Goal: Task Accomplishment & Management: Use online tool/utility

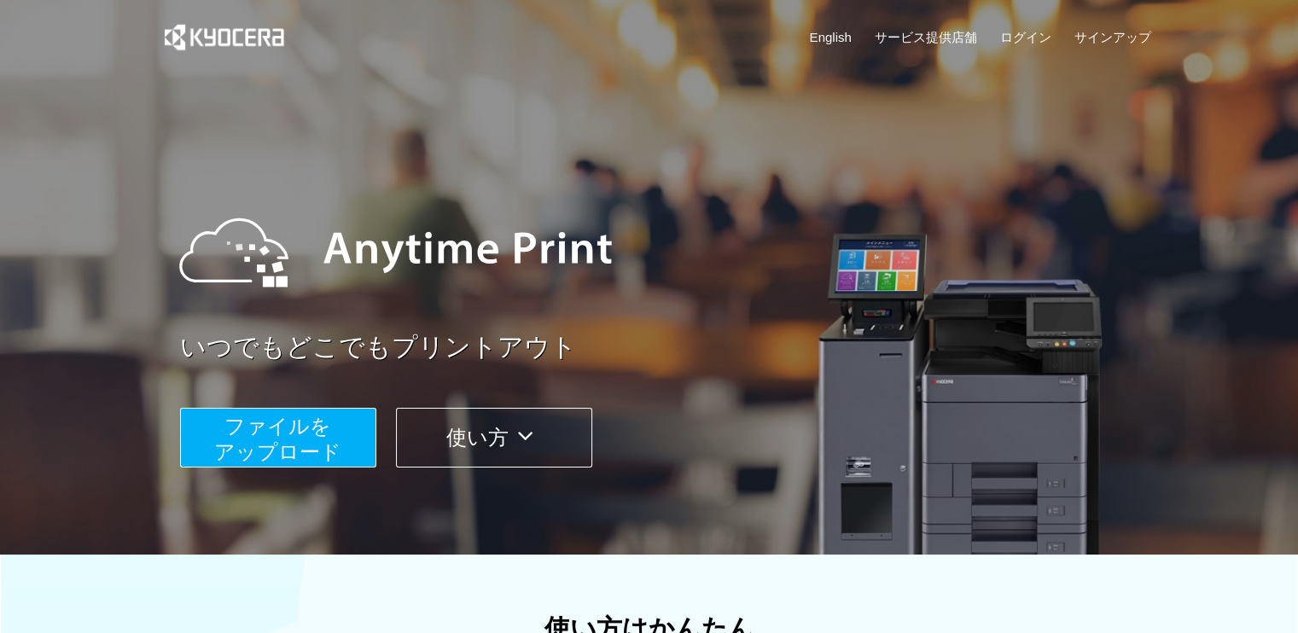
click at [304, 433] on span "ファイルを ​​アップロード" at bounding box center [277, 439] width 127 height 49
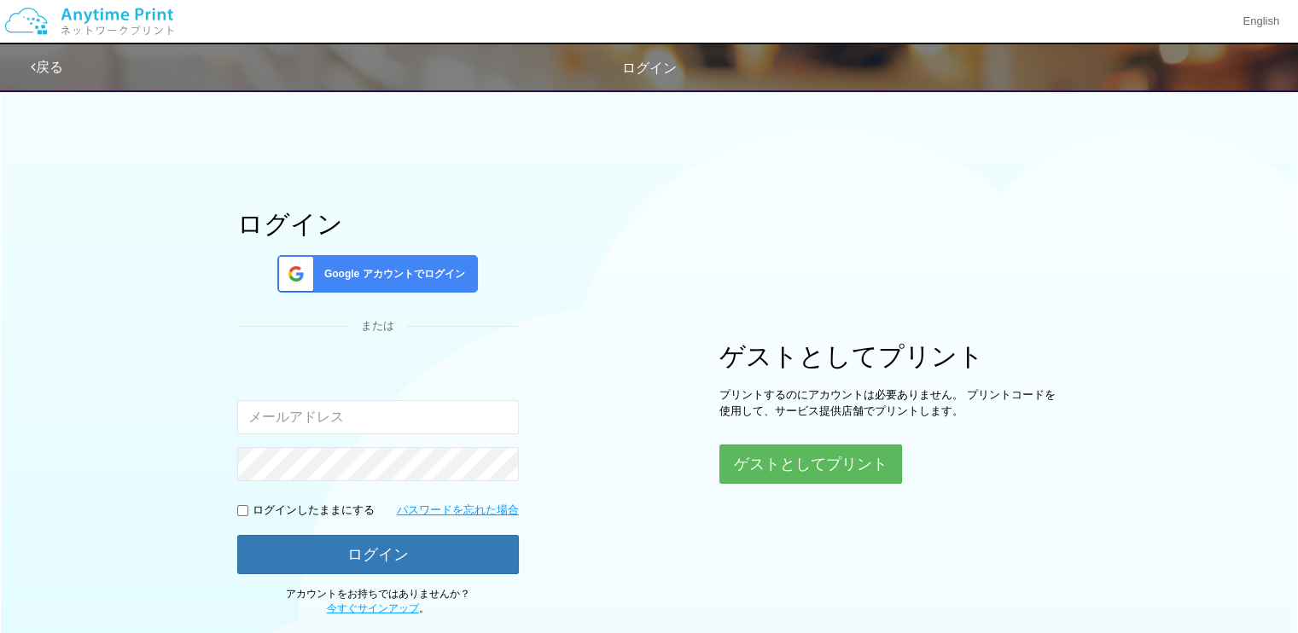
click at [324, 416] on input "email" at bounding box center [378, 417] width 282 height 34
type input "[EMAIL_ADDRESS][DOMAIN_NAME]"
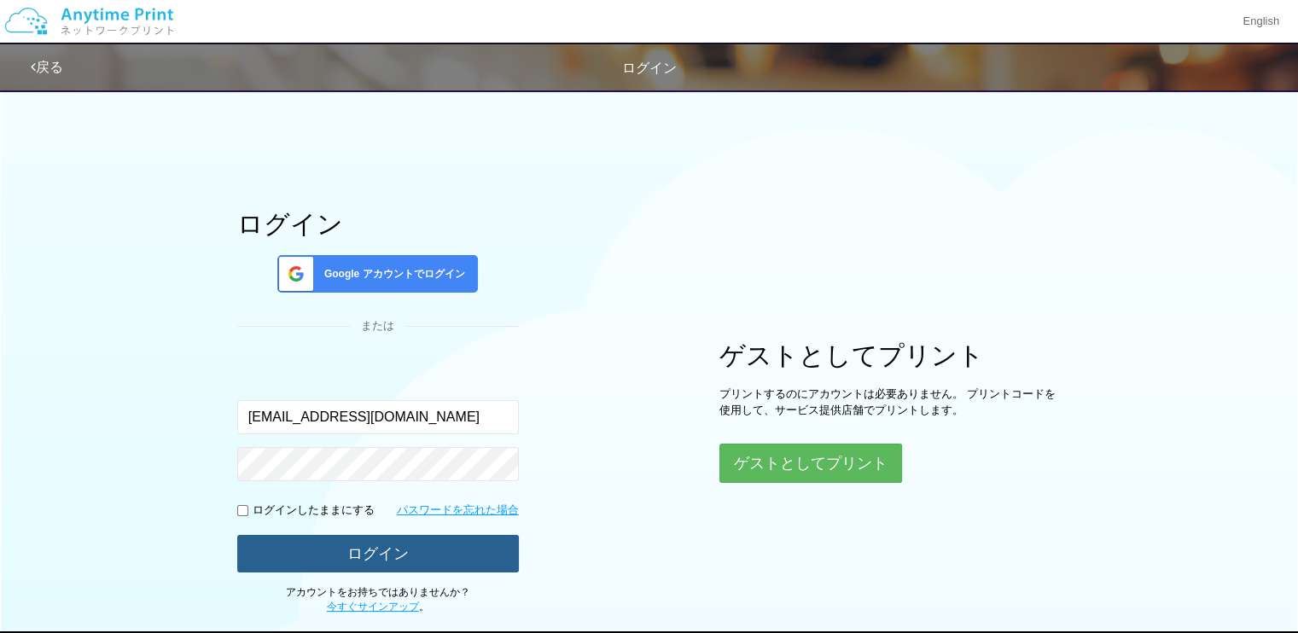
click at [402, 550] on button "ログイン" at bounding box center [378, 554] width 282 height 38
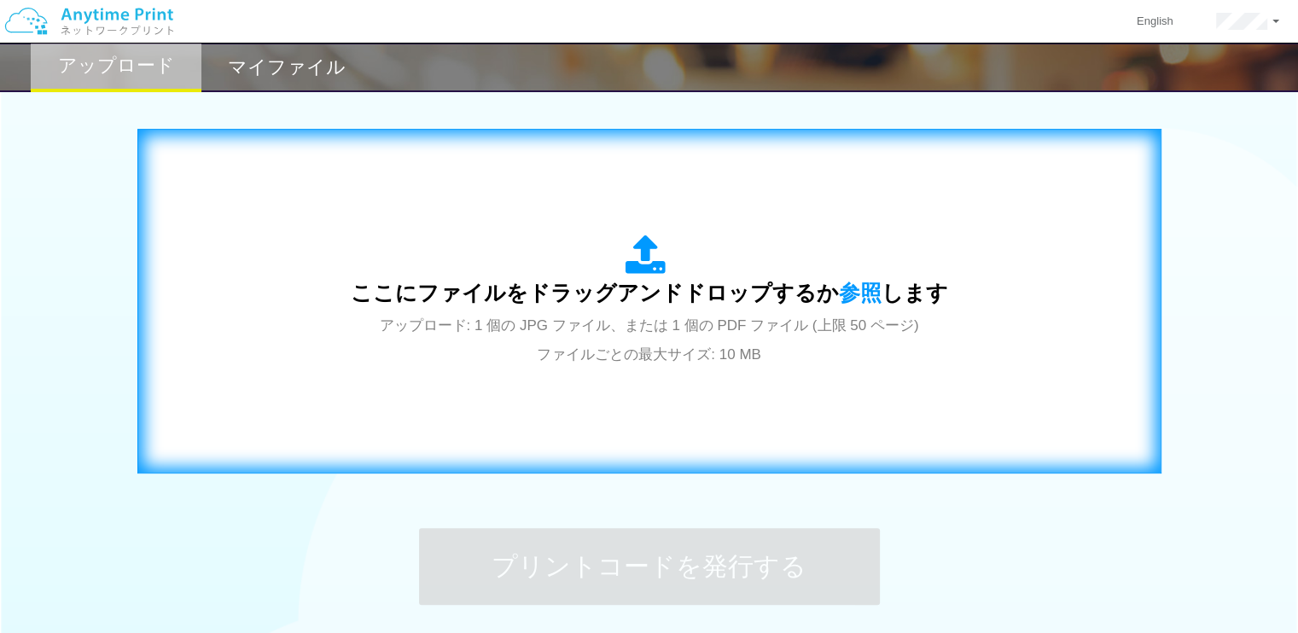
scroll to position [521, 0]
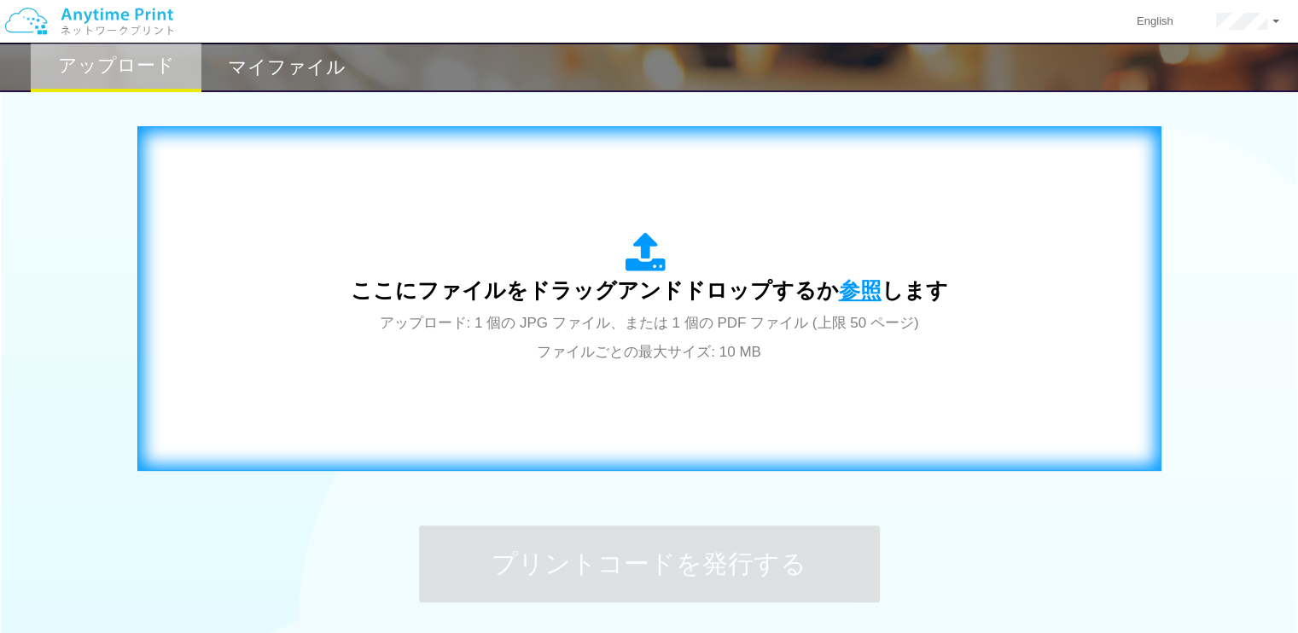
click at [856, 282] on span "参照" at bounding box center [860, 290] width 43 height 24
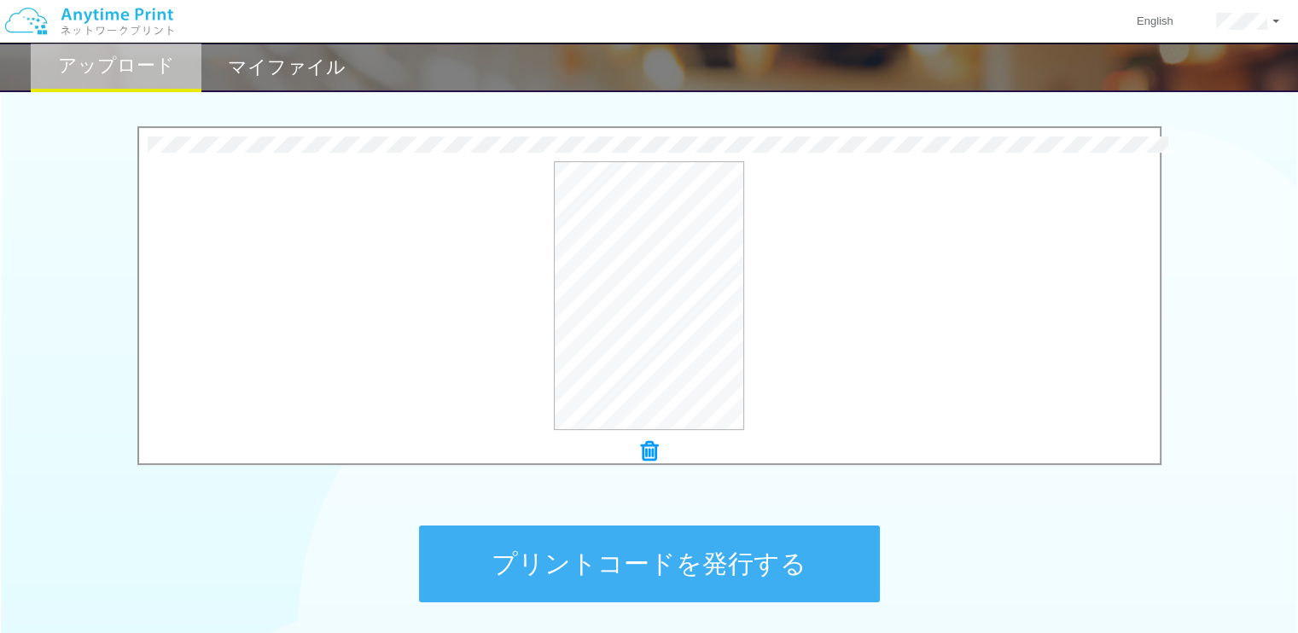
click at [654, 566] on button "プリントコードを発行する" at bounding box center [649, 564] width 461 height 77
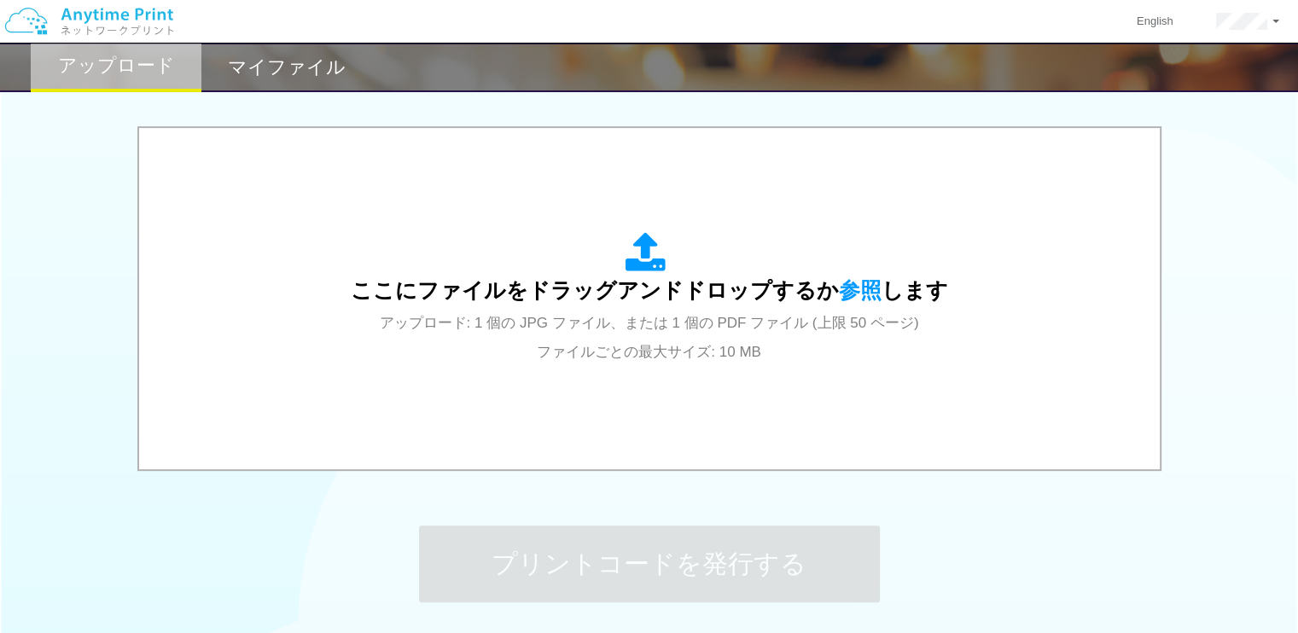
scroll to position [0, 0]
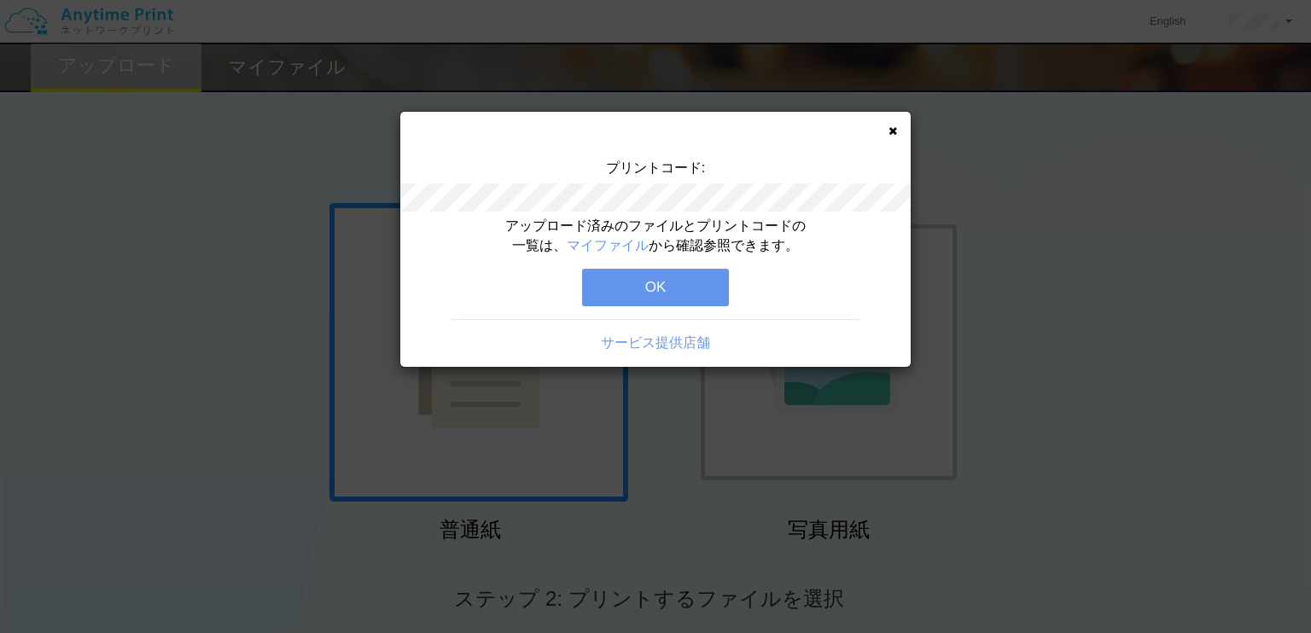
click at [666, 327] on div "サービス提供店舗" at bounding box center [655, 336] width 510 height 34
click at [669, 288] on button "OK" at bounding box center [655, 288] width 147 height 38
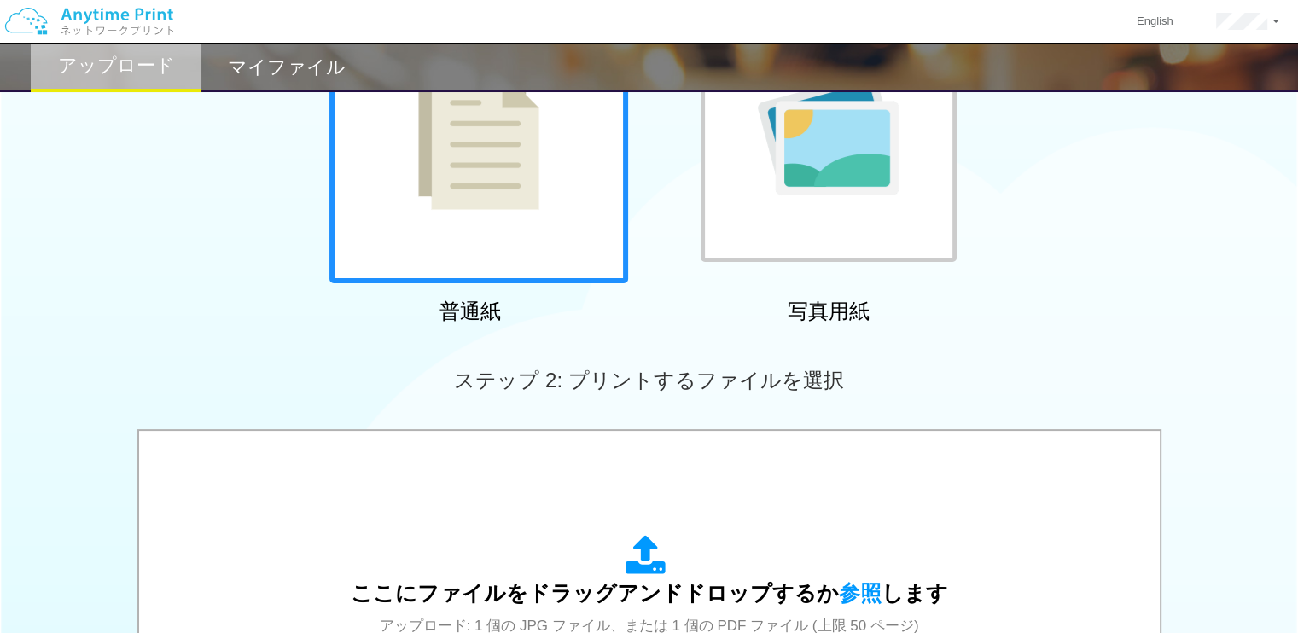
scroll to position [218, 0]
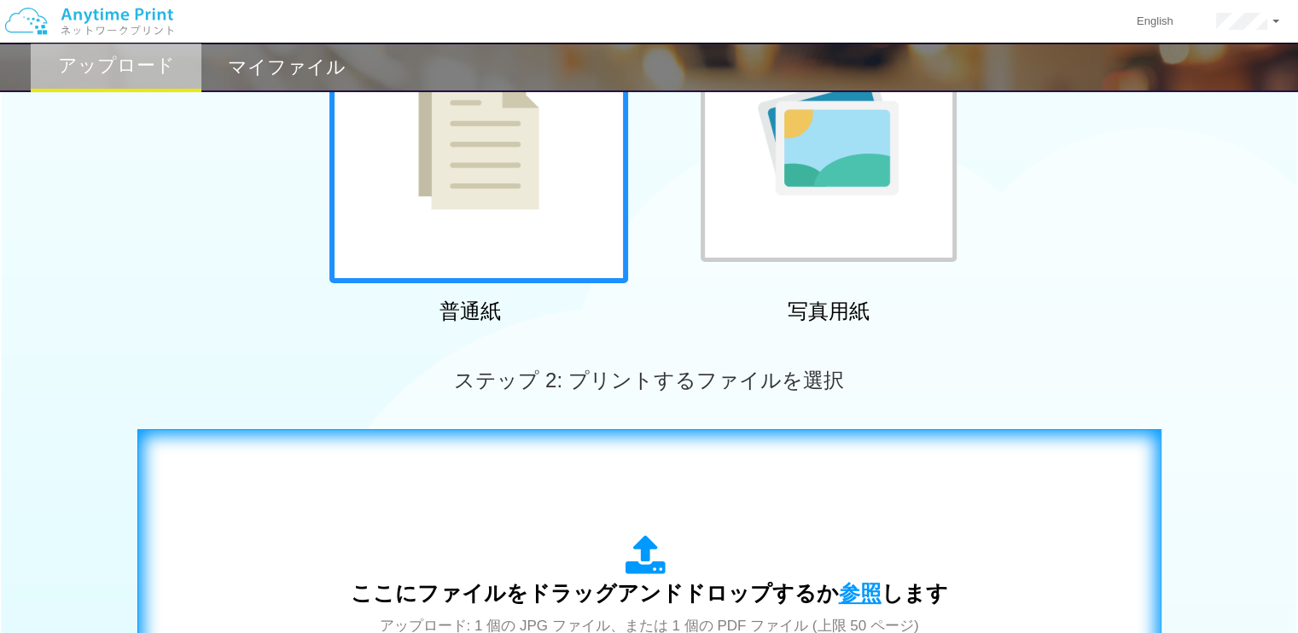
click at [840, 586] on span "参照" at bounding box center [860, 593] width 43 height 24
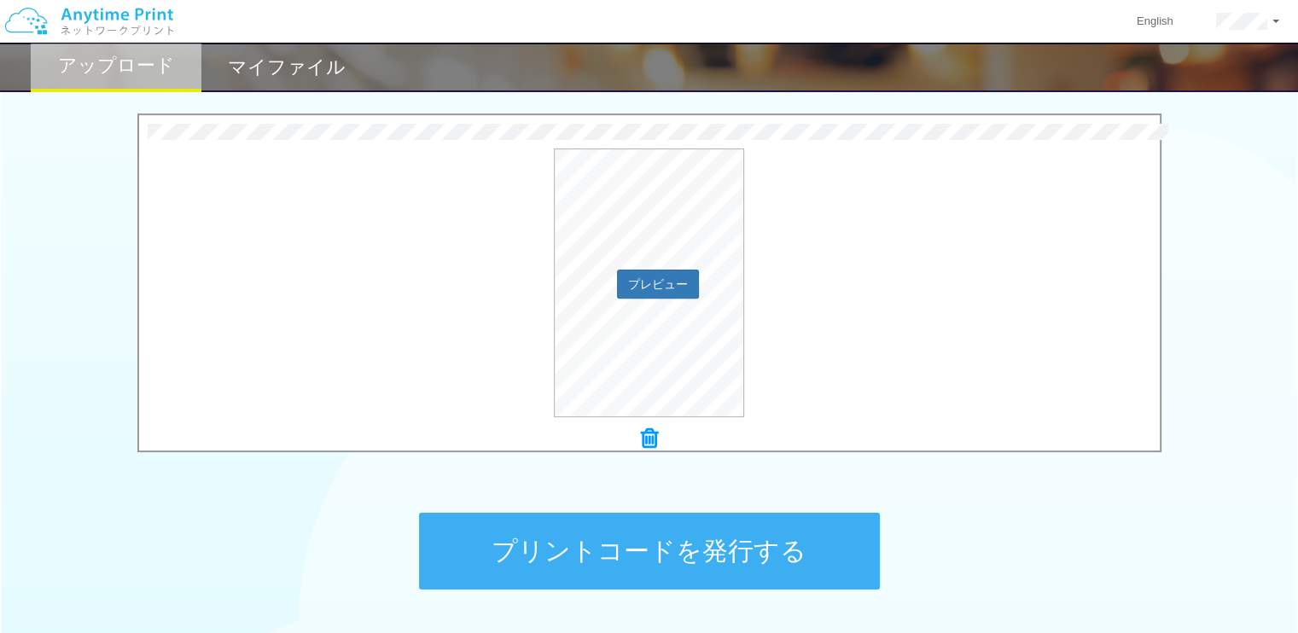
scroll to position [538, 0]
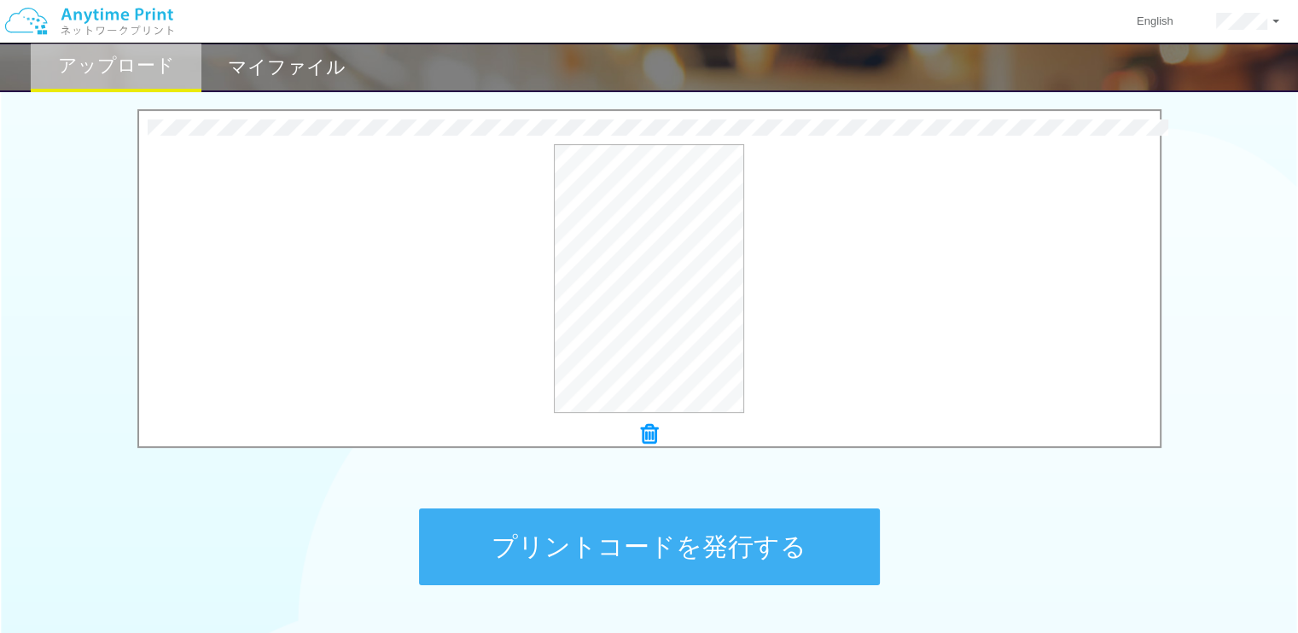
click at [573, 530] on button "プリントコードを発行する" at bounding box center [649, 547] width 461 height 77
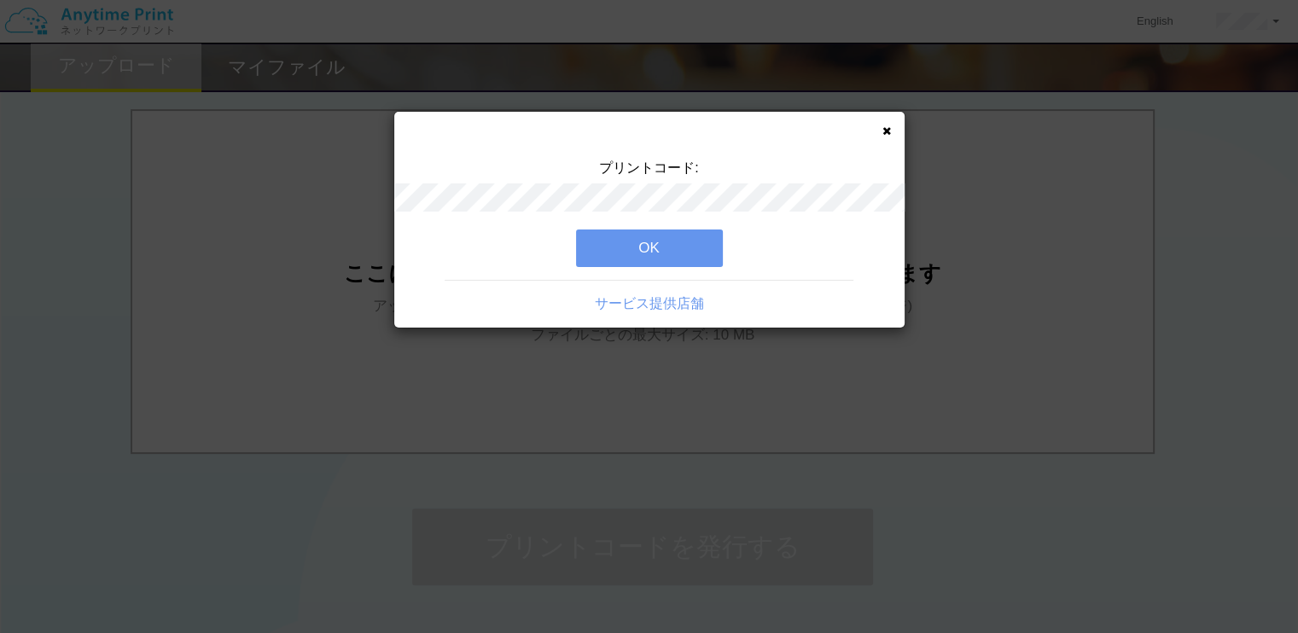
scroll to position [0, 0]
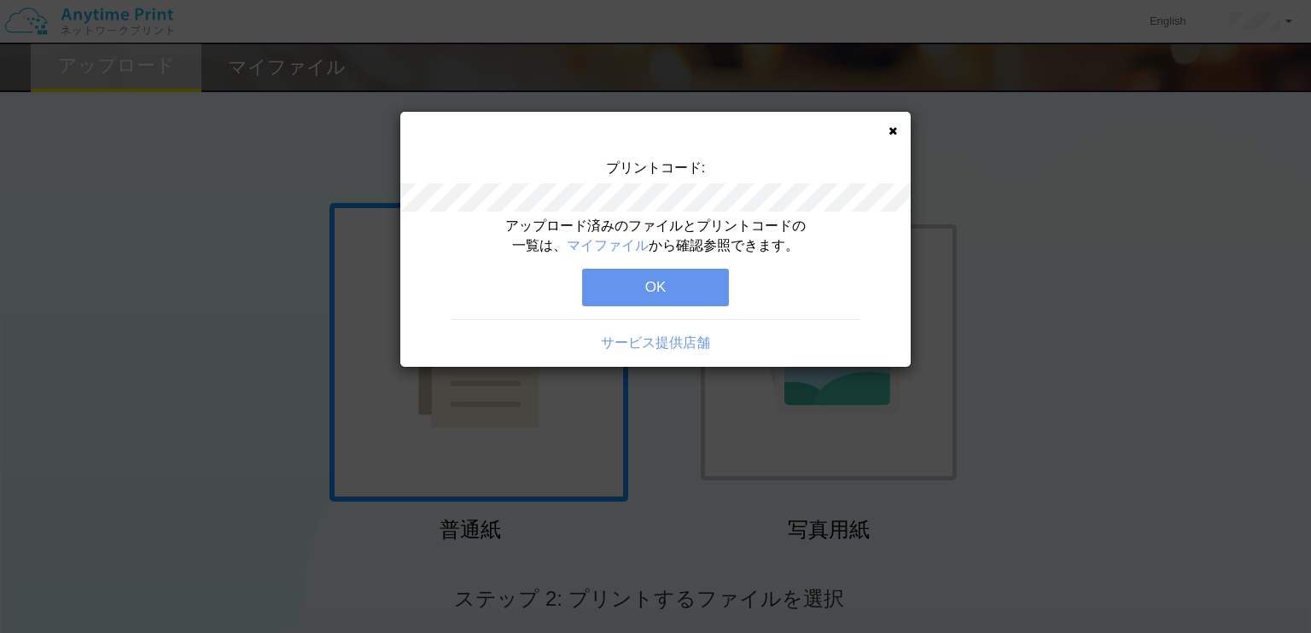
click at [638, 293] on button "OK" at bounding box center [655, 288] width 147 height 38
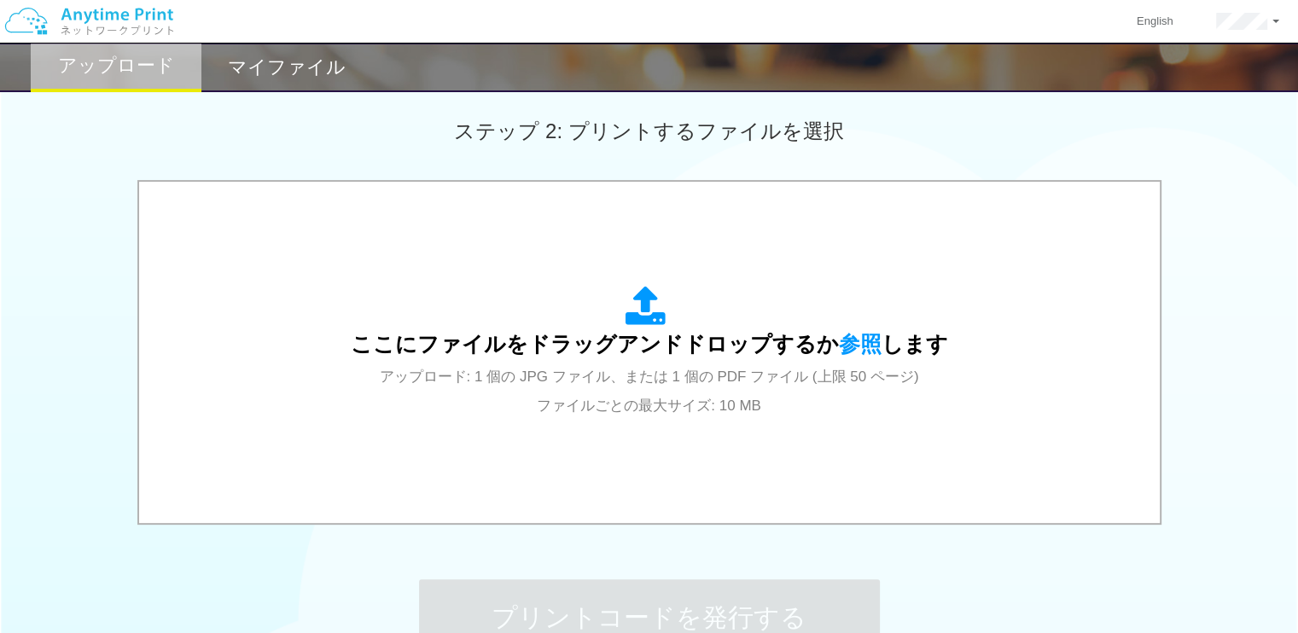
scroll to position [508, 0]
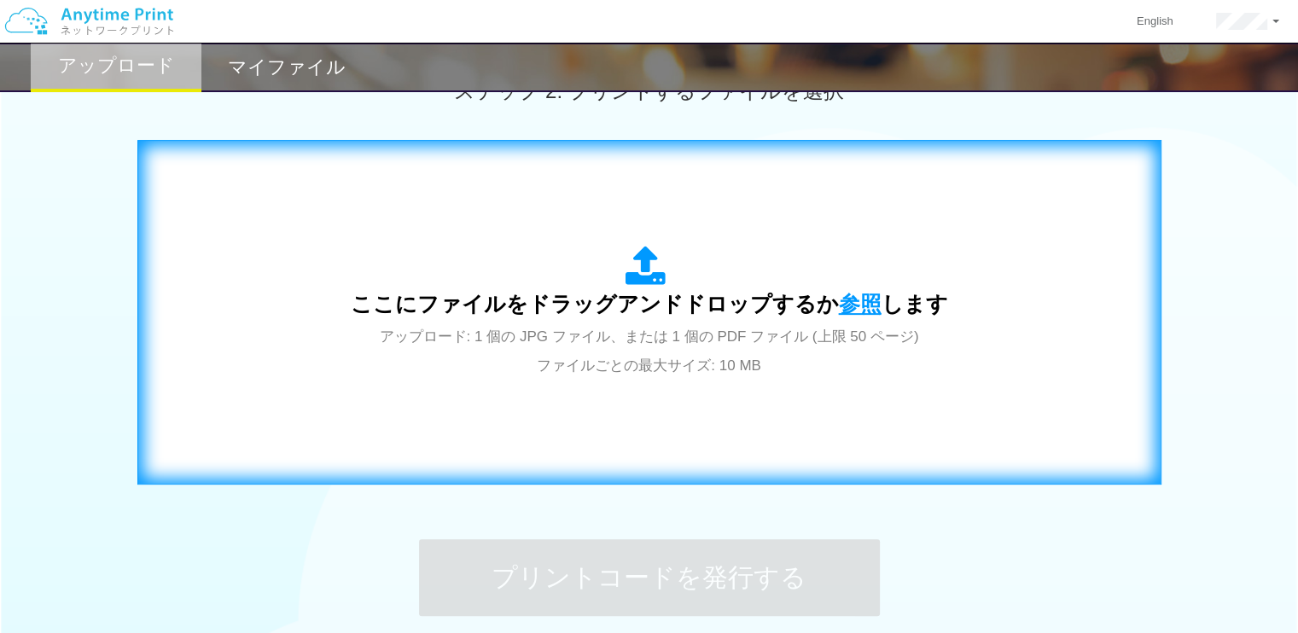
click at [868, 299] on span "参照" at bounding box center [860, 304] width 43 height 24
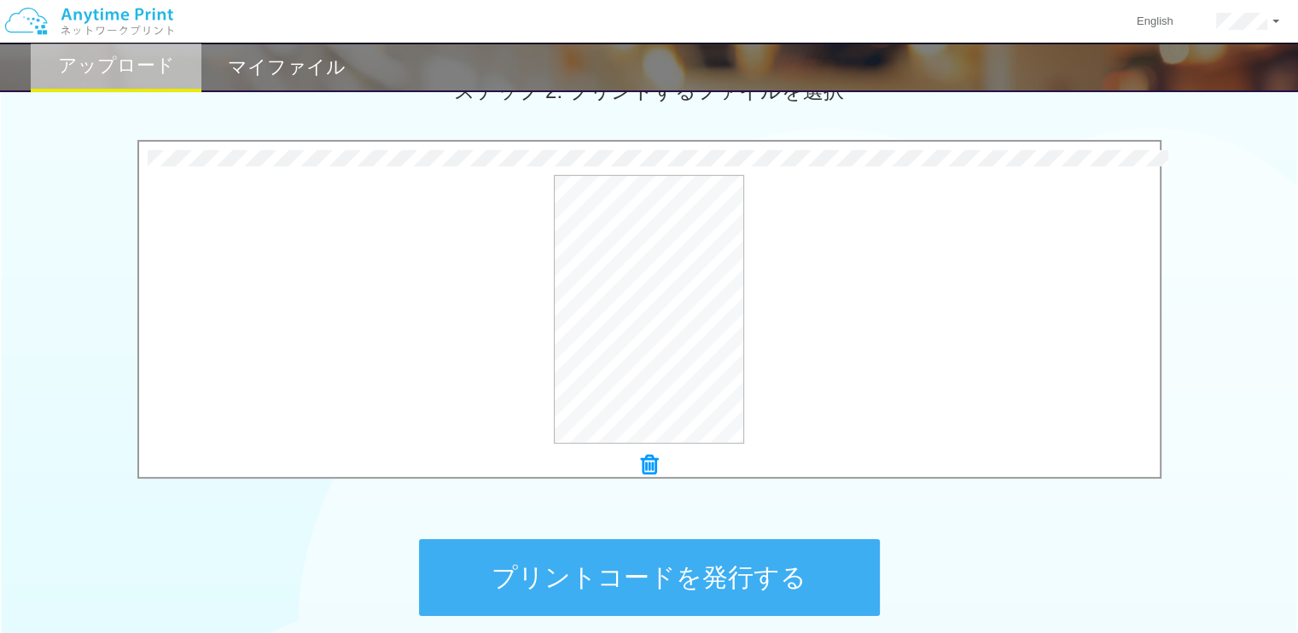
scroll to position [664, 0]
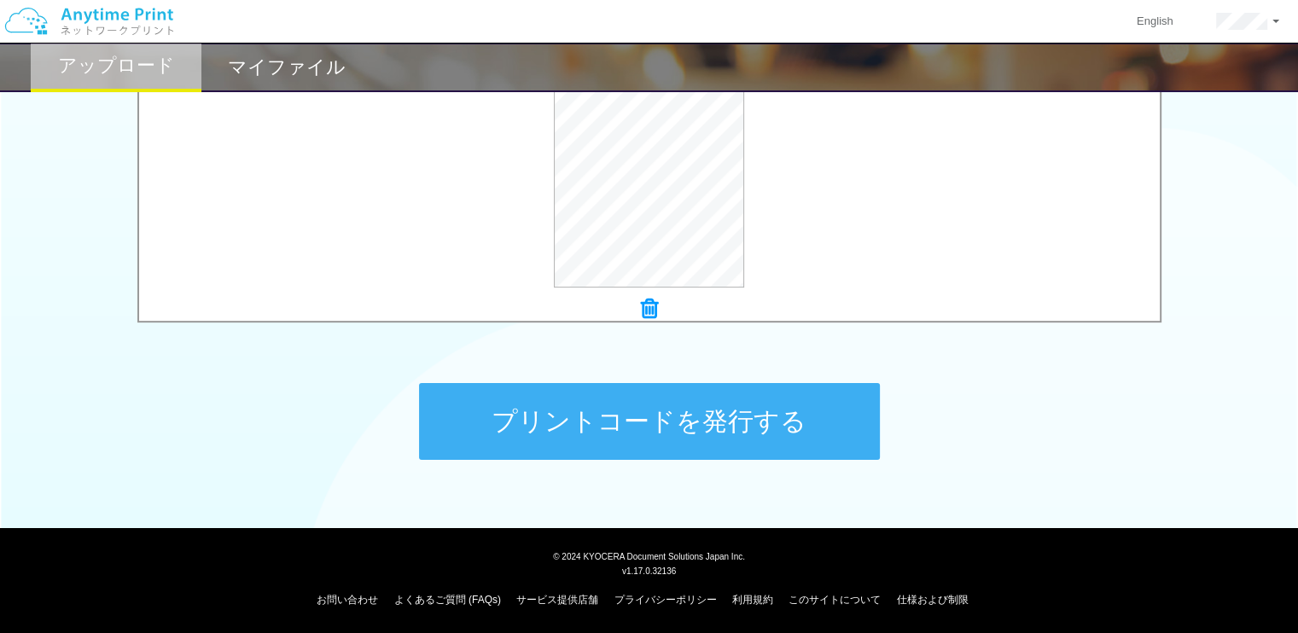
click at [597, 439] on button "プリントコードを発行する" at bounding box center [649, 421] width 461 height 77
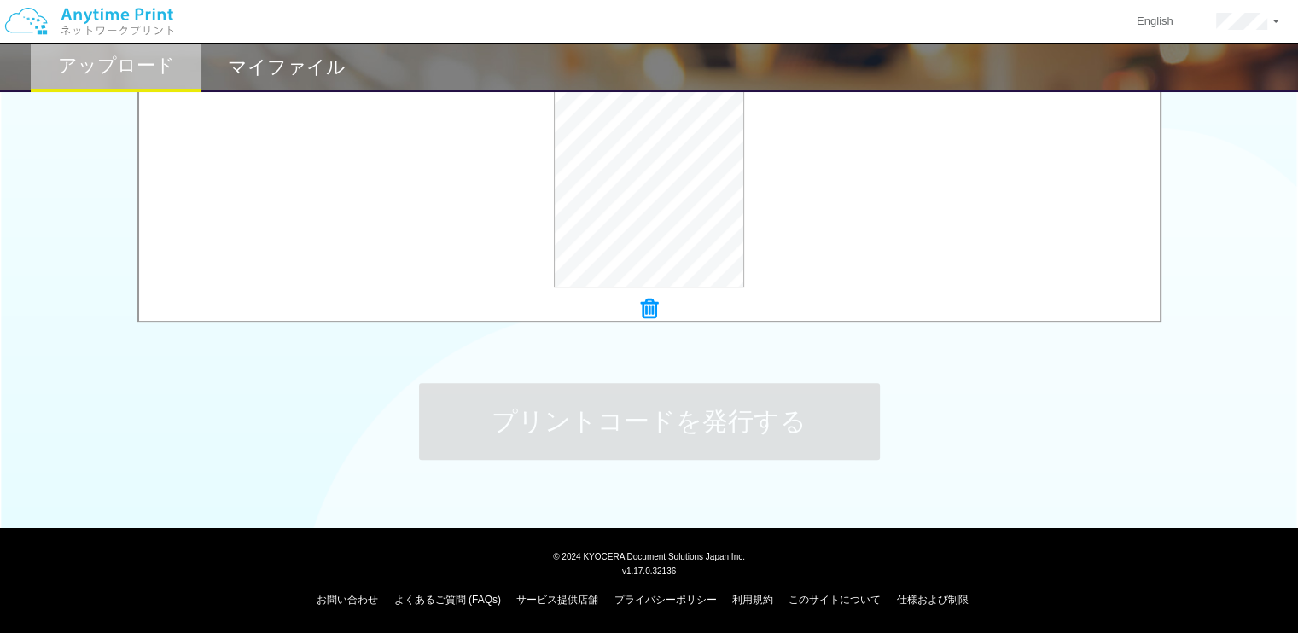
scroll to position [0, 0]
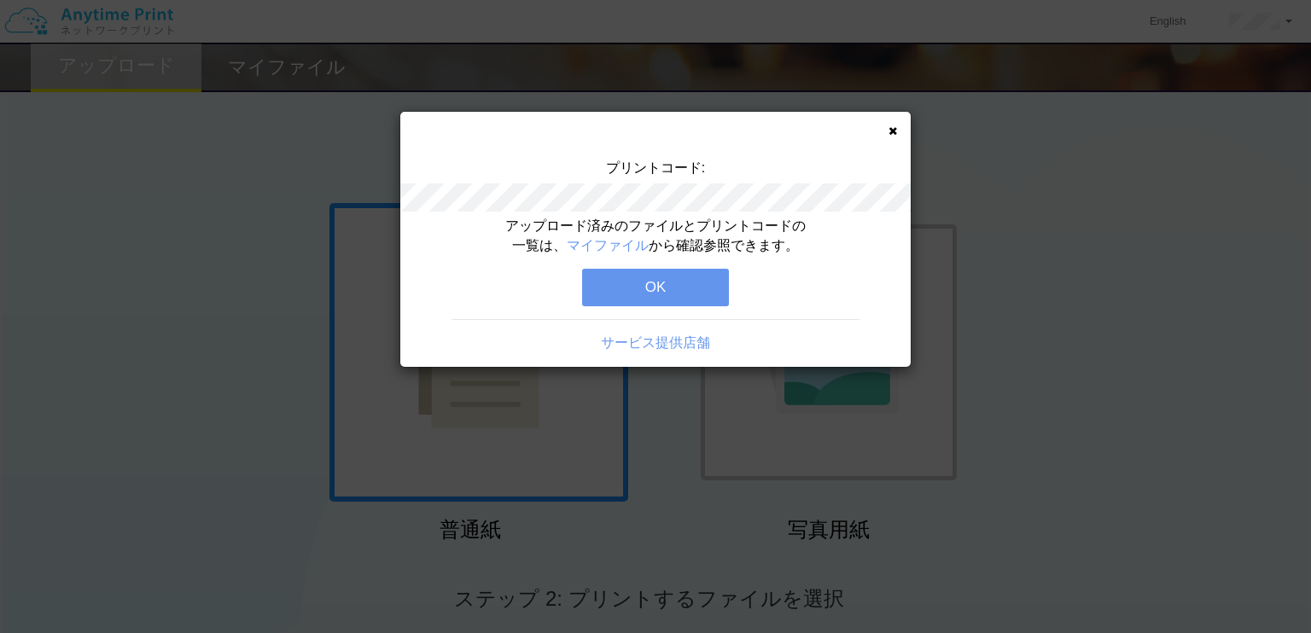
click at [673, 275] on button "OK" at bounding box center [655, 288] width 147 height 38
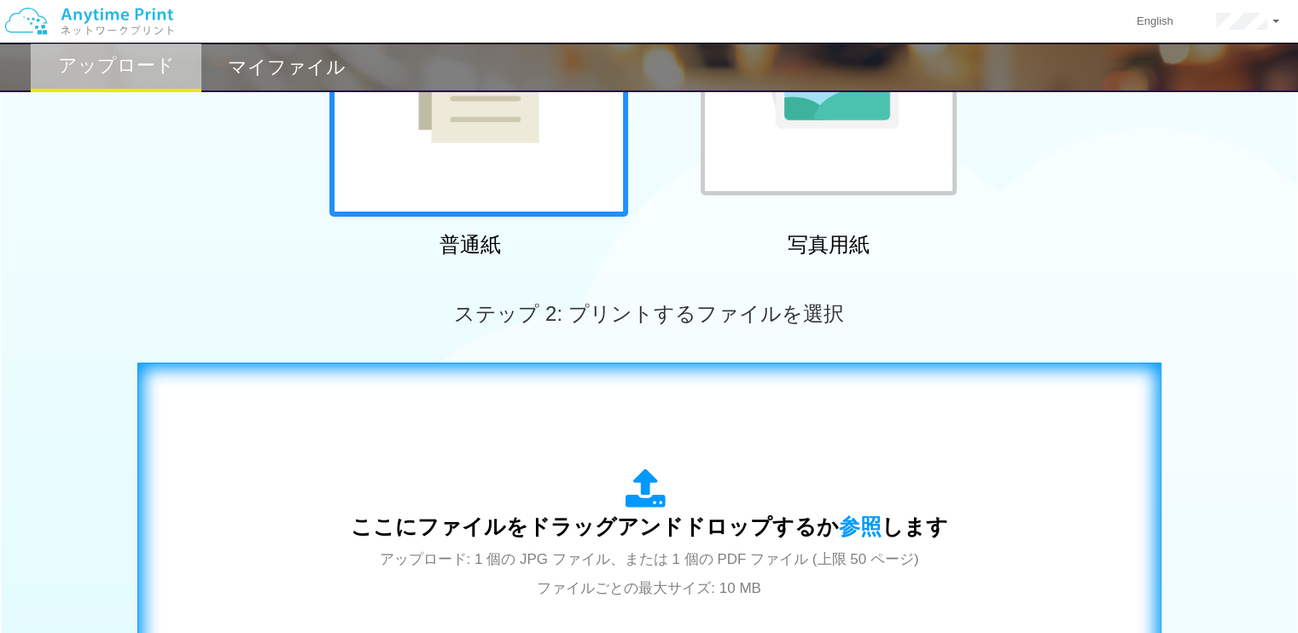
scroll to position [286, 0]
click at [850, 524] on span "参照" at bounding box center [860, 526] width 43 height 24
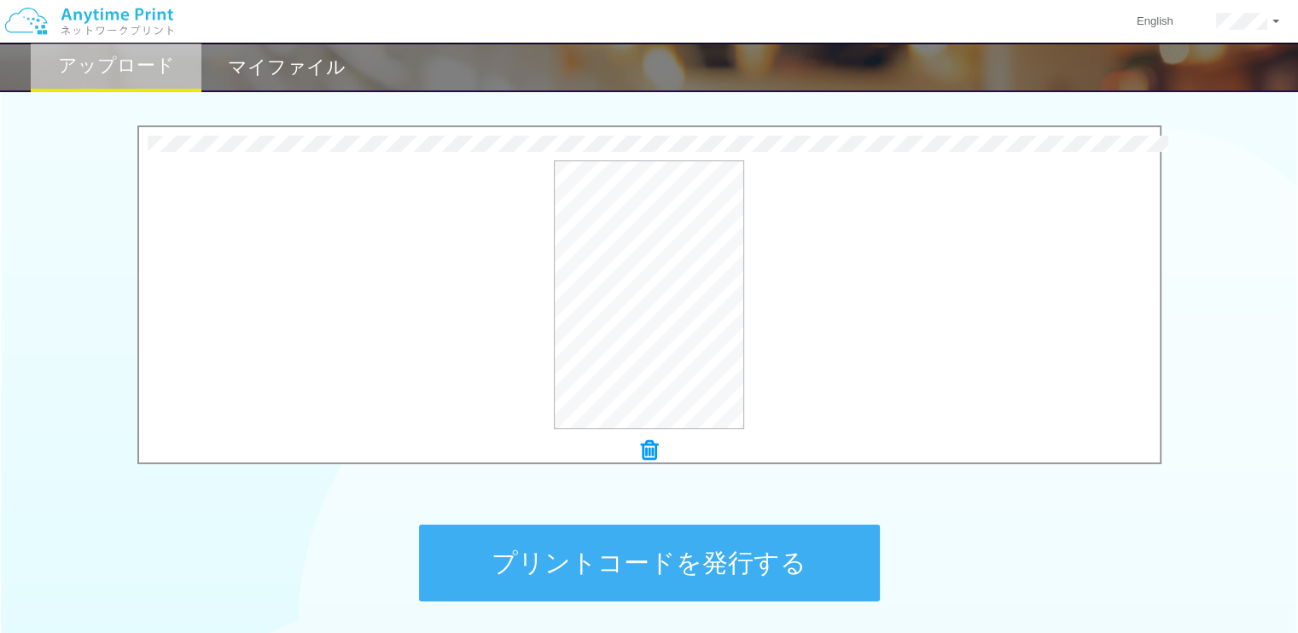
scroll to position [526, 0]
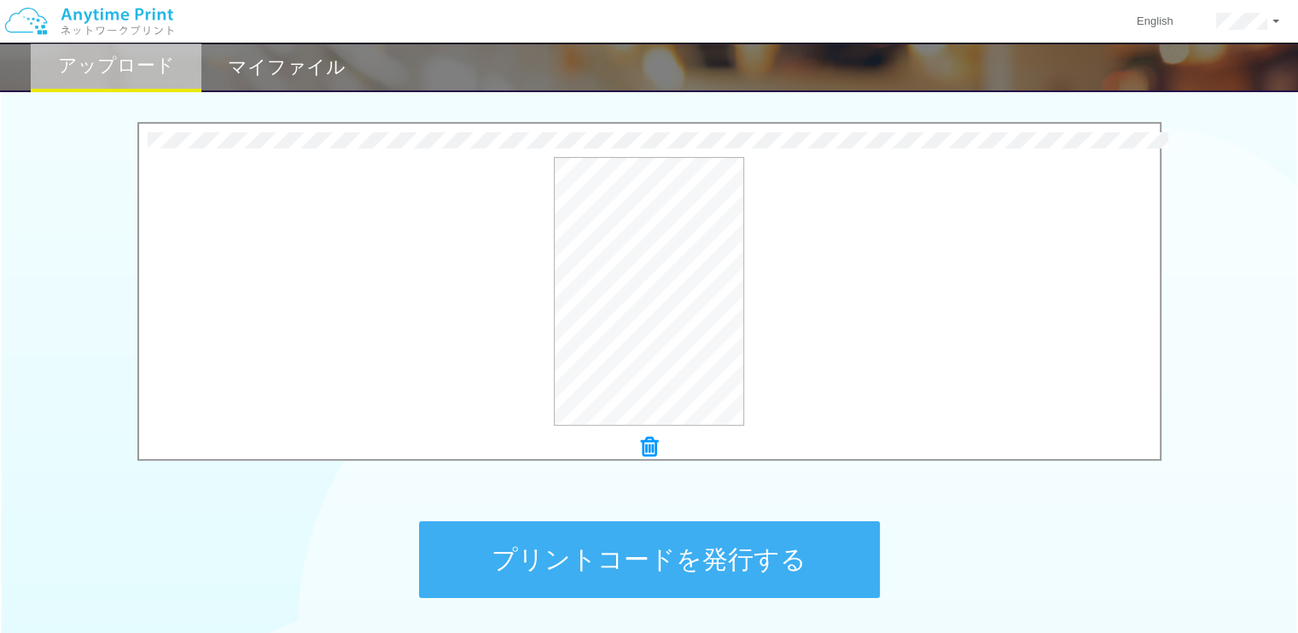
click at [693, 551] on button "プリントコードを発行する" at bounding box center [649, 559] width 461 height 77
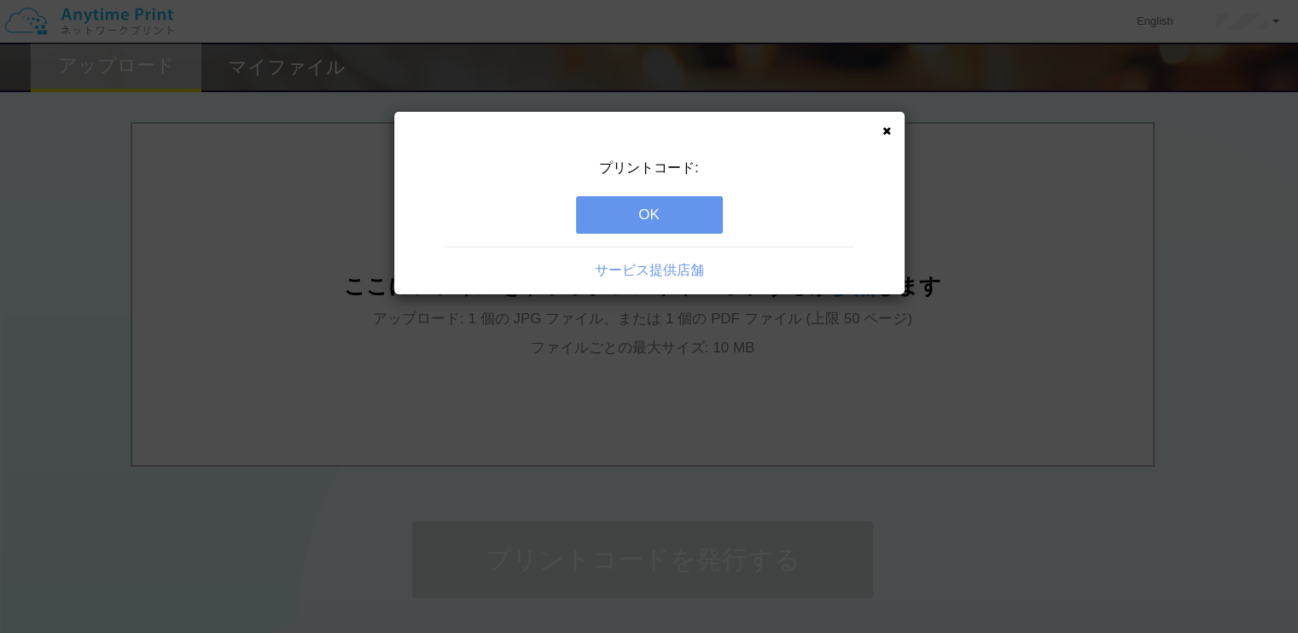
scroll to position [0, 0]
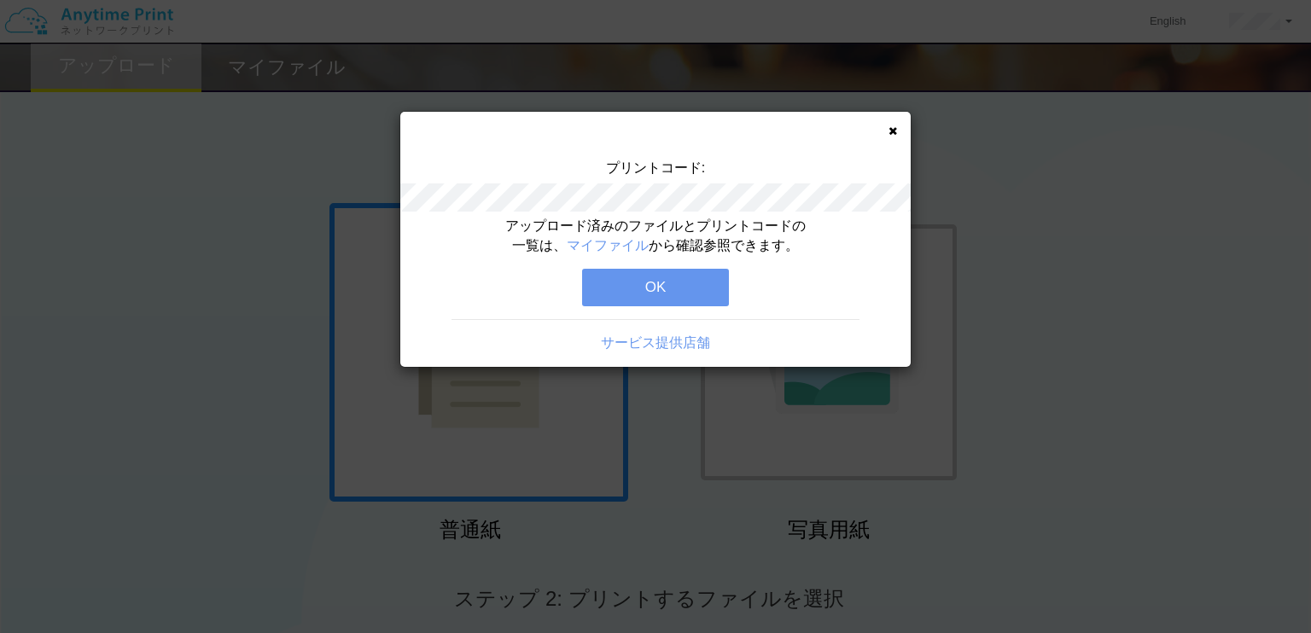
click at [625, 300] on button "OK" at bounding box center [655, 288] width 147 height 38
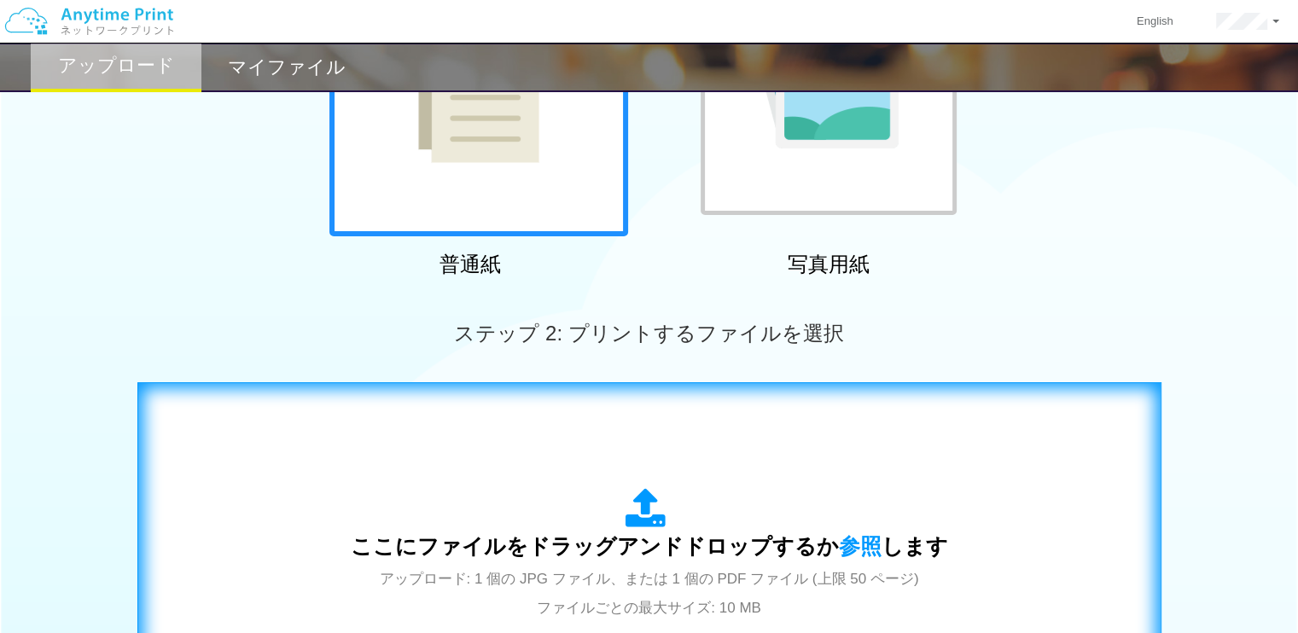
scroll to position [266, 0]
click at [844, 555] on span "参照" at bounding box center [860, 545] width 43 height 24
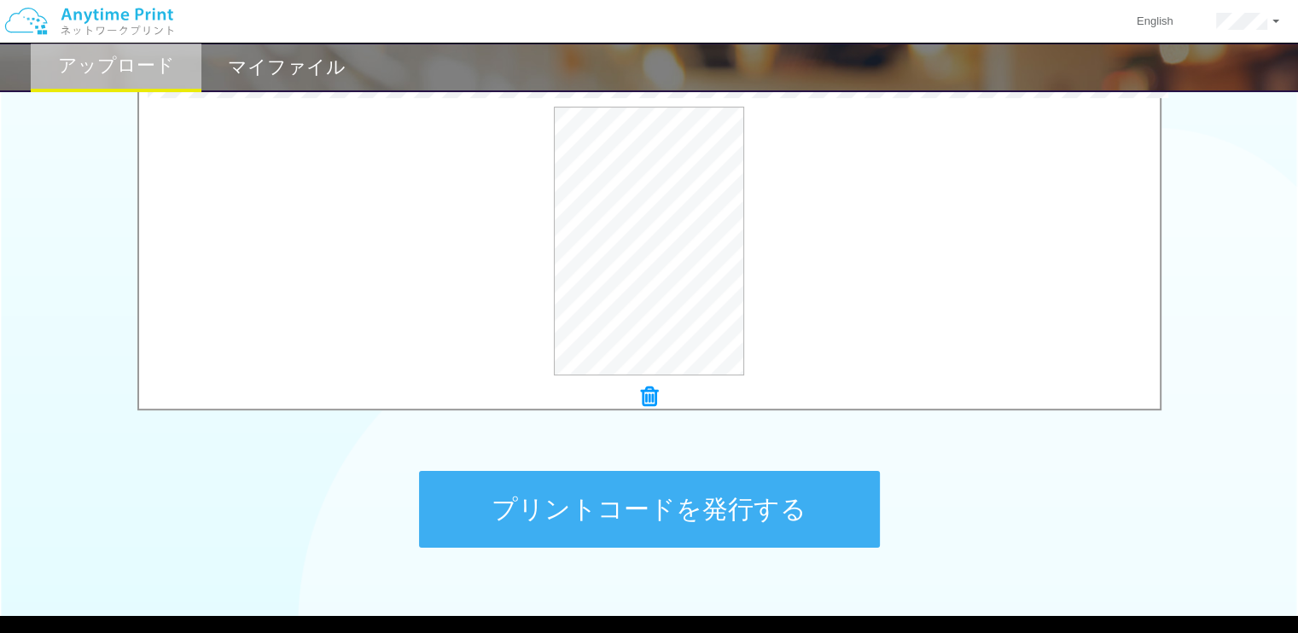
scroll to position [579, 0]
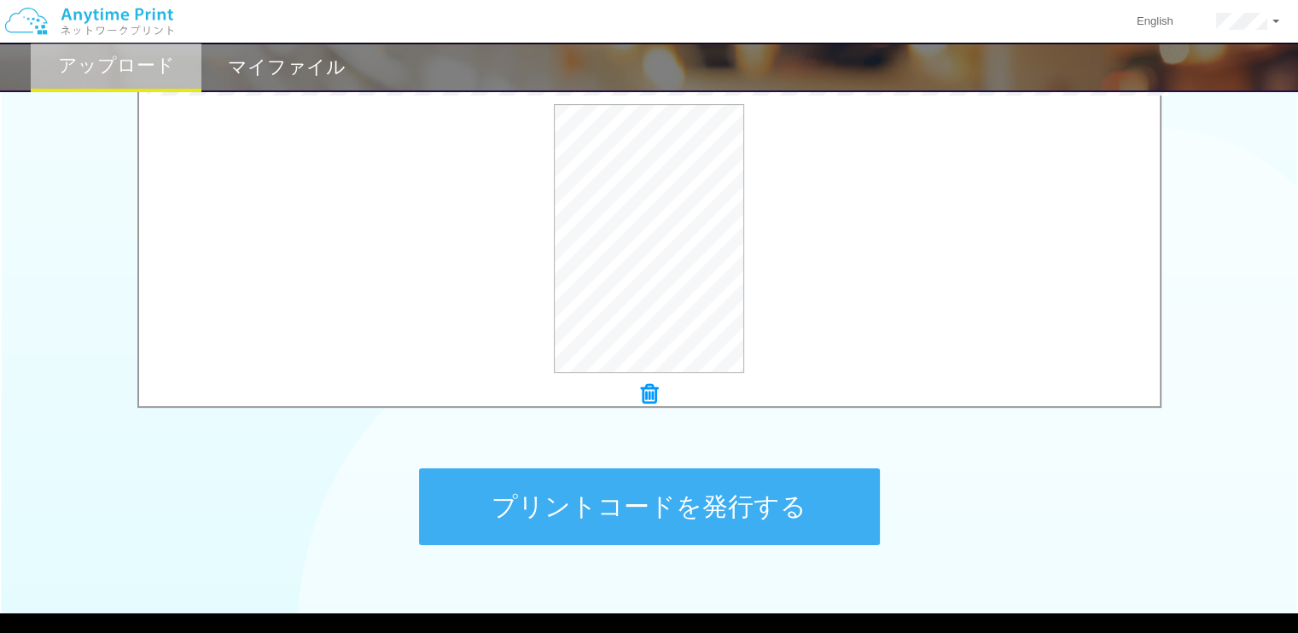
click at [693, 497] on button "プリントコードを発行する" at bounding box center [649, 506] width 461 height 77
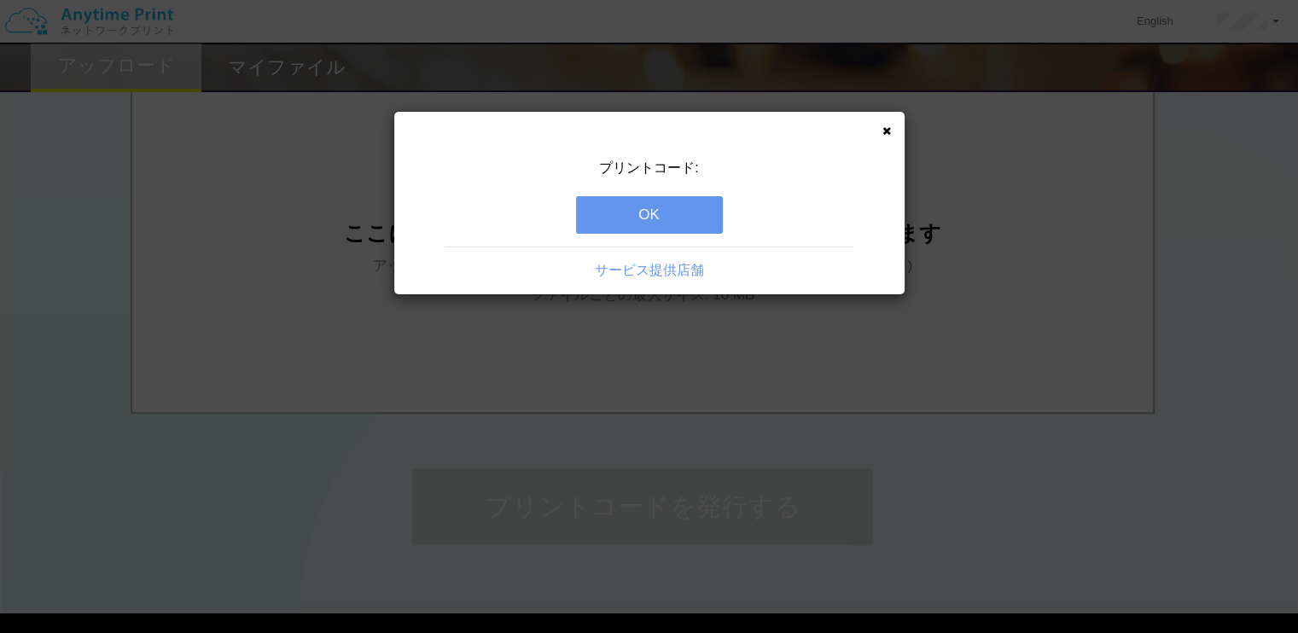
scroll to position [0, 0]
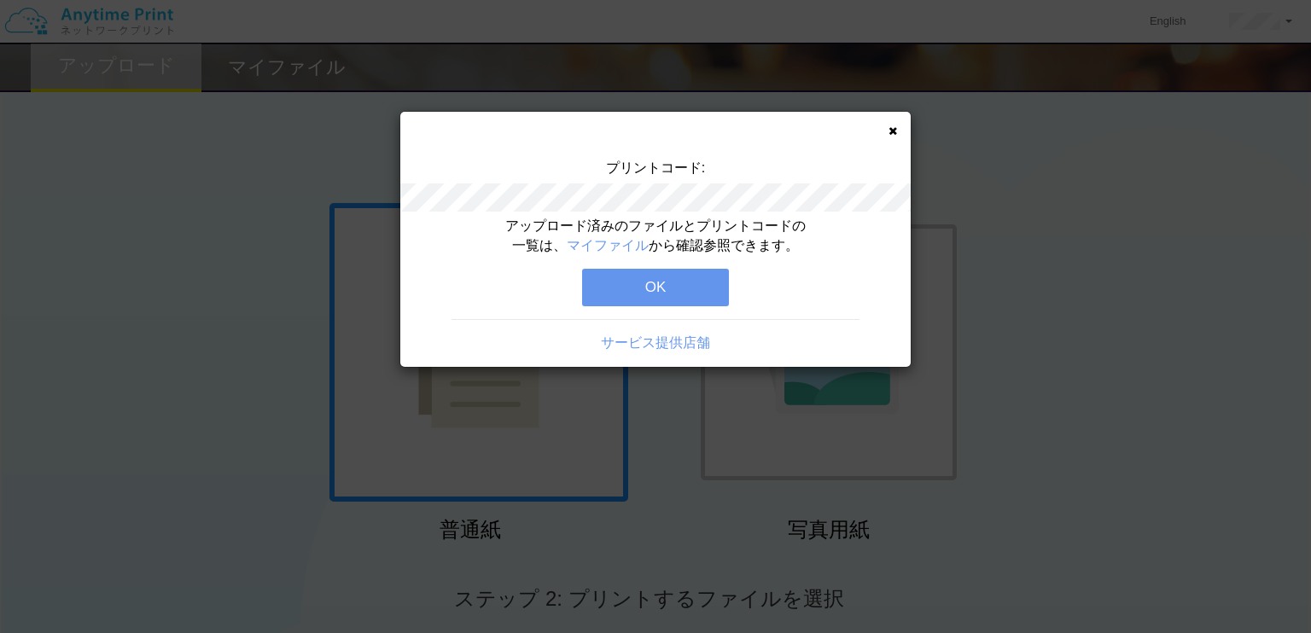
click at [680, 295] on button "OK" at bounding box center [655, 288] width 147 height 38
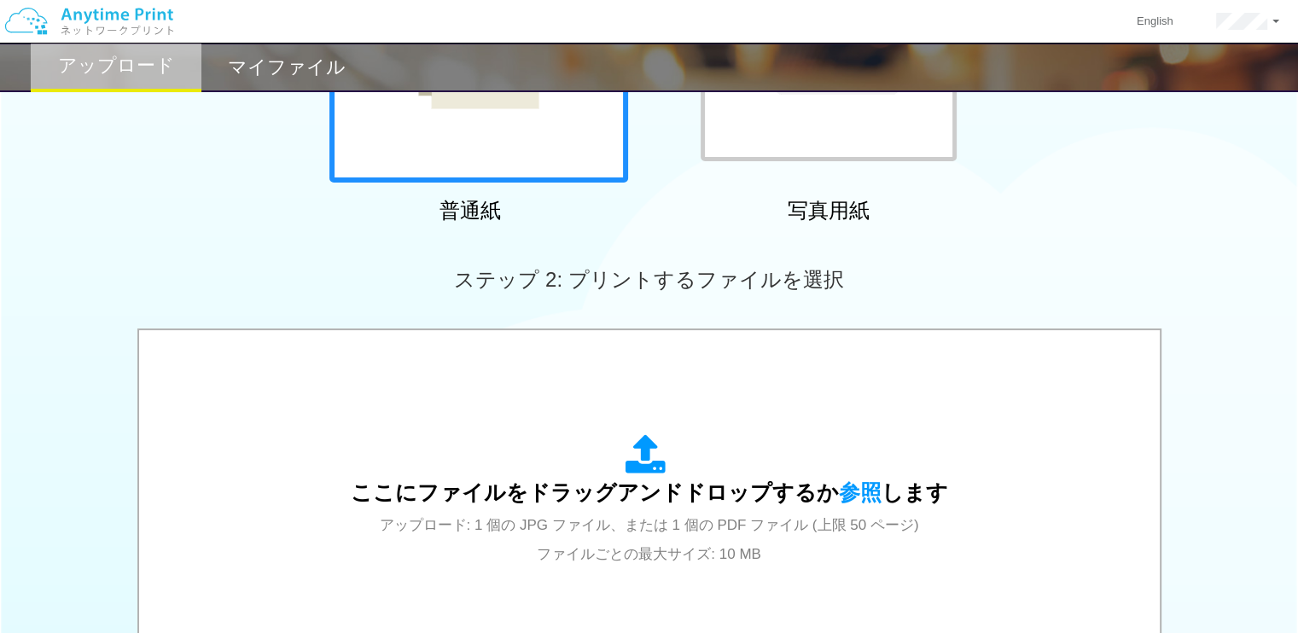
scroll to position [456, 0]
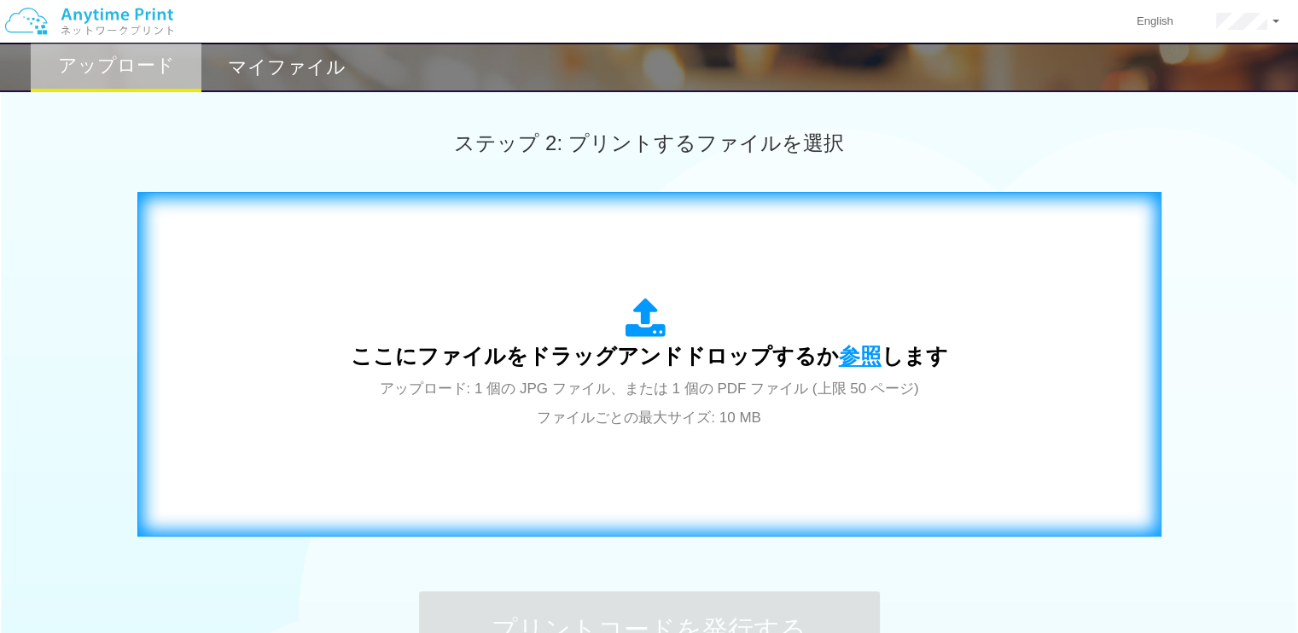
click at [842, 365] on span "参照" at bounding box center [860, 356] width 43 height 24
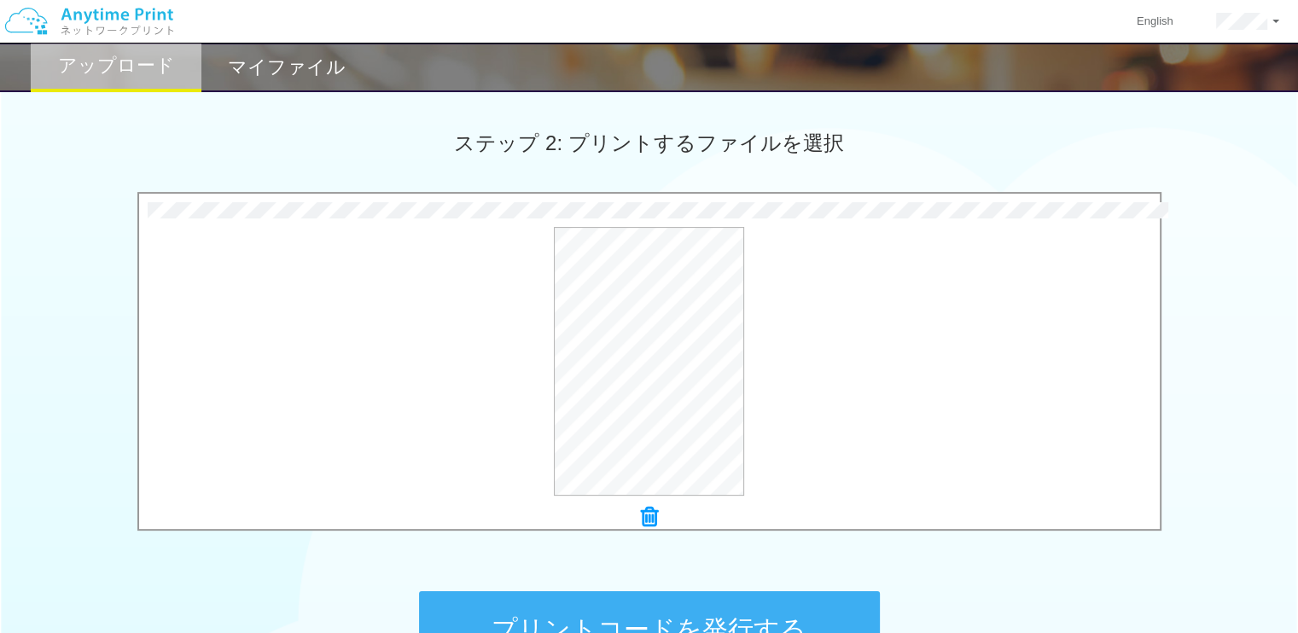
scroll to position [584, 0]
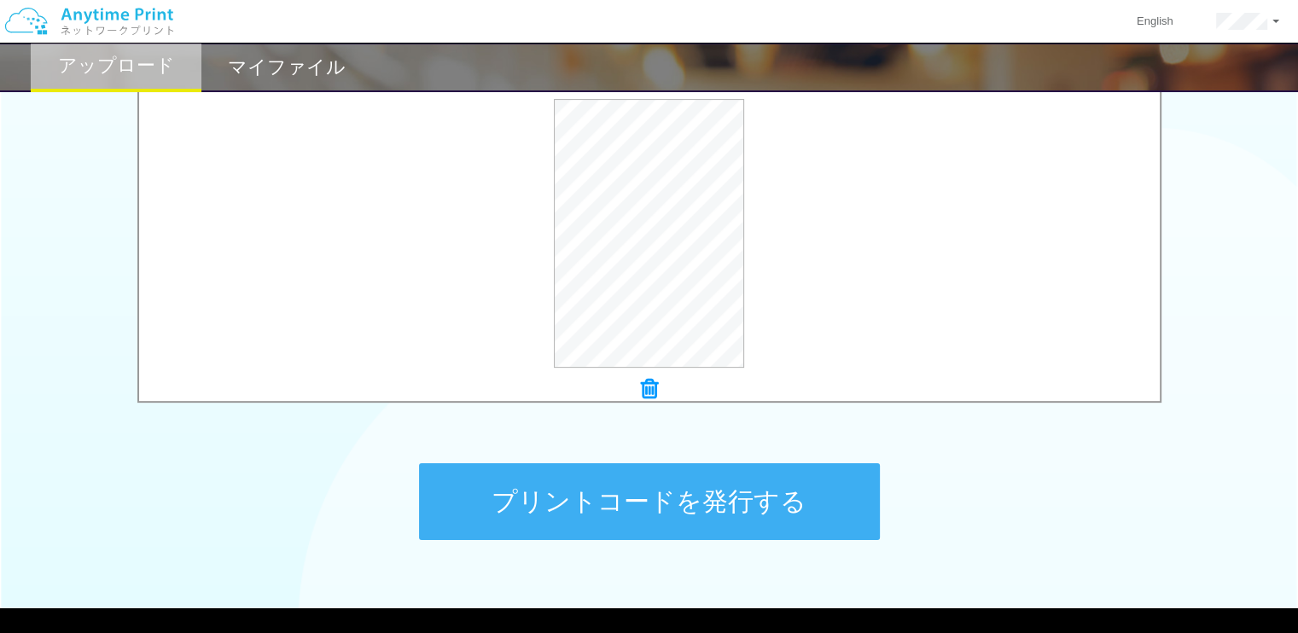
click at [602, 463] on button "プリントコードを発行する" at bounding box center [649, 501] width 461 height 77
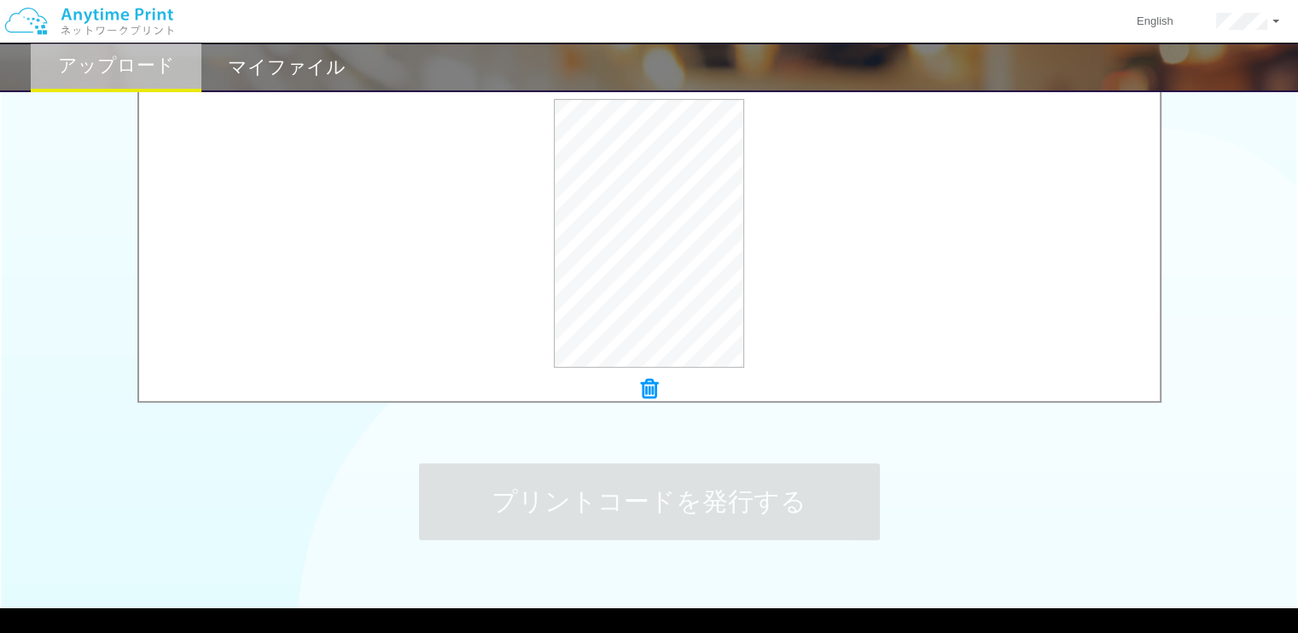
scroll to position [0, 0]
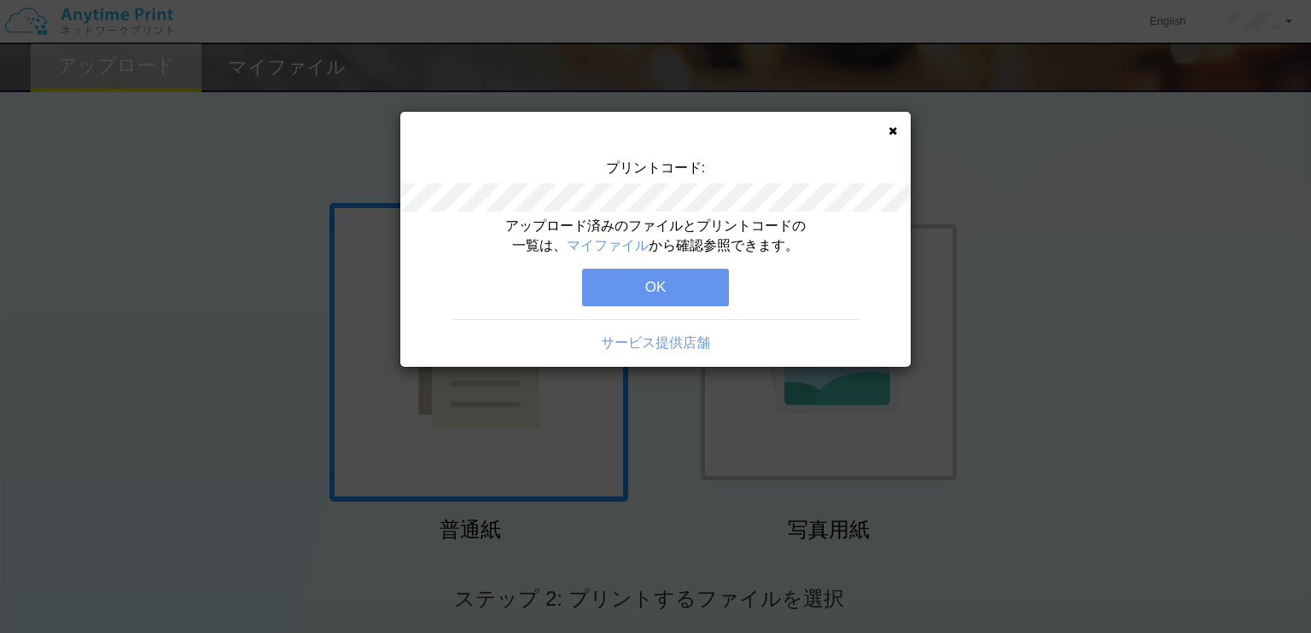
click at [673, 280] on button "OK" at bounding box center [655, 288] width 147 height 38
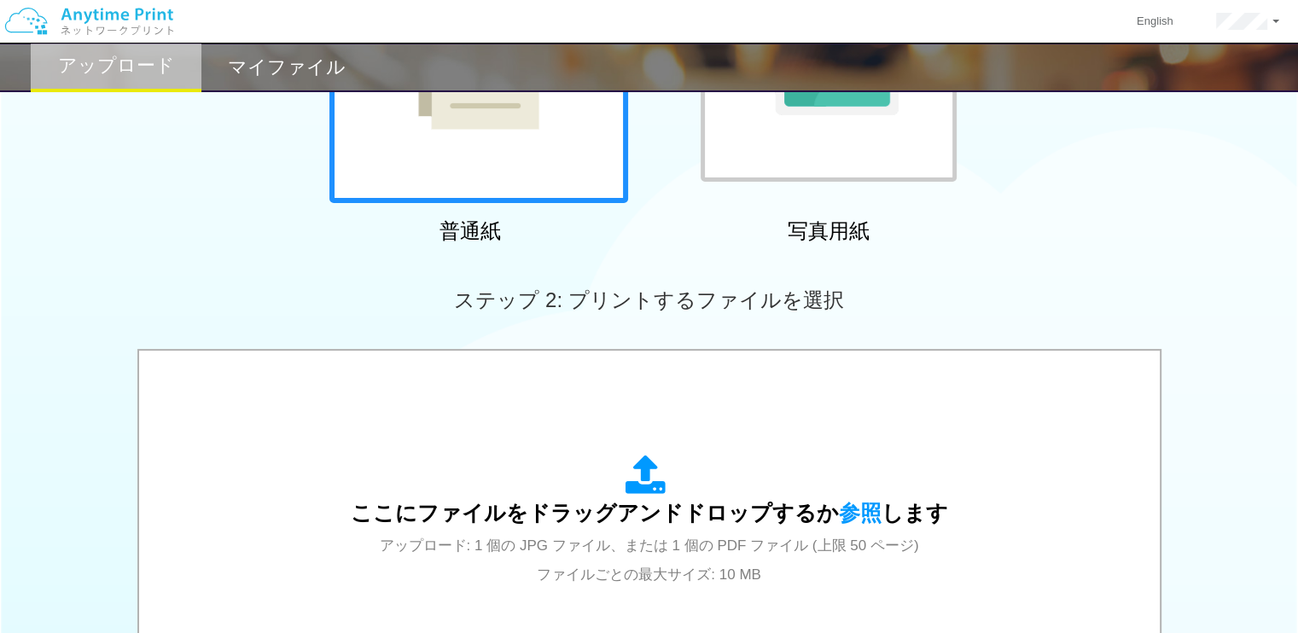
scroll to position [300, 0]
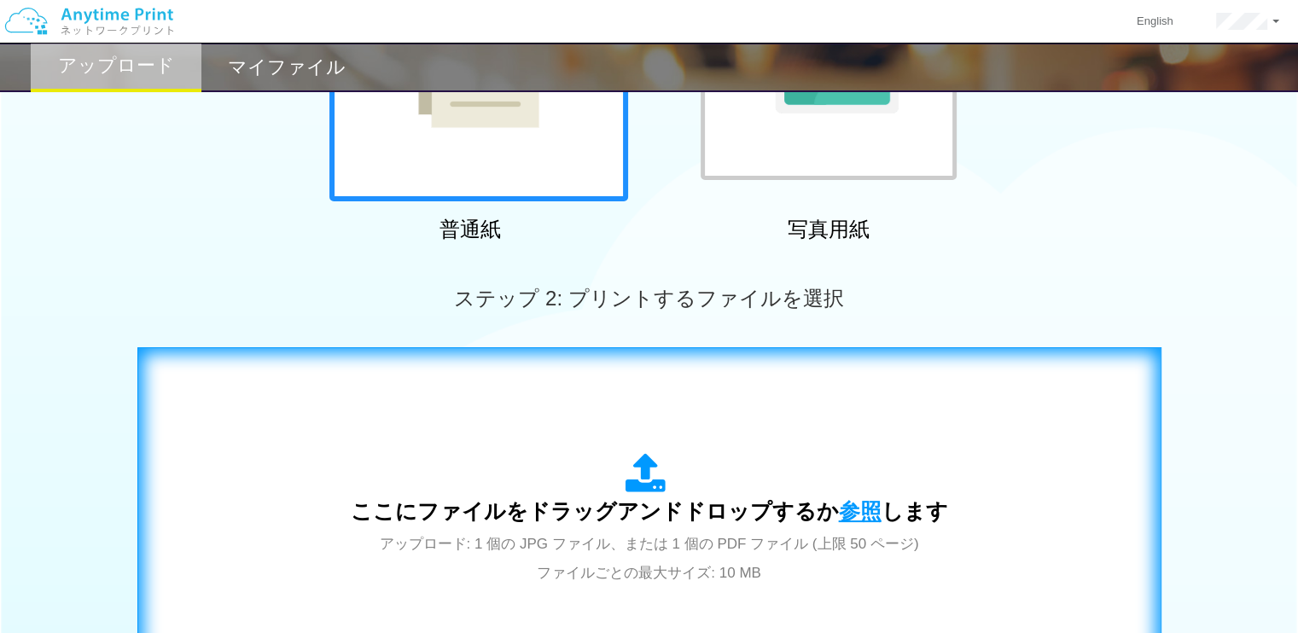
click at [853, 519] on span "参照" at bounding box center [860, 511] width 43 height 24
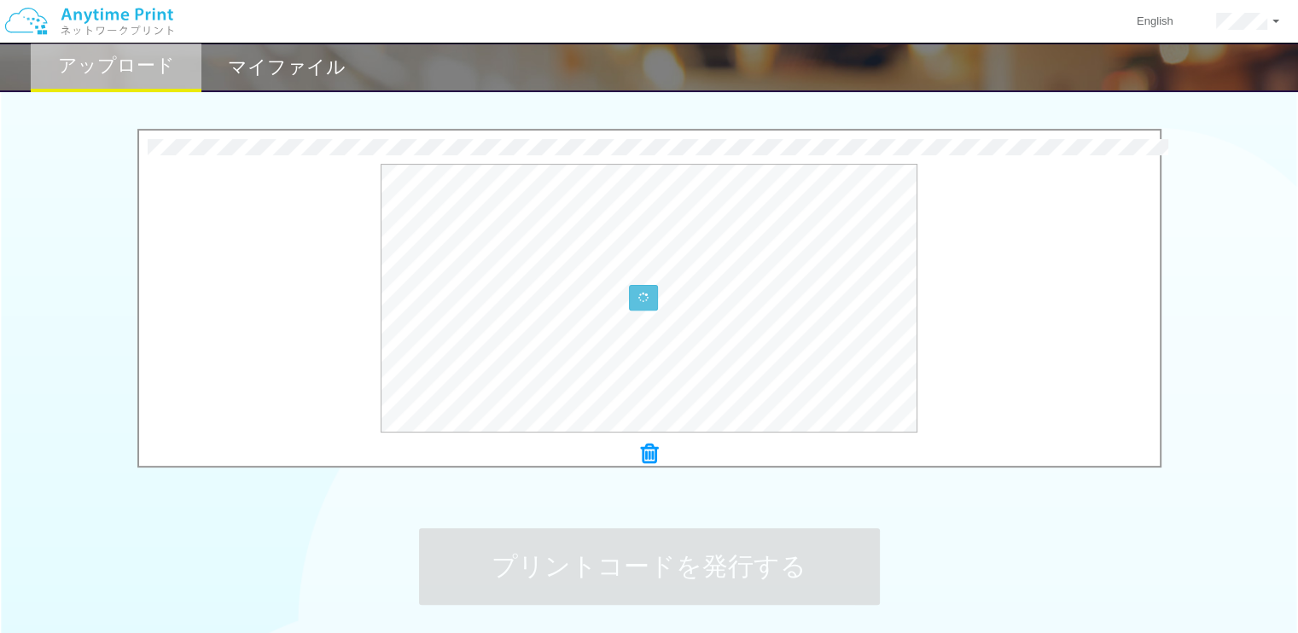
scroll to position [541, 0]
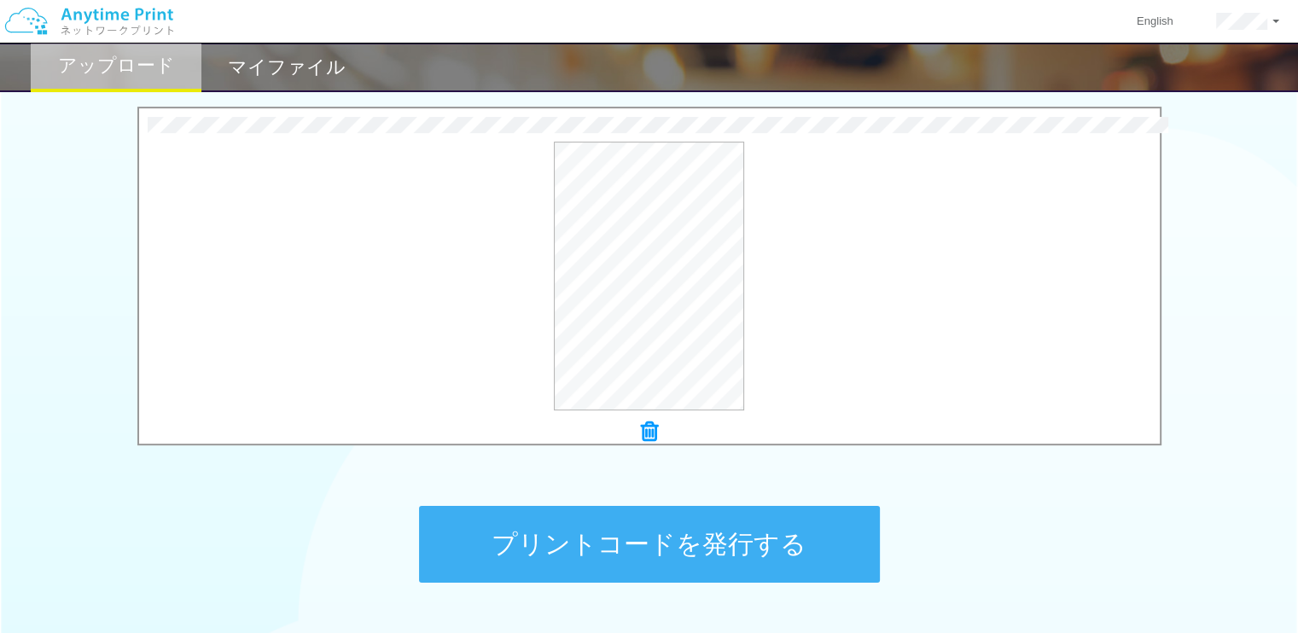
click at [603, 553] on button "プリントコードを発行する" at bounding box center [649, 544] width 461 height 77
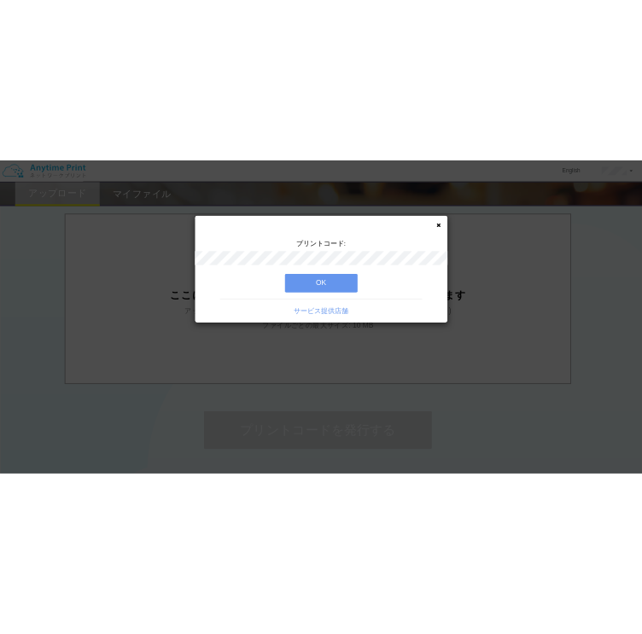
scroll to position [0, 0]
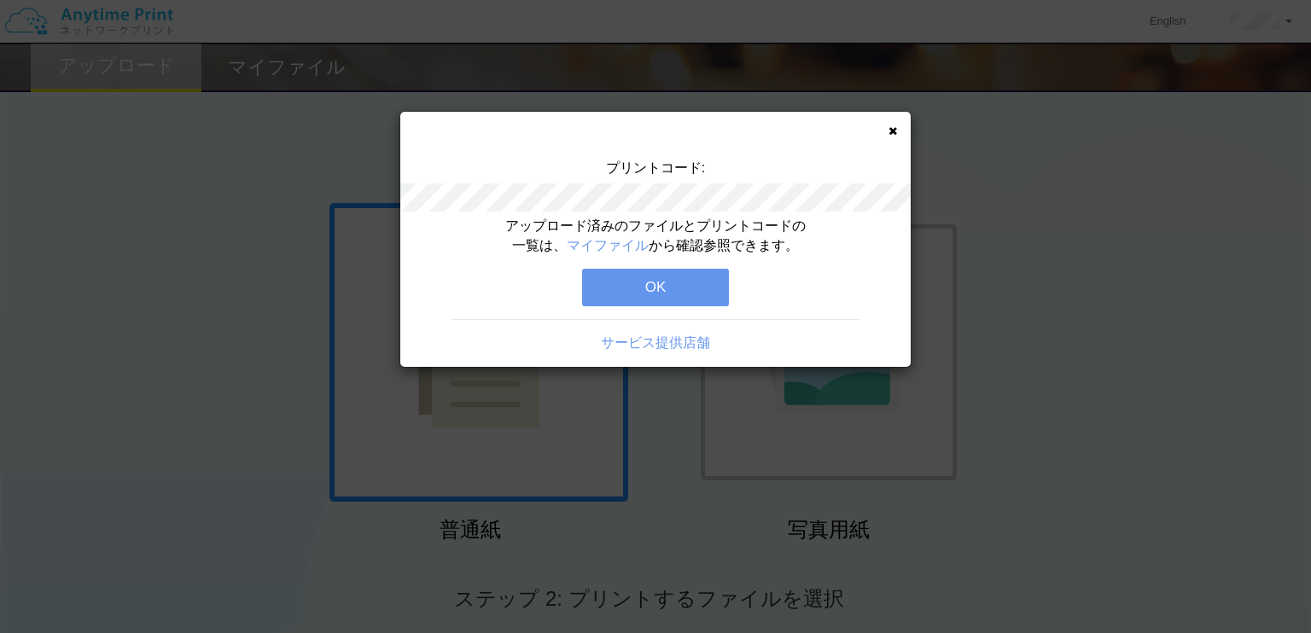
click at [663, 286] on button "OK" at bounding box center [655, 288] width 147 height 38
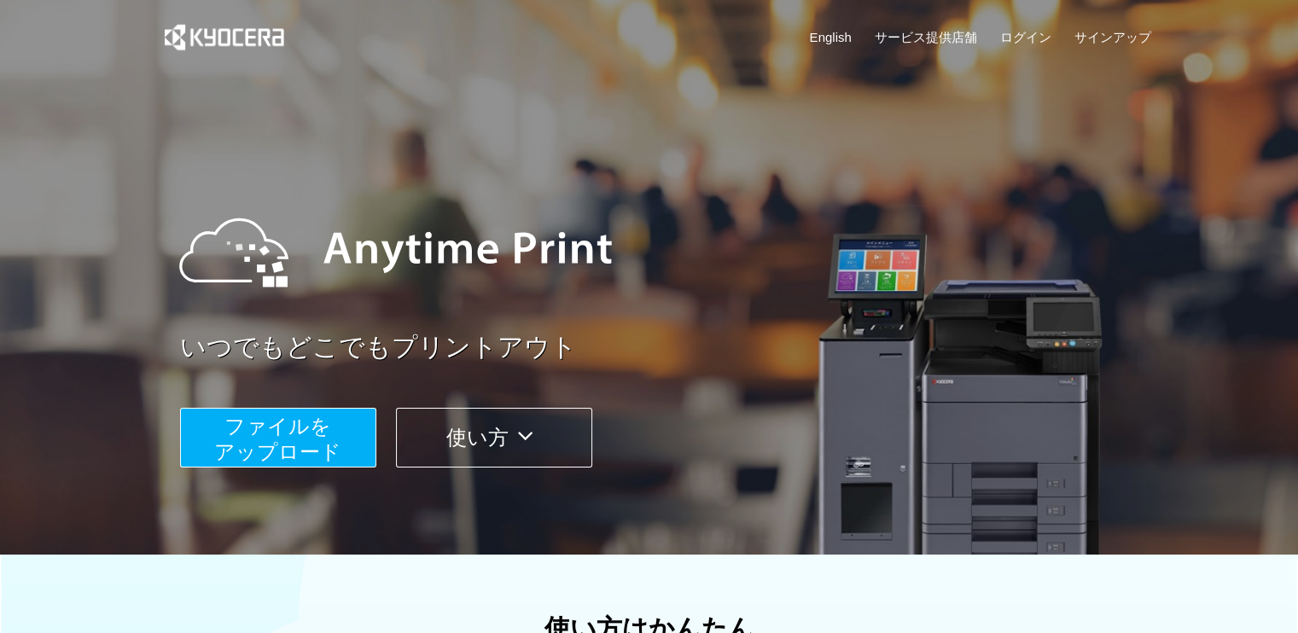
click at [311, 415] on span "ファイルを ​​アップロード" at bounding box center [277, 439] width 127 height 49
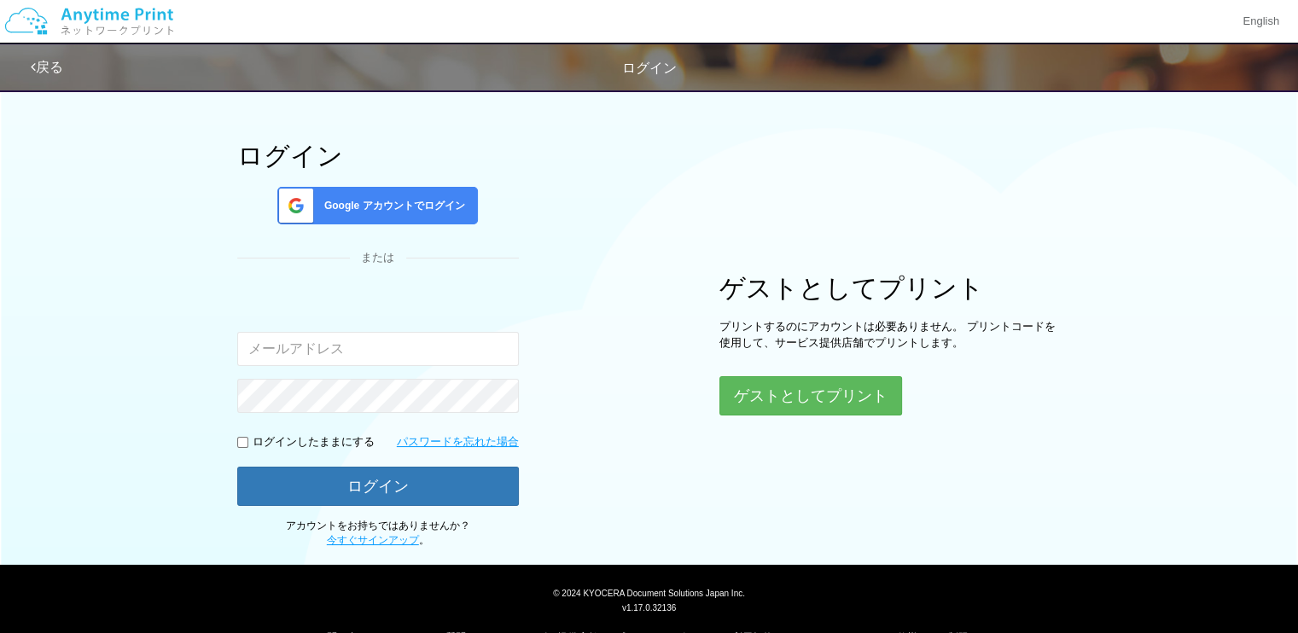
scroll to position [105, 0]
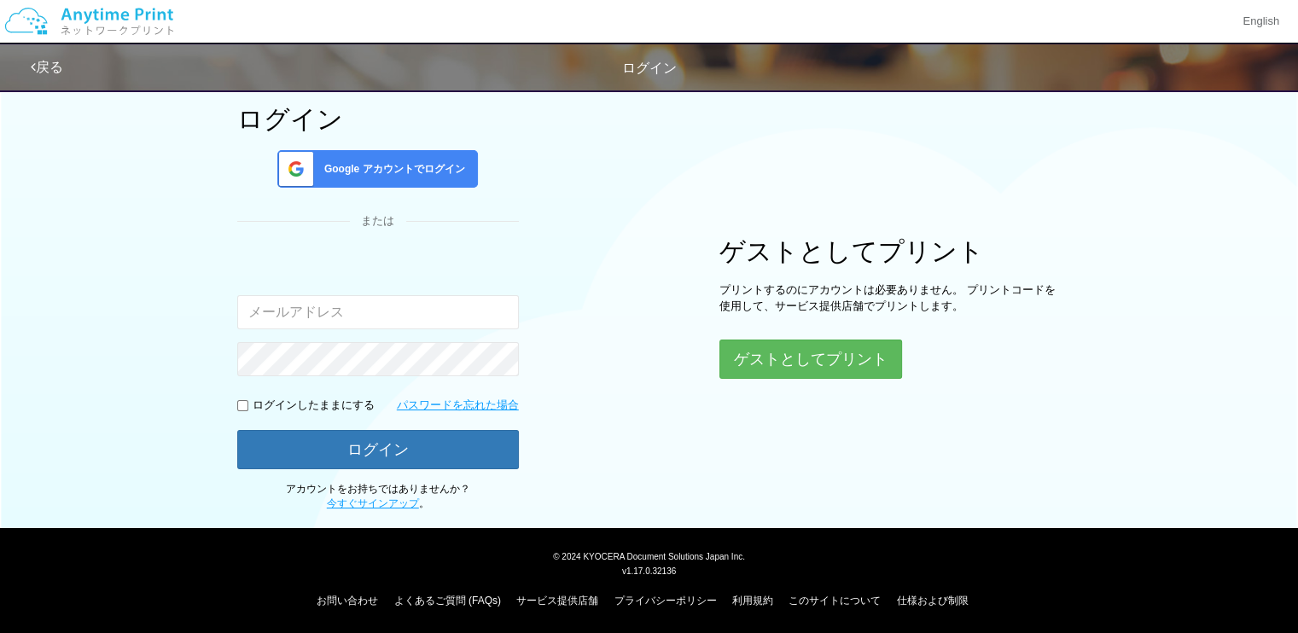
click at [398, 299] on input "email" at bounding box center [378, 312] width 282 height 34
type input "[EMAIL_ADDRESS][DOMAIN_NAME]"
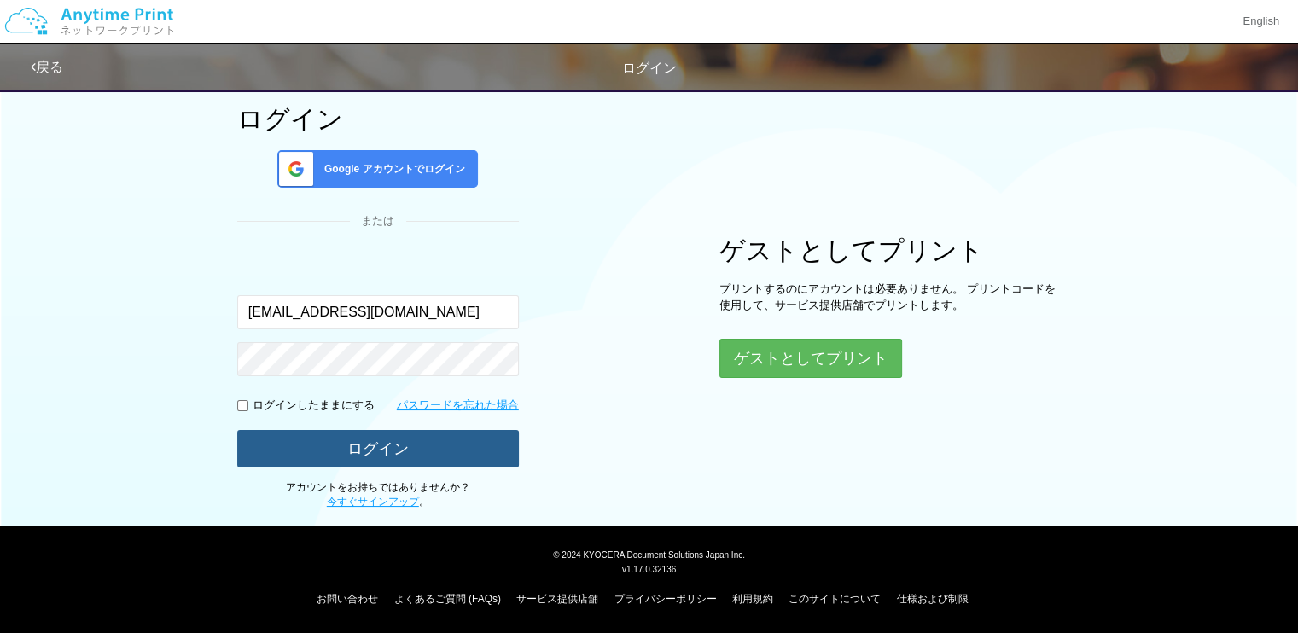
scroll to position [103, 0]
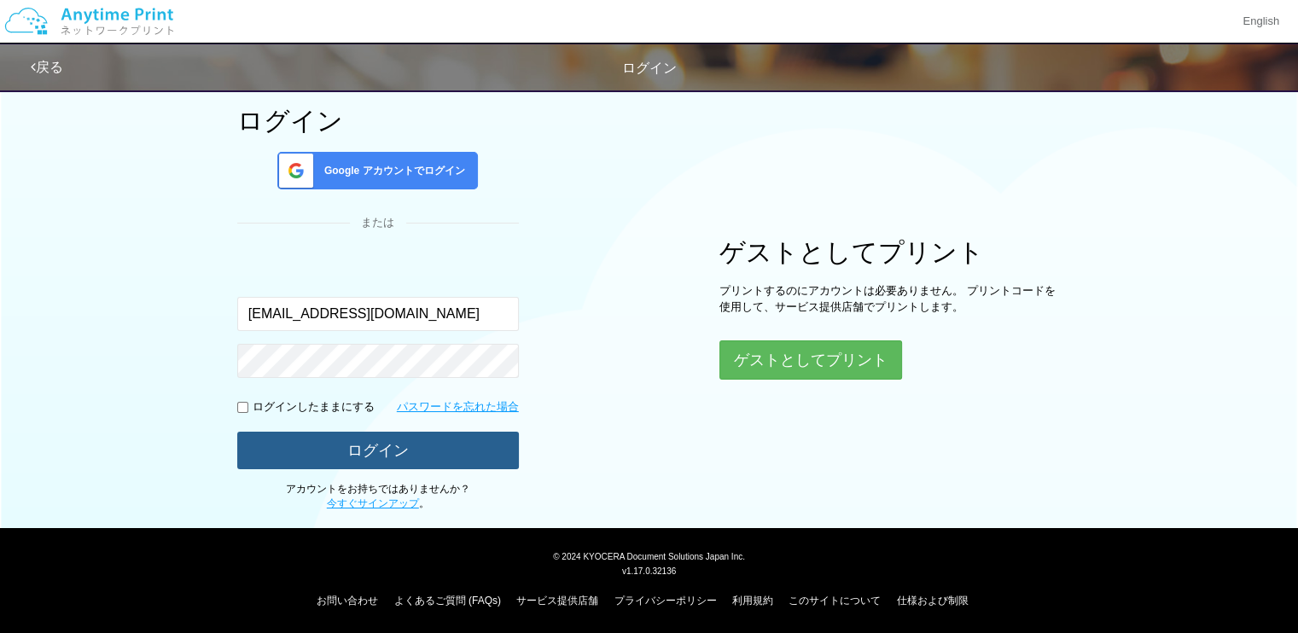
click at [363, 437] on button "ログイン" at bounding box center [378, 451] width 282 height 38
click at [360, 445] on button "ログイン" at bounding box center [378, 451] width 282 height 38
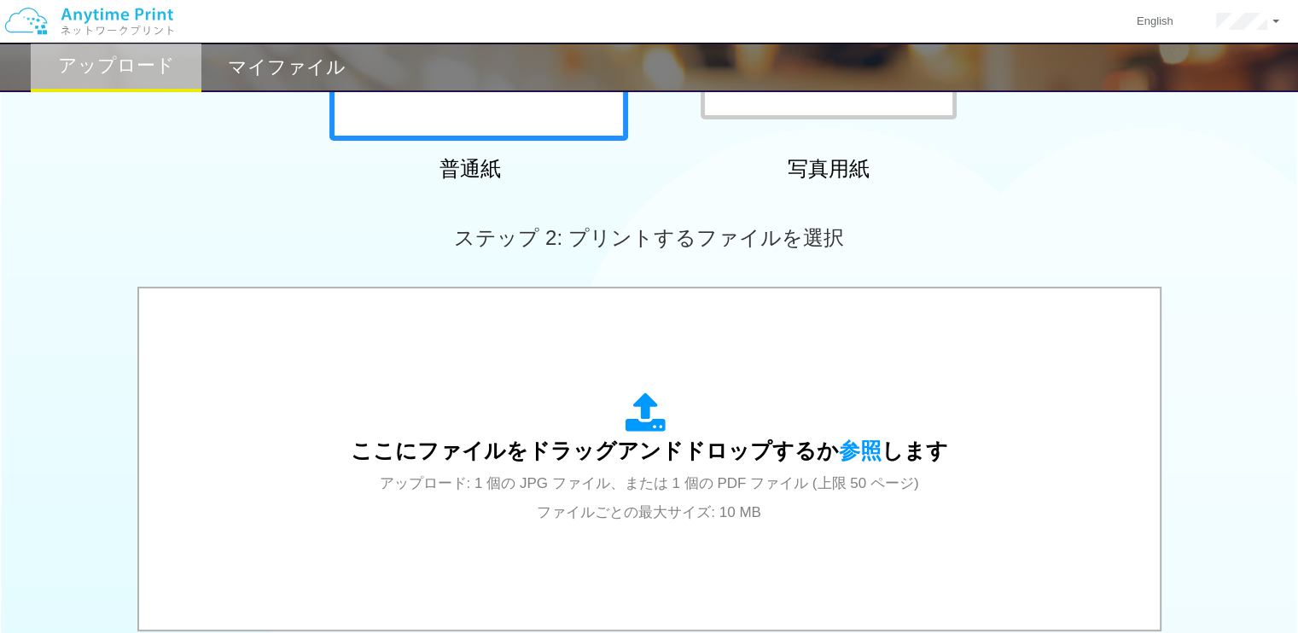
scroll to position [365, 0]
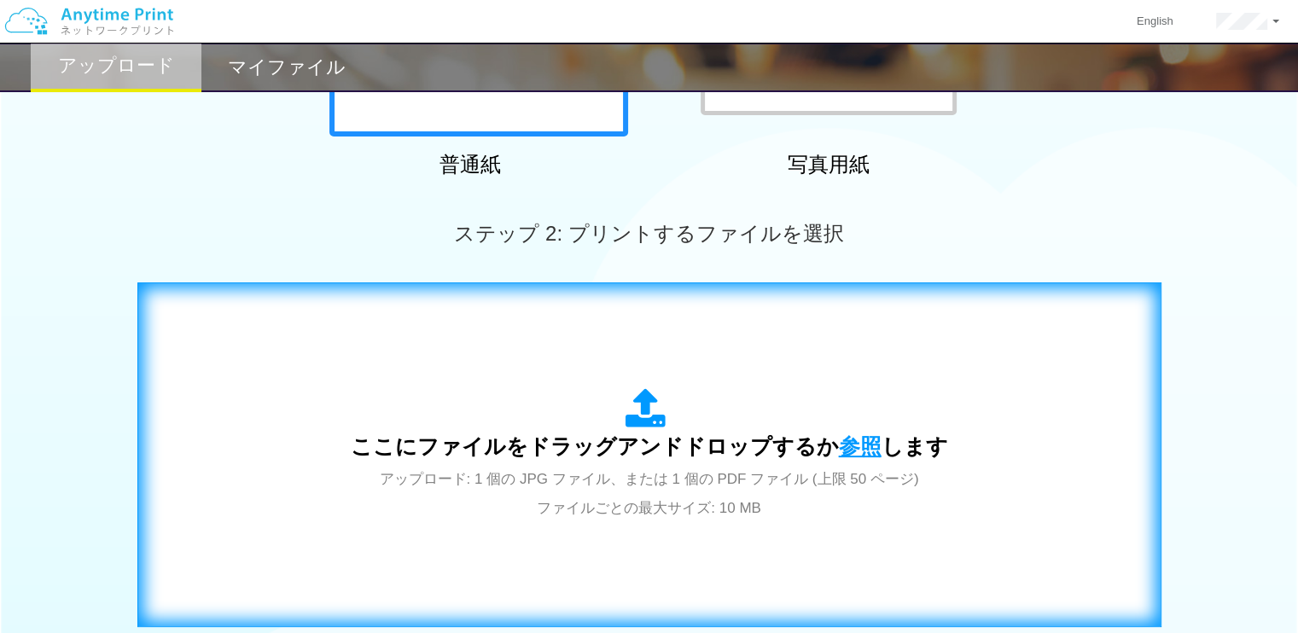
click at [867, 445] on span "参照" at bounding box center [860, 446] width 43 height 24
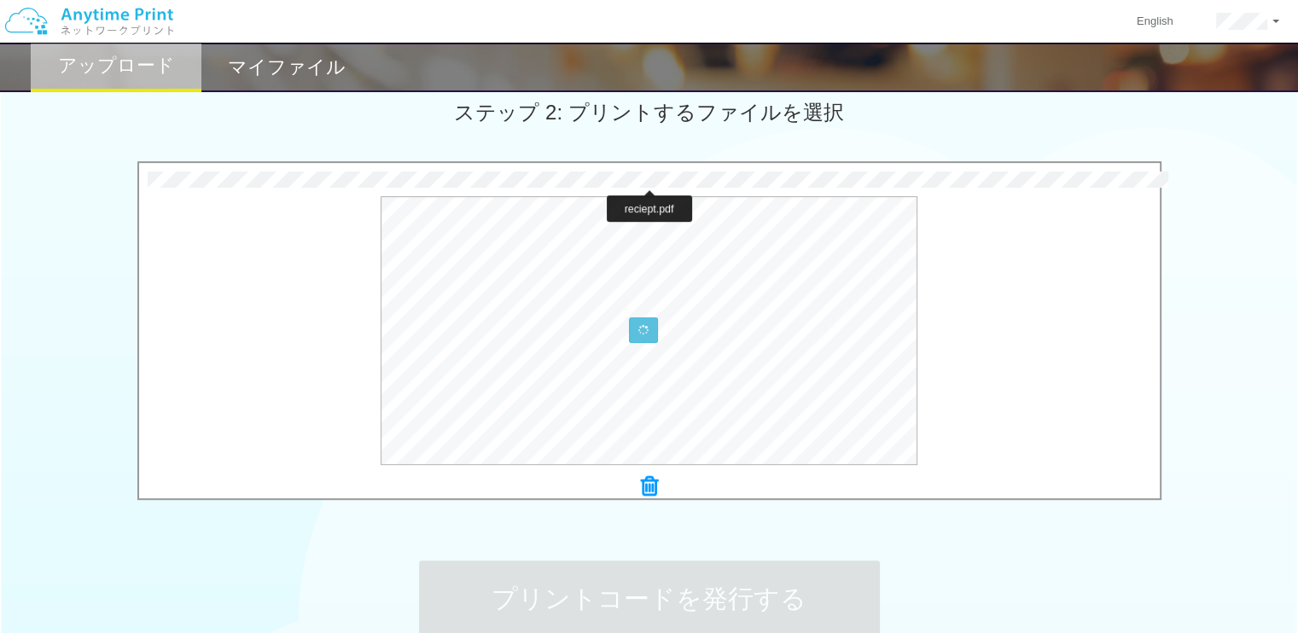
scroll to position [491, 0]
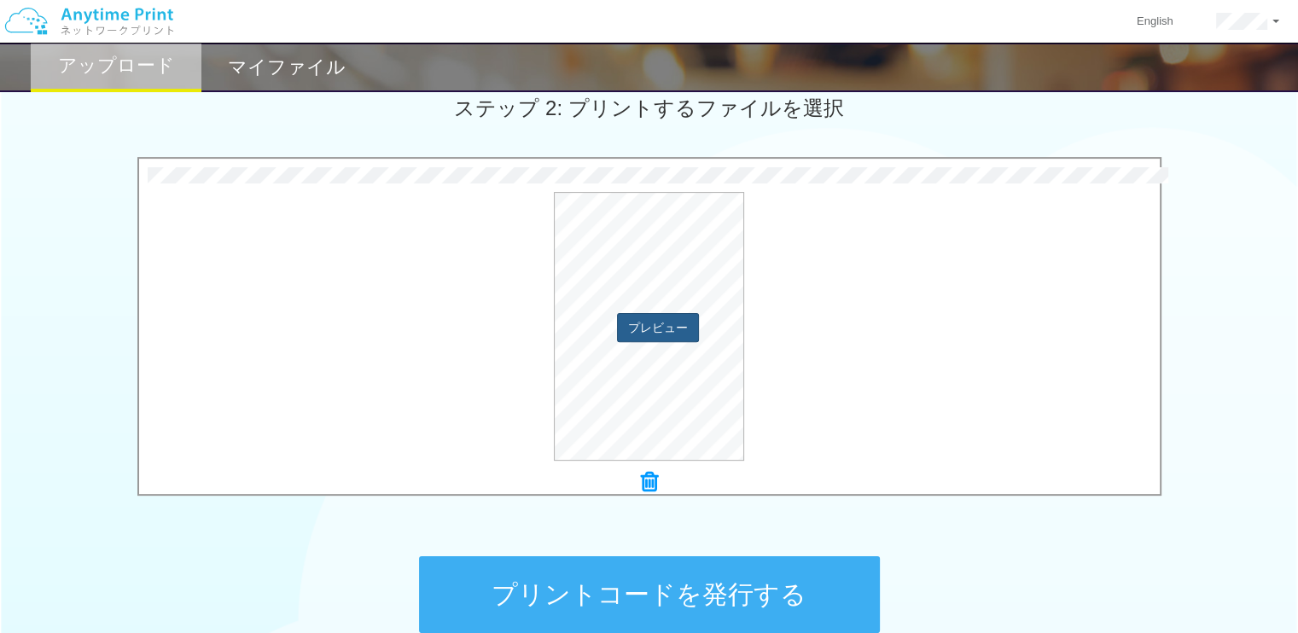
click at [666, 329] on div "プレビュー" at bounding box center [649, 326] width 1020 height 269
click at [666, 329] on button "プレビュー" at bounding box center [657, 326] width 80 height 27
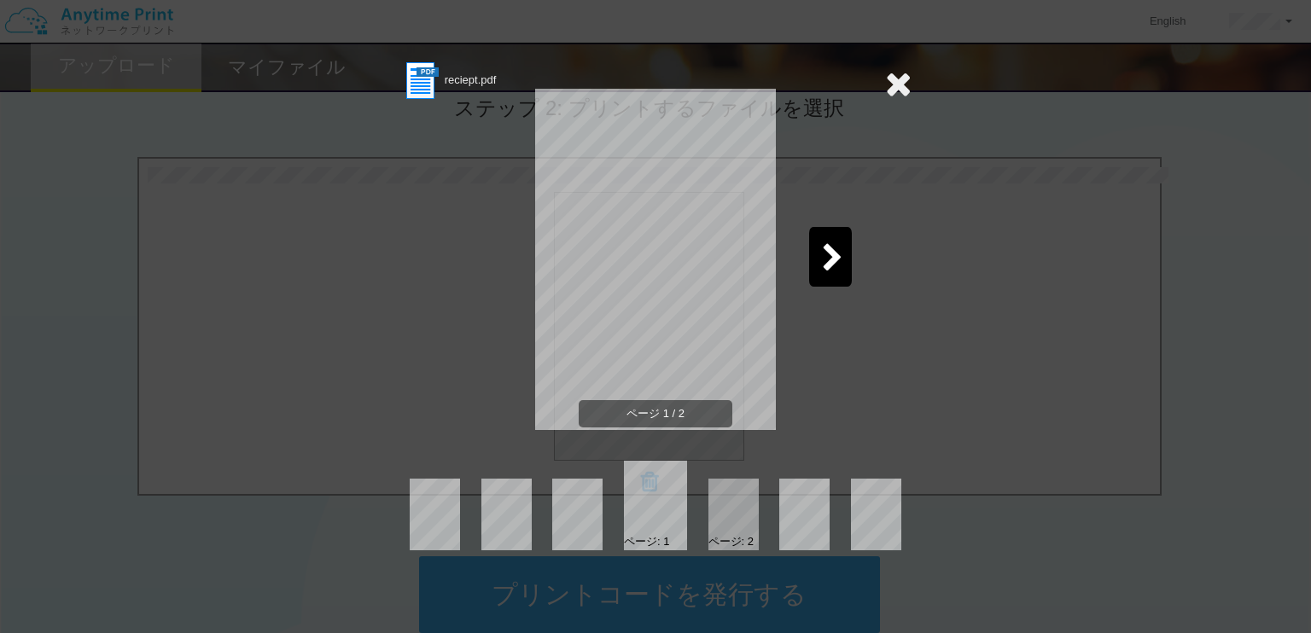
click at [836, 253] on icon at bounding box center [832, 259] width 21 height 30
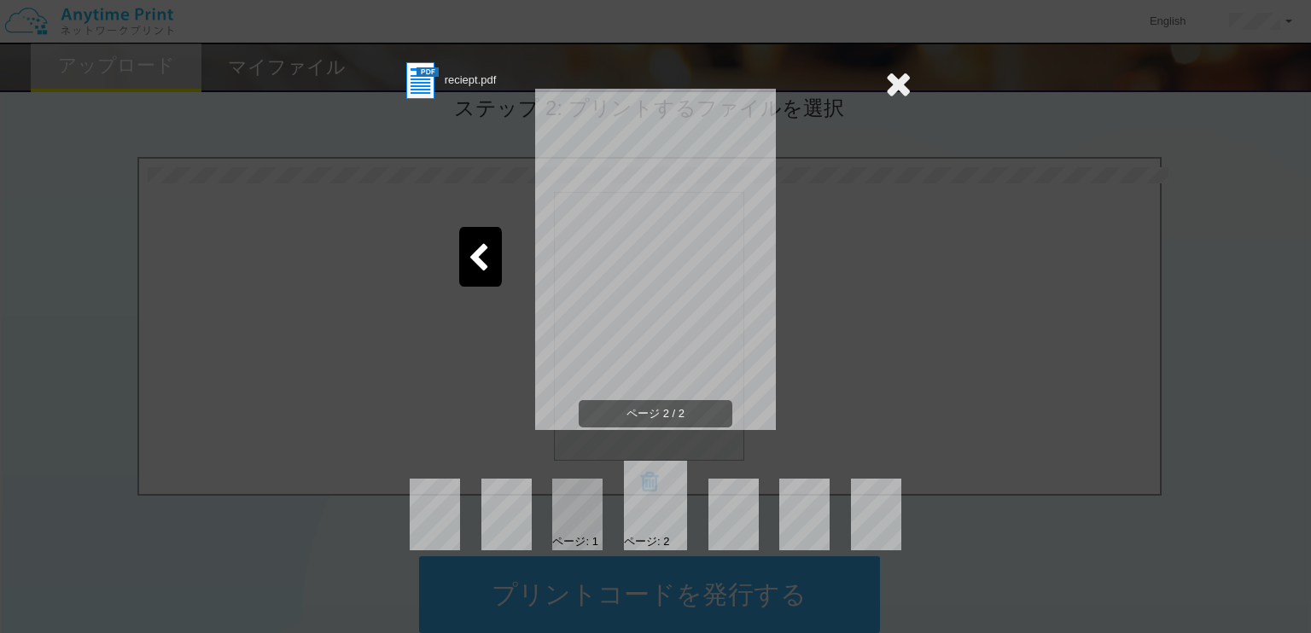
click at [817, 270] on div "ページ 2 / 2" at bounding box center [655, 272] width 512 height 341
click at [893, 89] on icon at bounding box center [898, 84] width 26 height 34
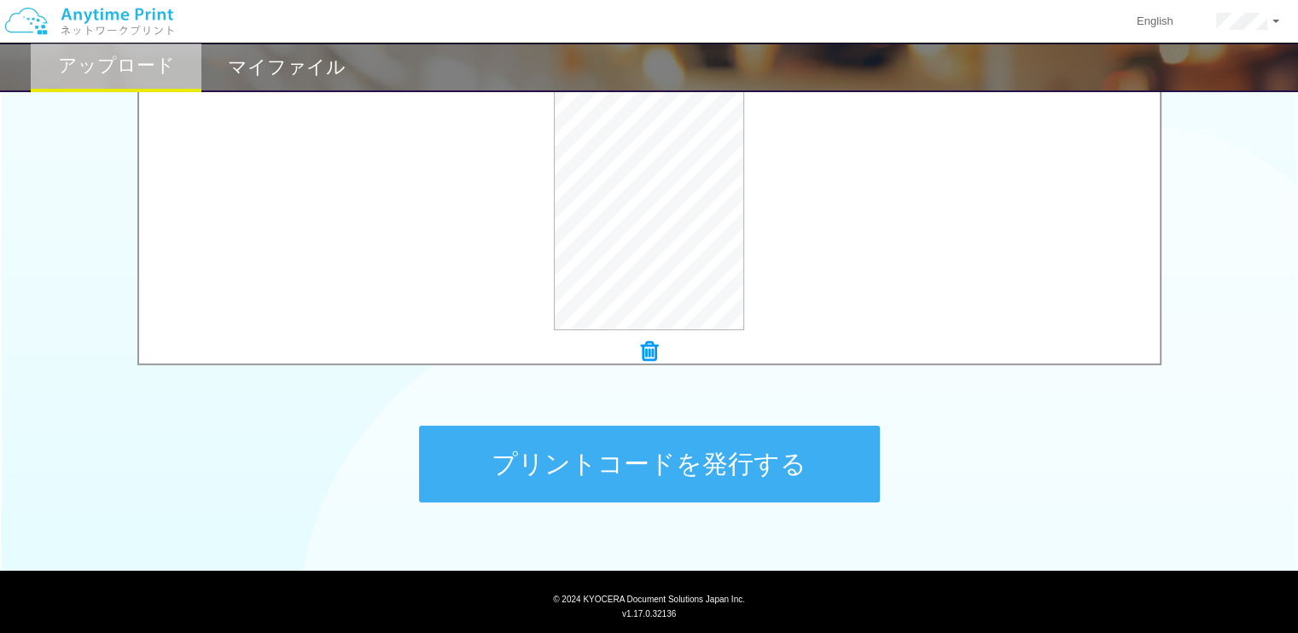
scroll to position [624, 0]
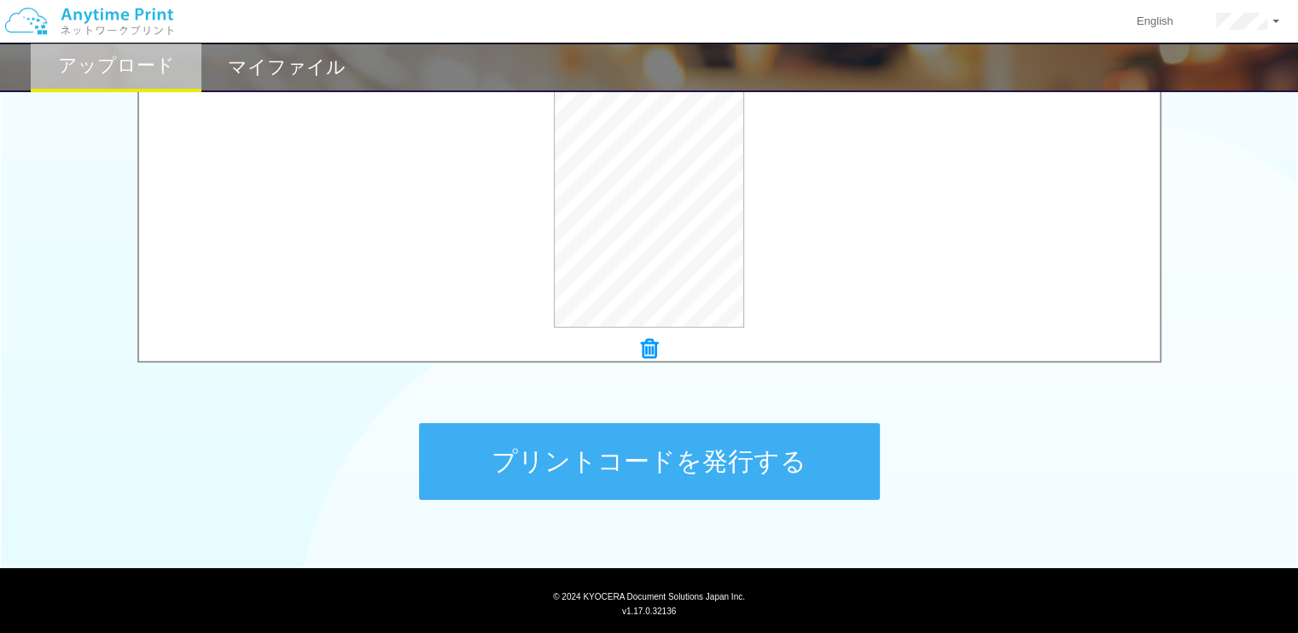
click at [762, 450] on button "プリントコードを発行する" at bounding box center [649, 461] width 461 height 77
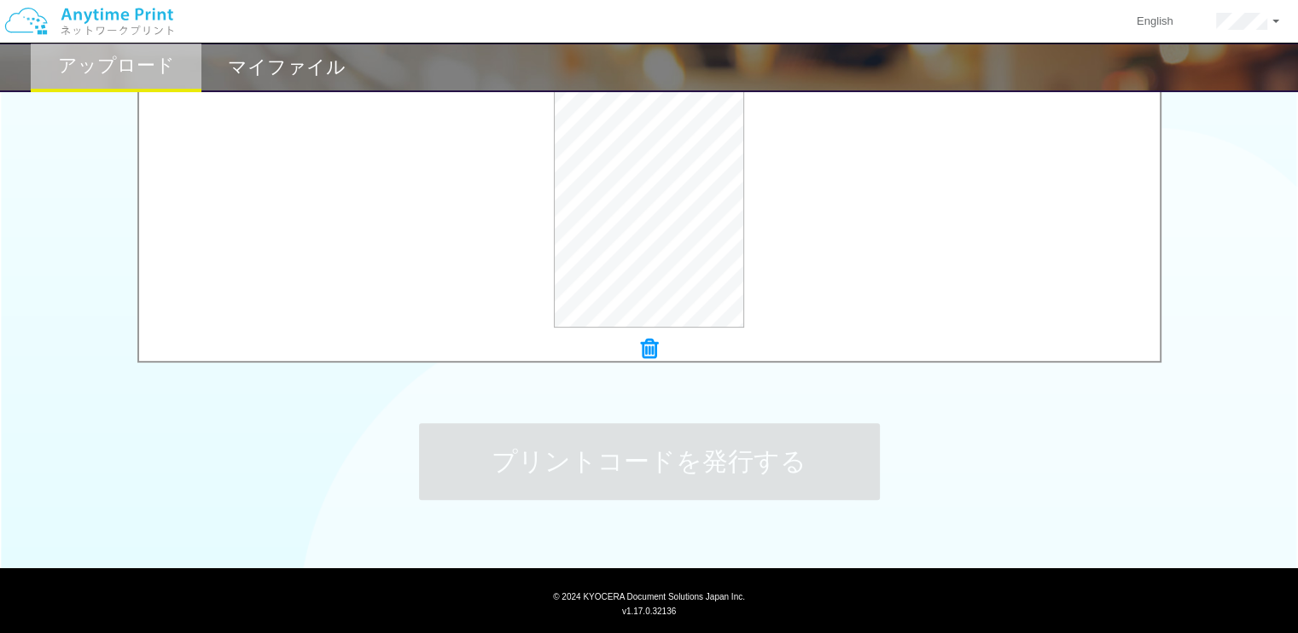
scroll to position [0, 0]
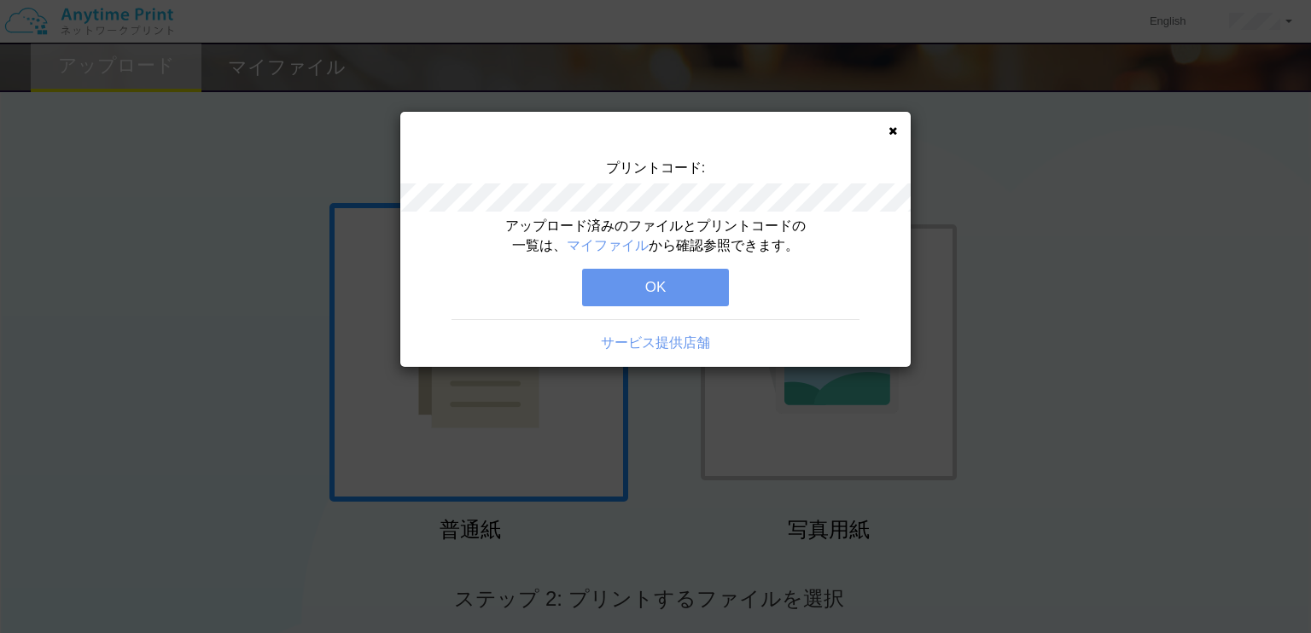
click at [674, 292] on button "OK" at bounding box center [655, 288] width 147 height 38
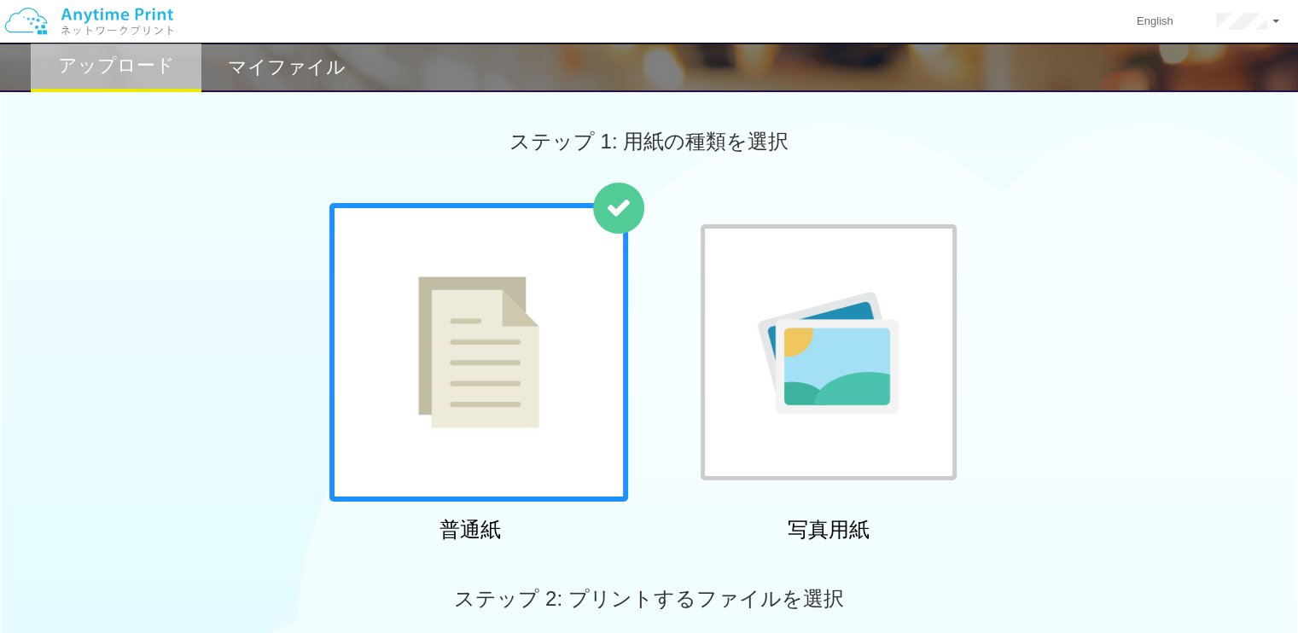
click at [297, 63] on h2 "マイファイル" at bounding box center [287, 67] width 118 height 20
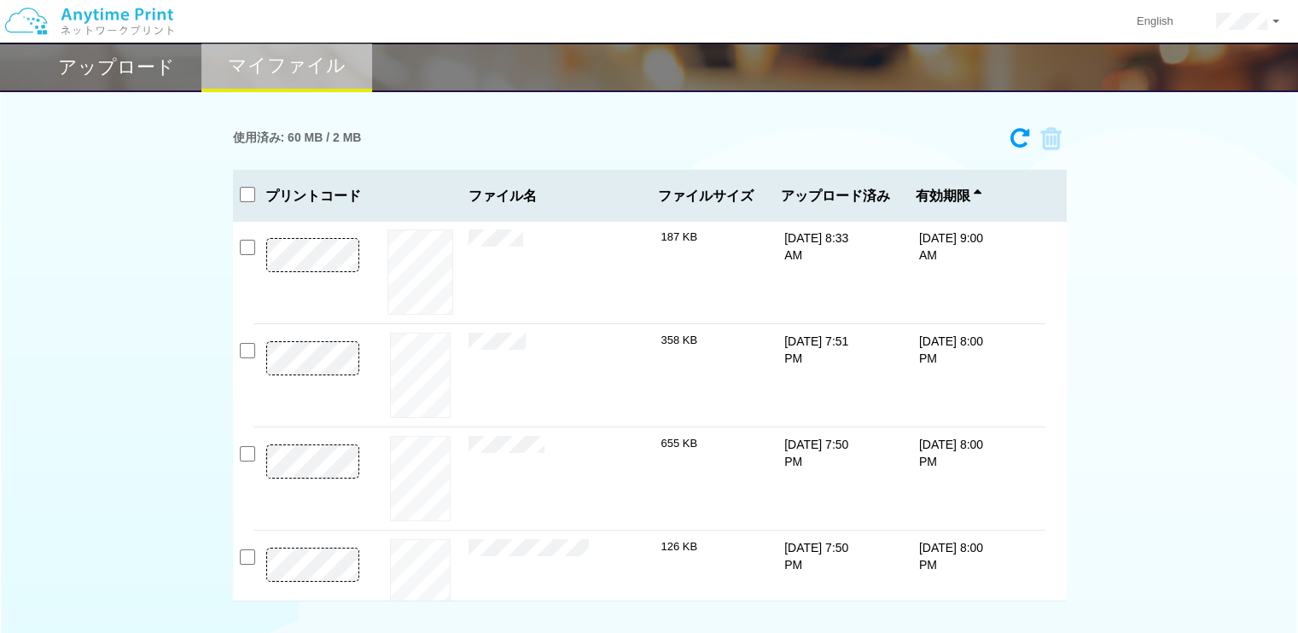
click at [246, 239] on div "プレビュー × 711 fil.pdf 187 KB [DATE] 8:33 AM [DATE] 9:00 AM × ×" at bounding box center [649, 411] width 833 height 380
click at [241, 247] on input "checkbox" at bounding box center [247, 247] width 15 height 15
click at [1051, 131] on icon at bounding box center [1045, 139] width 32 height 26
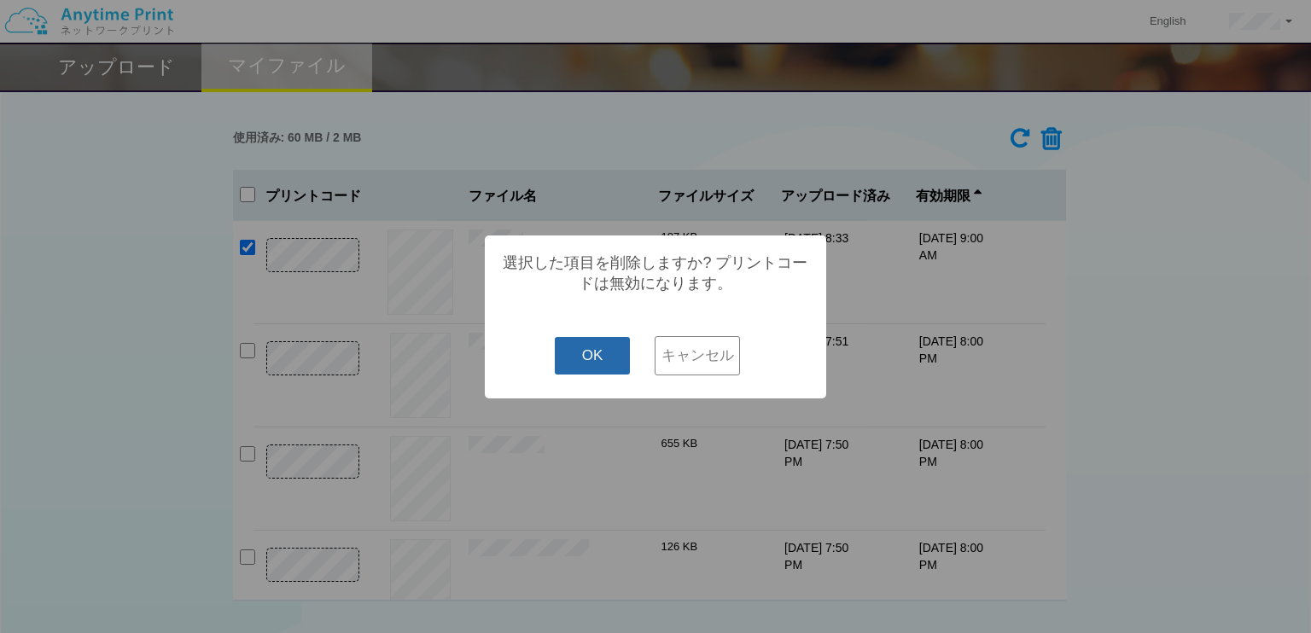
click at [586, 353] on button "OK" at bounding box center [593, 356] width 76 height 38
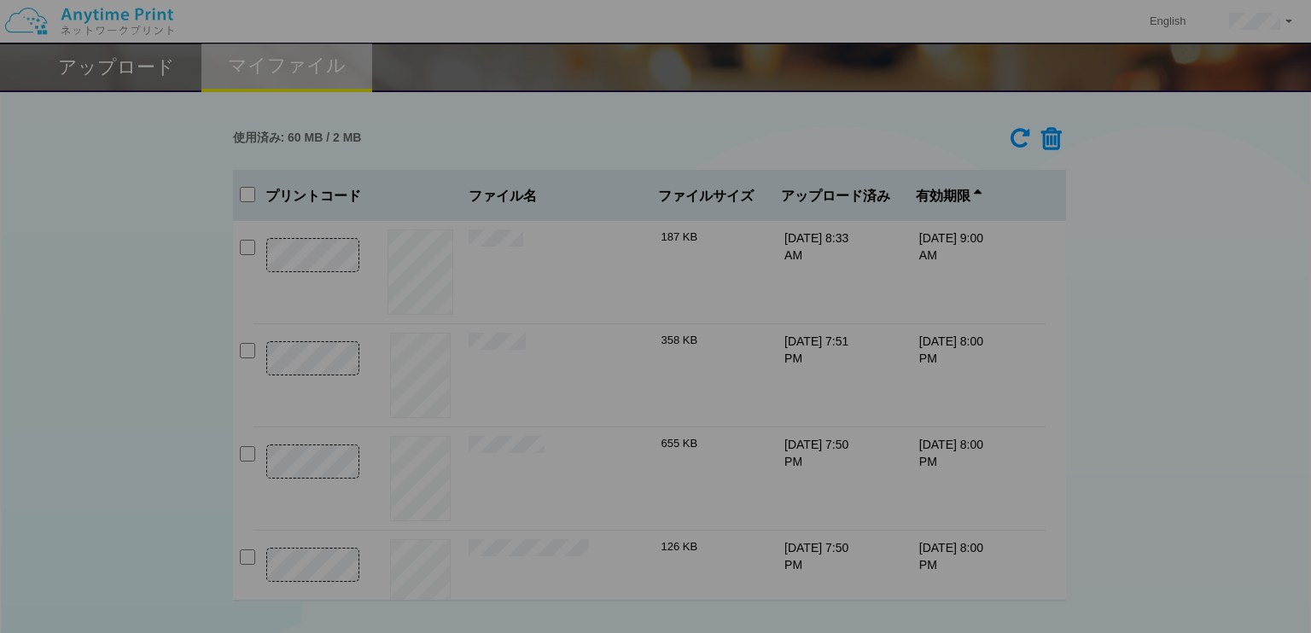
checkbox input "false"
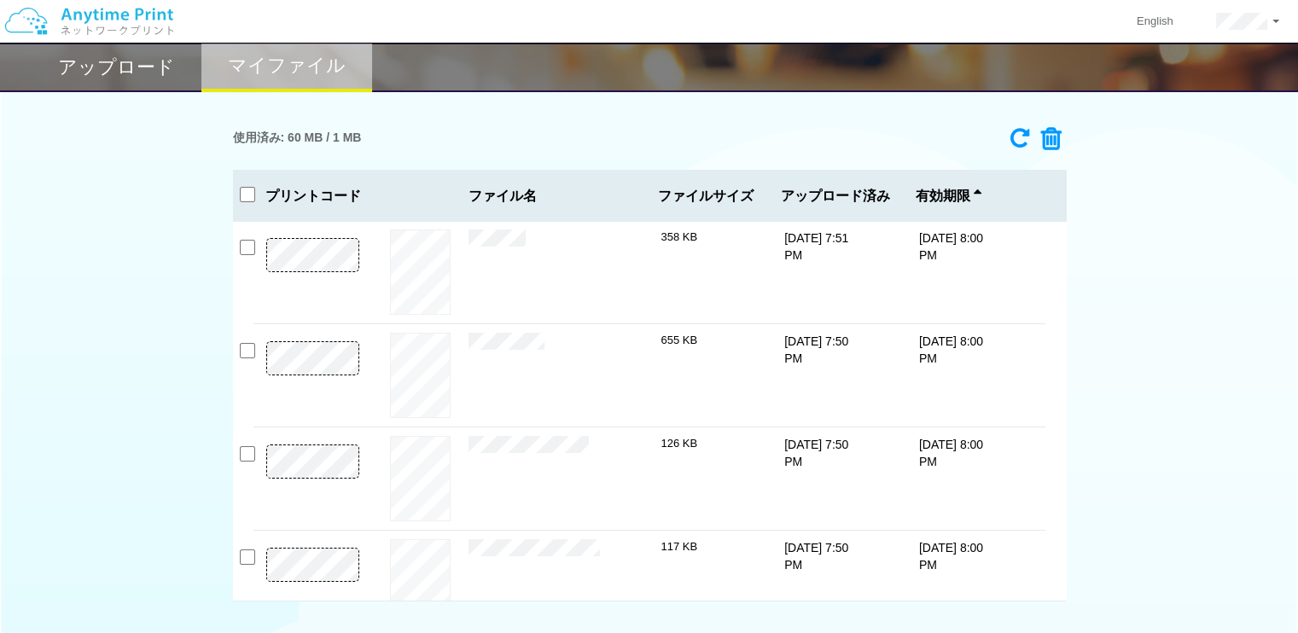
drag, startPoint x: 262, startPoint y: 280, endPoint x: 228, endPoint y: 286, distance: 34.6
click at [228, 286] on div "使用済み: 60 MB / 1 MB 4370-2256 有効期限 [DATE] 8:00 PM reciept.pdf 358 KB 5067-5222 ×" at bounding box center [649, 360] width 1298 height 482
click at [206, 450] on div "使用済み: 60 MB / 1 MB 4370-2256 有効期限 [DATE] 8:00 PM reciept.pdf 358 KB 5067-5222 ×" at bounding box center [649, 360] width 1298 height 482
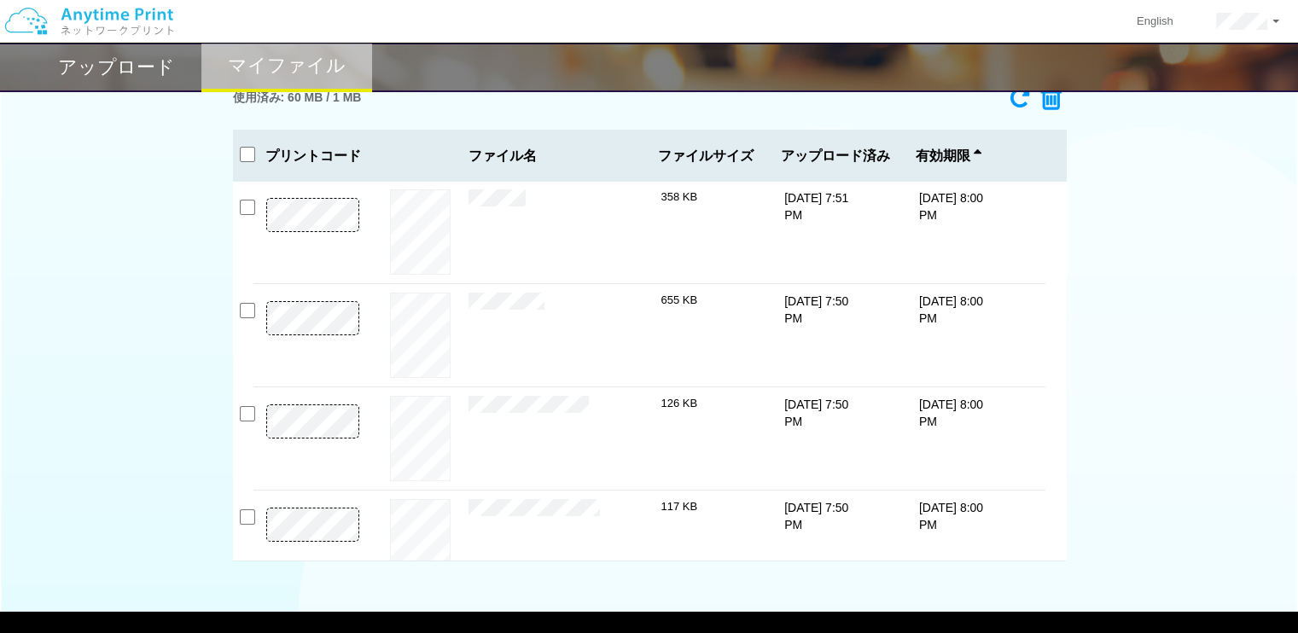
scroll to position [39, 0]
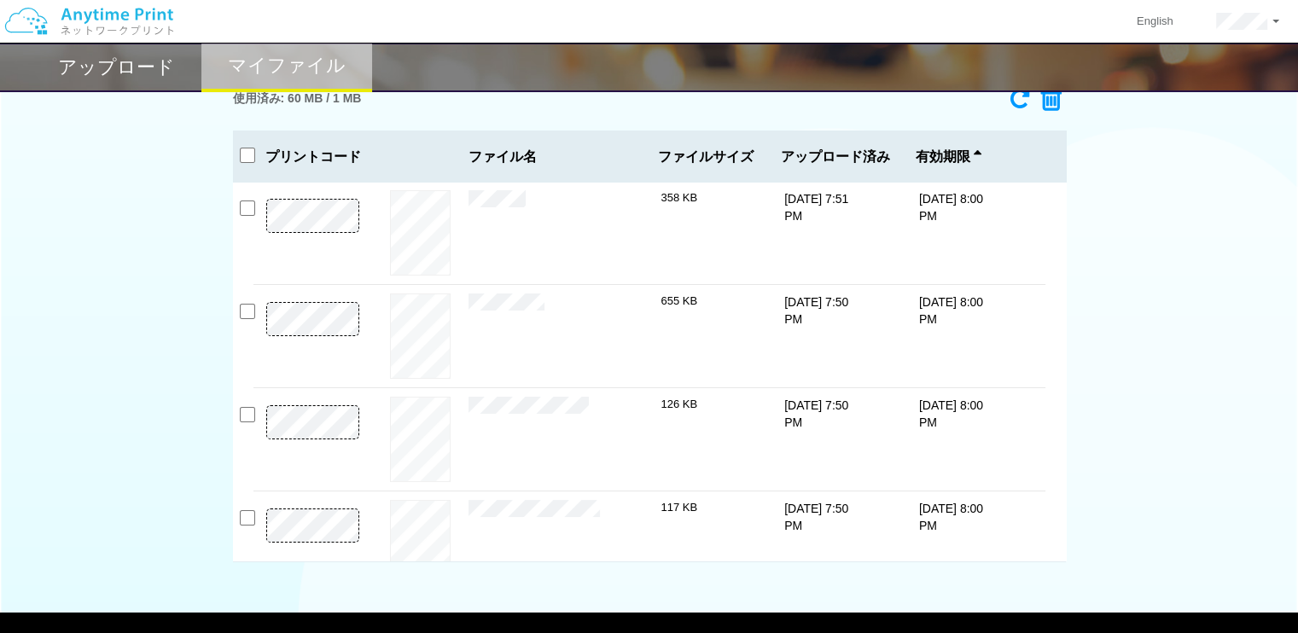
drag, startPoint x: 765, startPoint y: 140, endPoint x: 536, endPoint y: 313, distance: 286.9
click at [536, 313] on div "× 輸入承認書.pdf" at bounding box center [564, 336] width 193 height 85
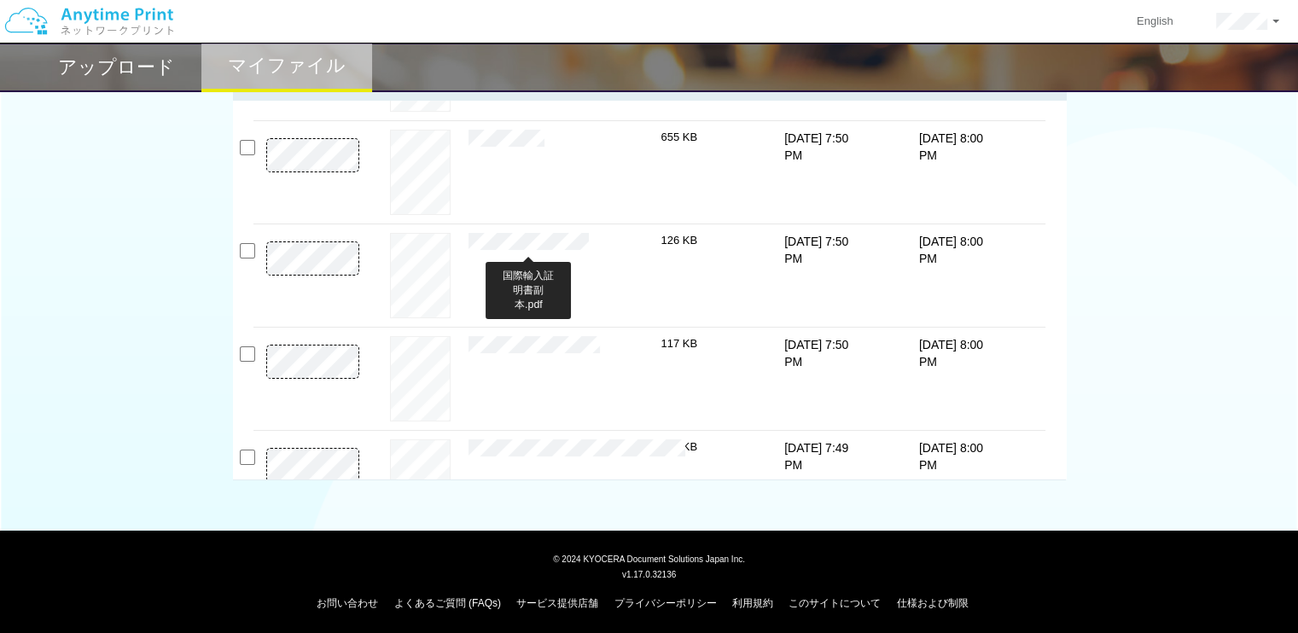
scroll to position [84, 0]
click at [248, 246] on input "checkbox" at bounding box center [247, 248] width 15 height 15
checkbox input "true"
click at [248, 348] on input "checkbox" at bounding box center [247, 352] width 15 height 15
checkbox input "true"
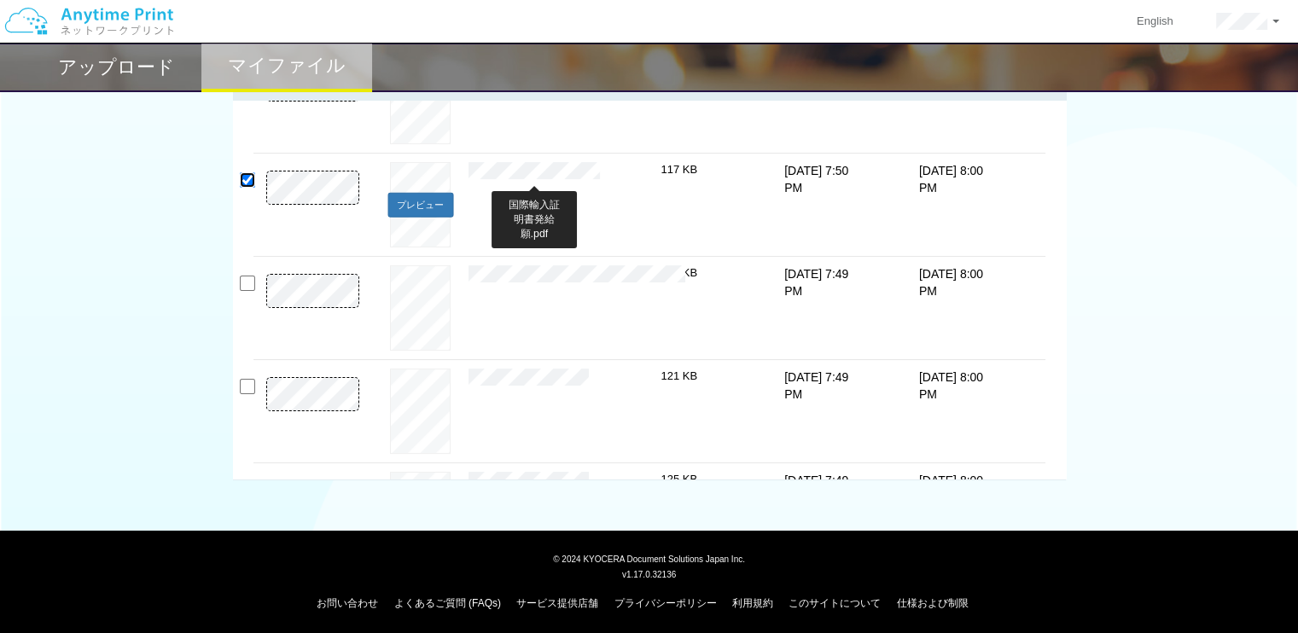
scroll to position [265, 0]
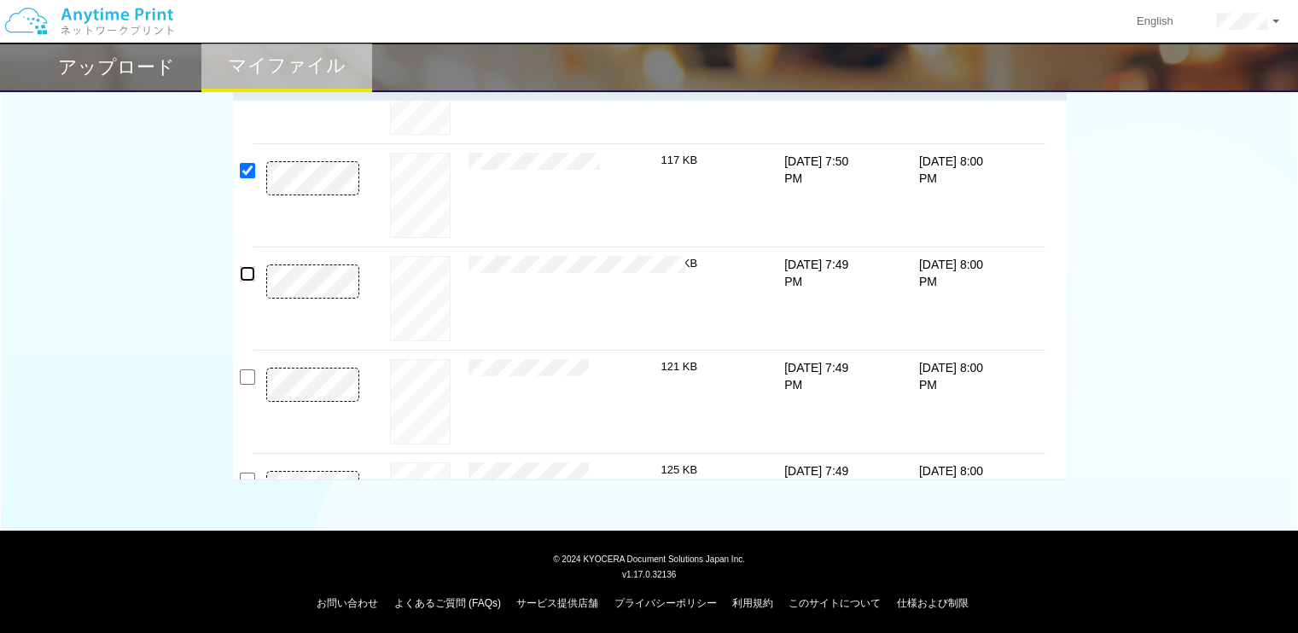
click at [246, 272] on input "checkbox" at bounding box center [247, 273] width 15 height 15
checkbox input "true"
click at [245, 380] on input "checkbox" at bounding box center [247, 376] width 15 height 15
checkbox input "true"
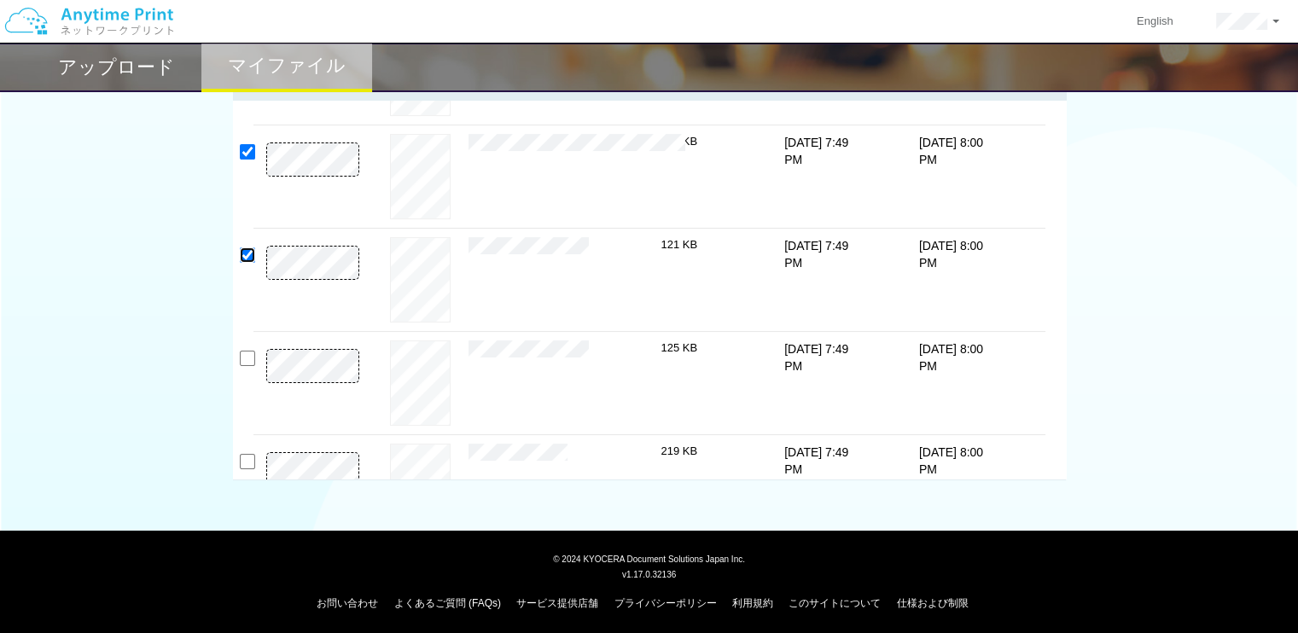
scroll to position [411, 0]
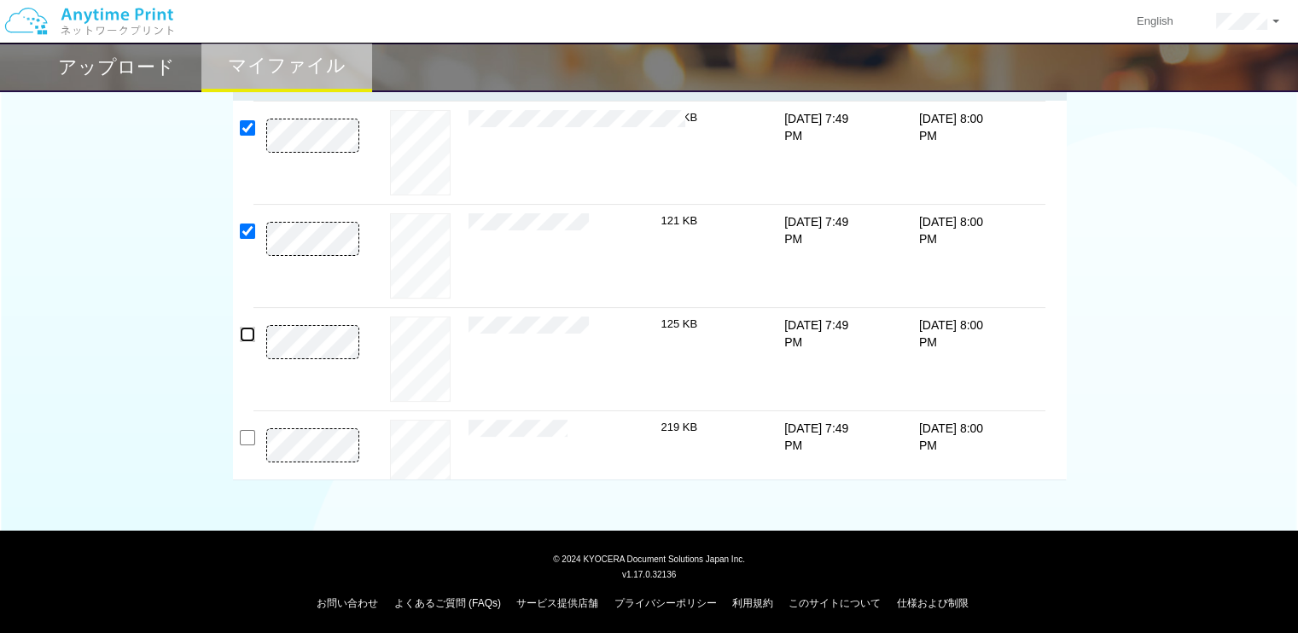
click at [253, 337] on input "checkbox" at bounding box center [247, 334] width 15 height 15
checkbox input "true"
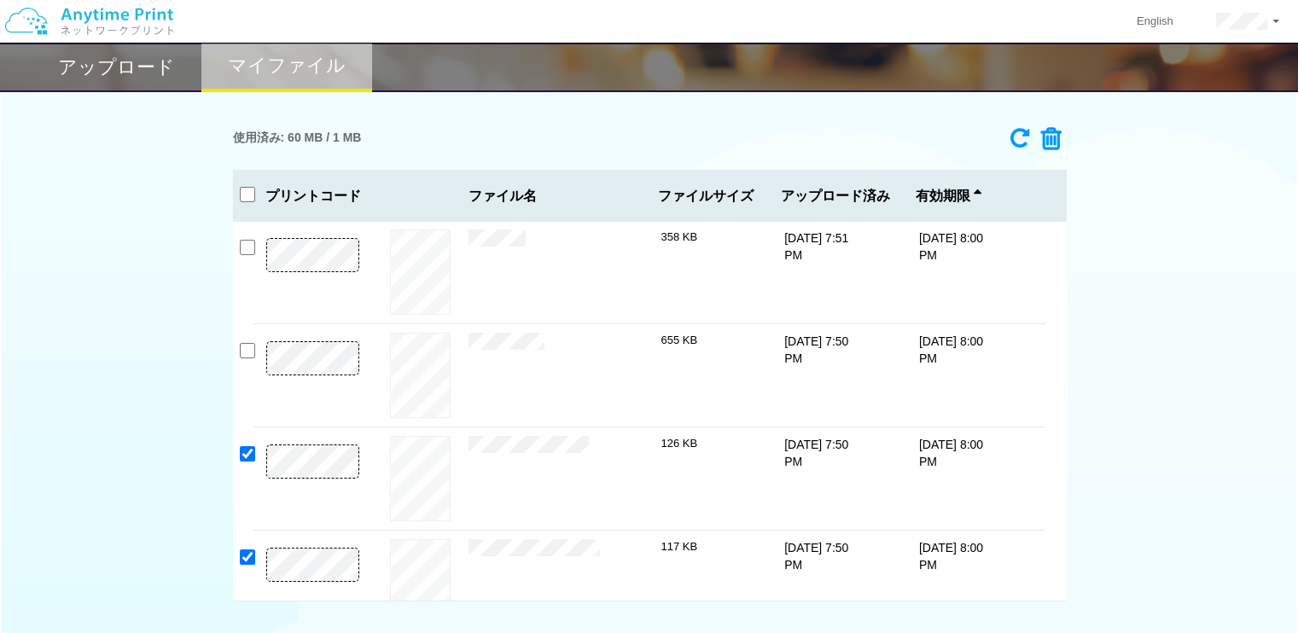
click at [1061, 139] on div "使用済み: 60 MB / 1 MB" at bounding box center [649, 138] width 833 height 38
click at [1059, 139] on icon at bounding box center [1045, 139] width 32 height 26
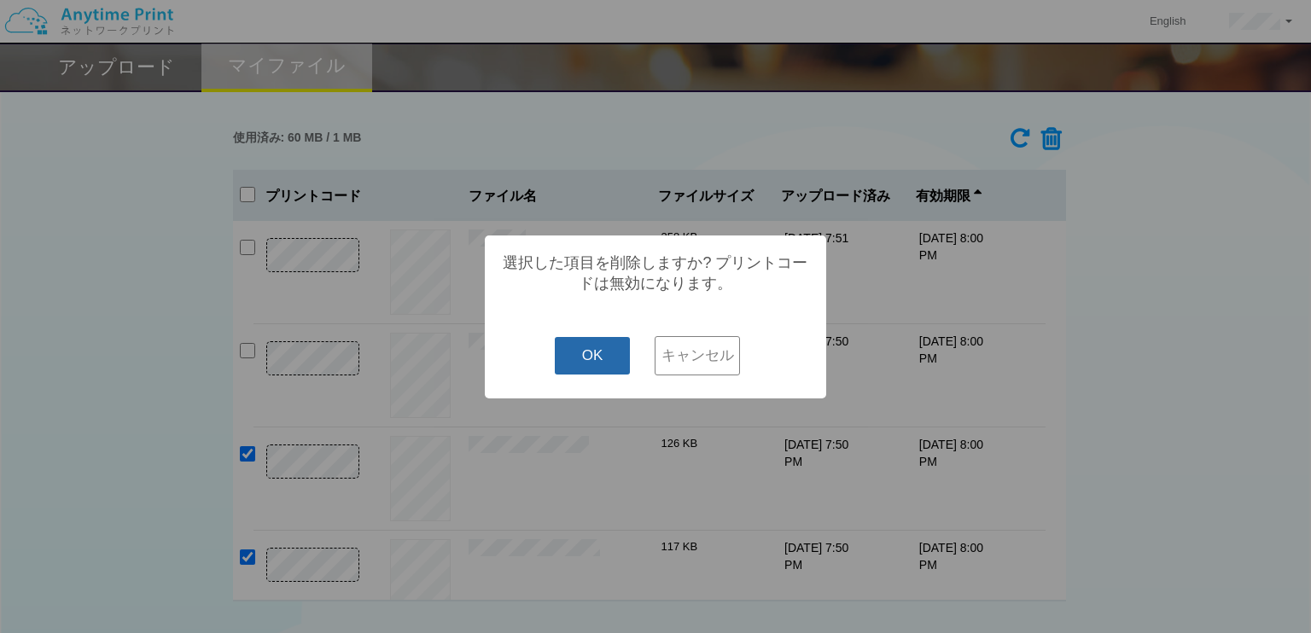
click at [614, 358] on button "OK" at bounding box center [593, 356] width 76 height 38
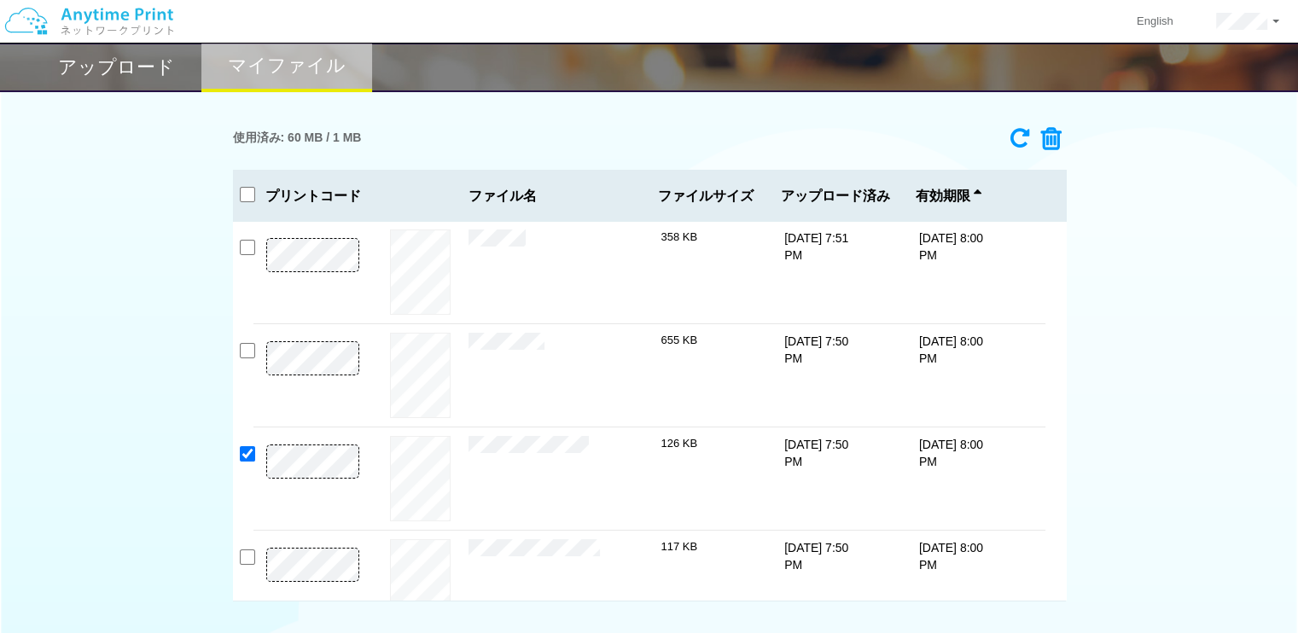
checkbox input "false"
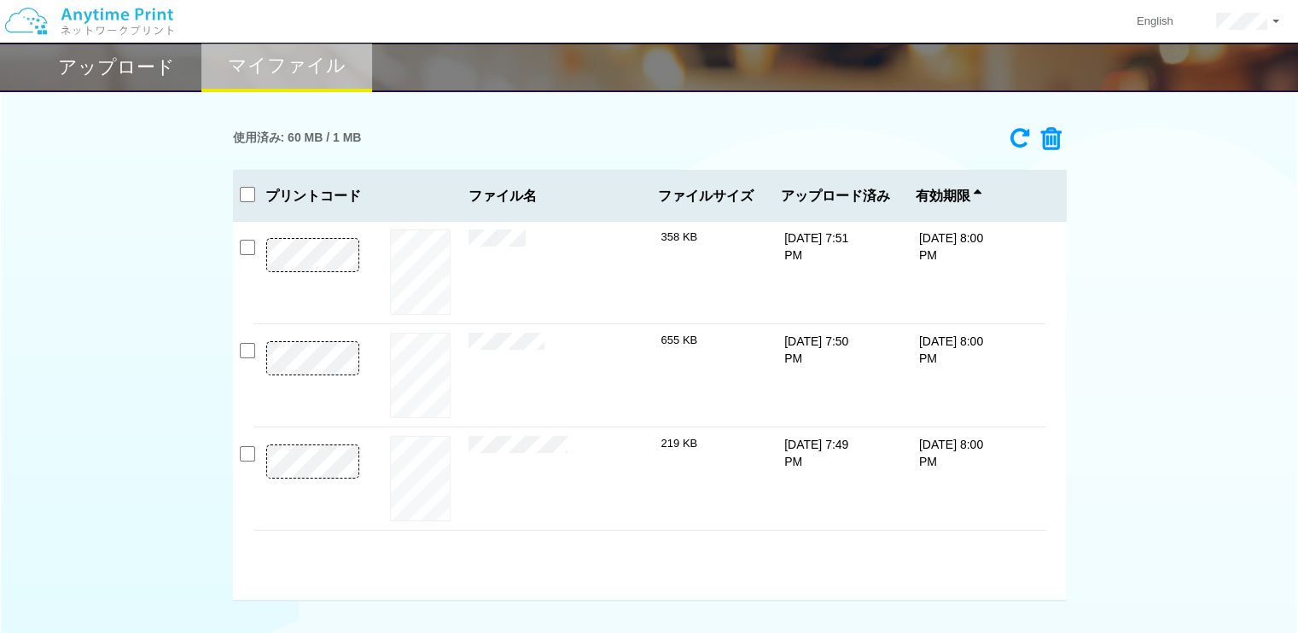
click at [144, 75] on h2 "アップロード" at bounding box center [116, 67] width 117 height 20
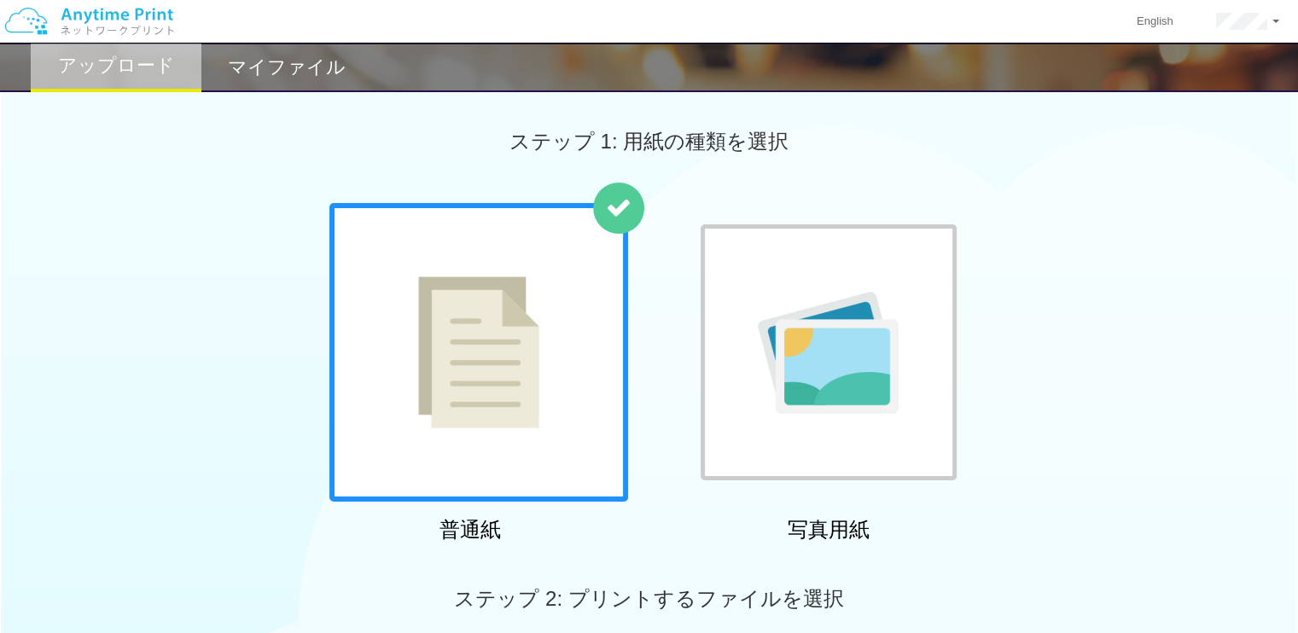
click at [472, 416] on img at bounding box center [478, 352] width 121 height 152
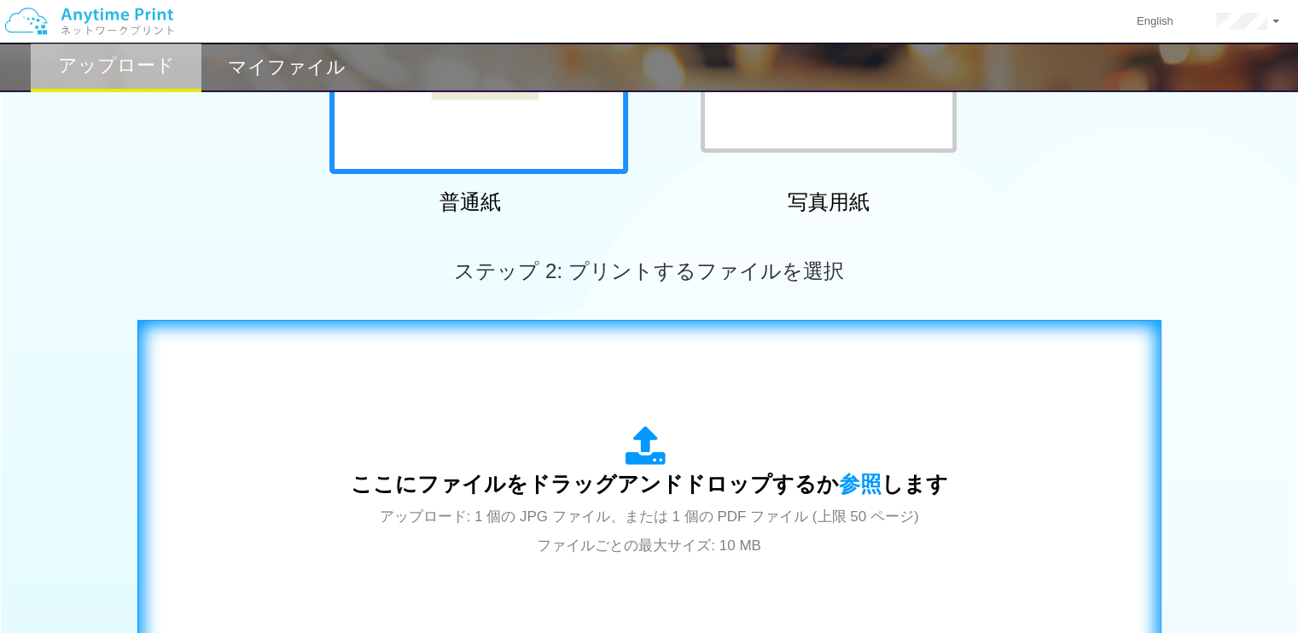
scroll to position [330, 0]
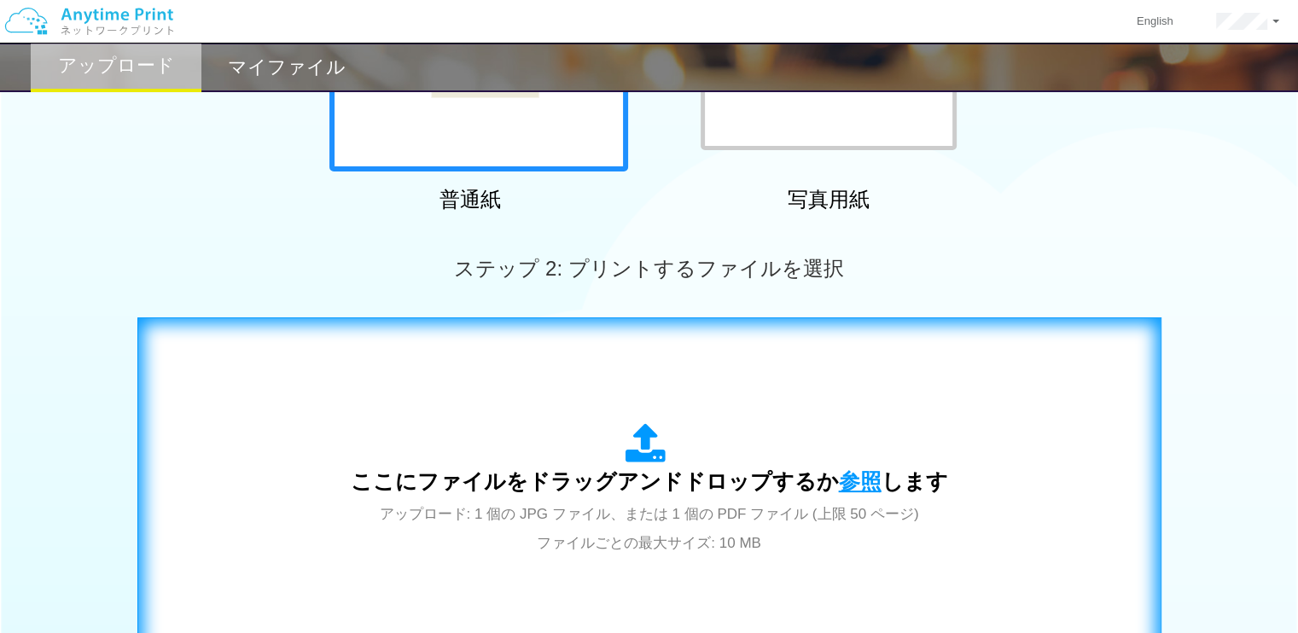
click at [844, 474] on span "参照" at bounding box center [860, 481] width 43 height 24
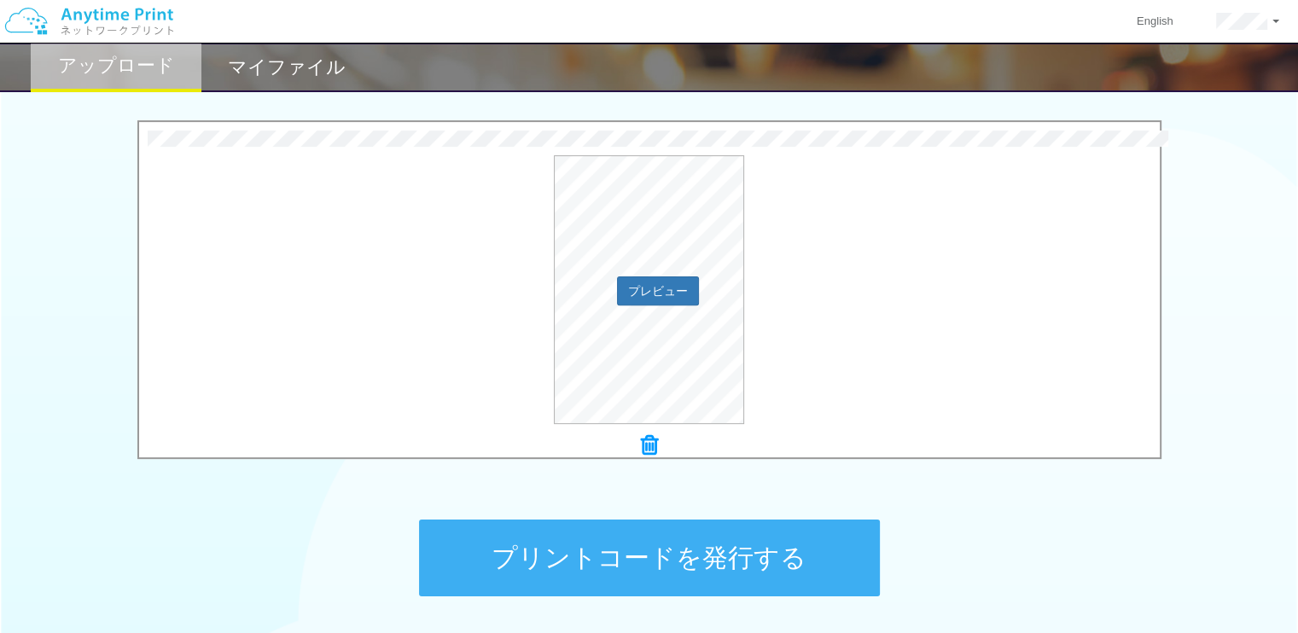
scroll to position [534, 0]
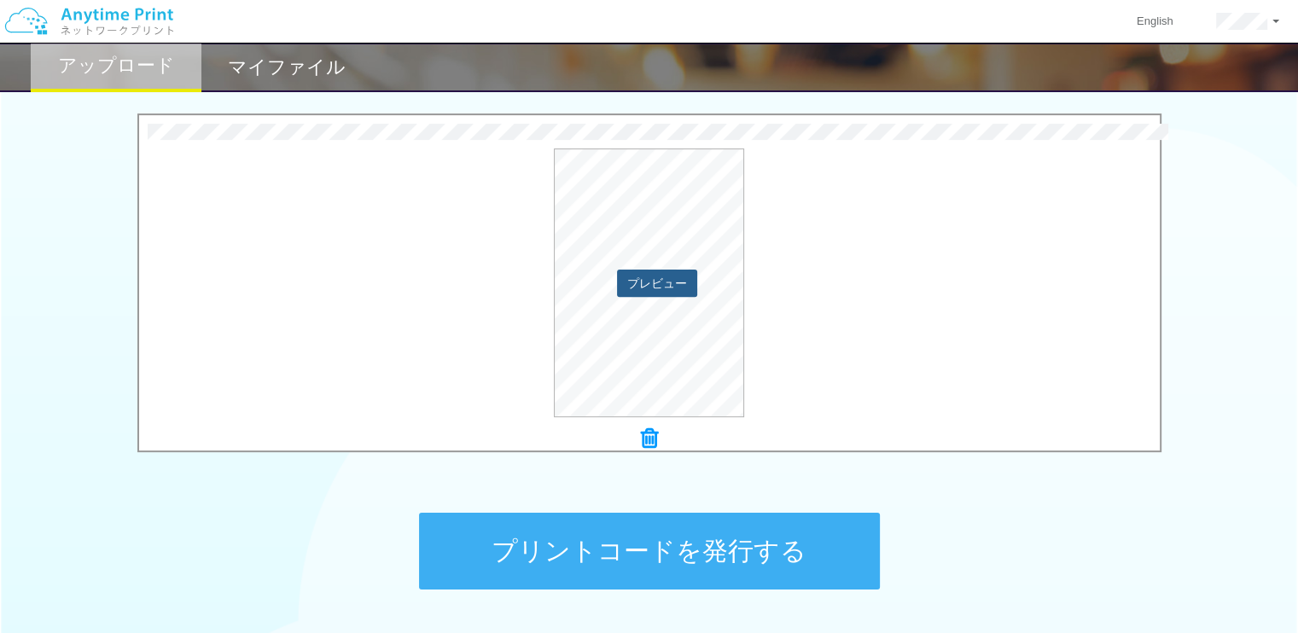
click at [638, 290] on button "プレビュー" at bounding box center [657, 283] width 80 height 27
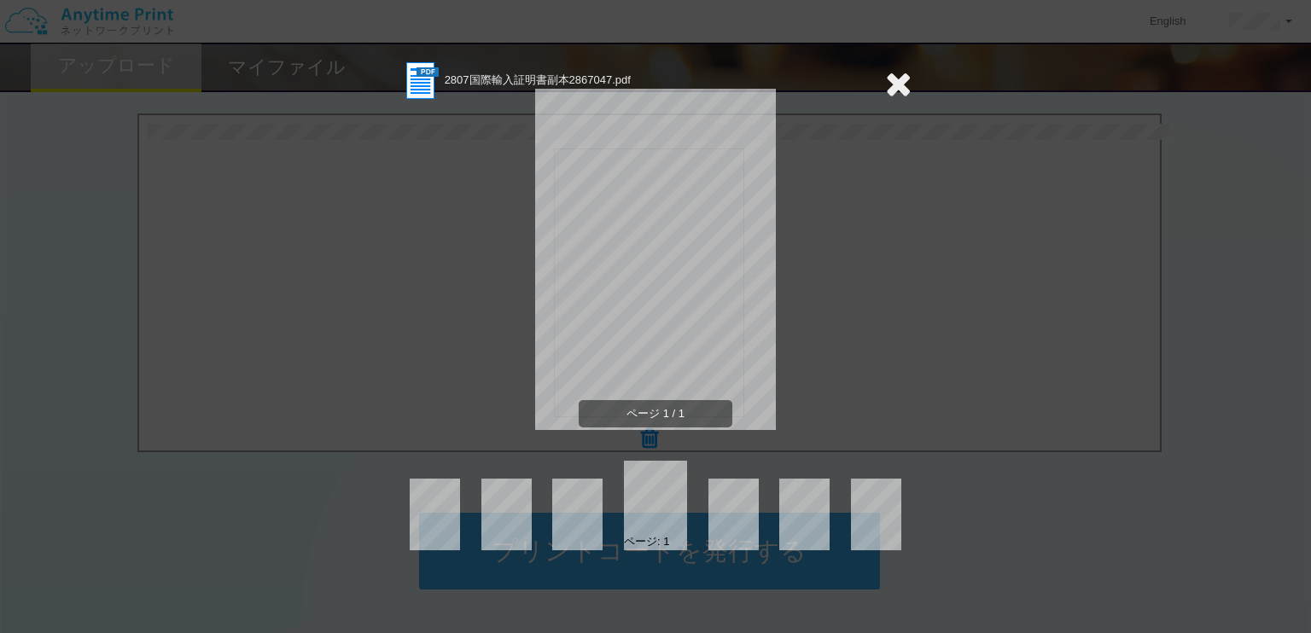
click at [900, 88] on icon at bounding box center [898, 84] width 26 height 34
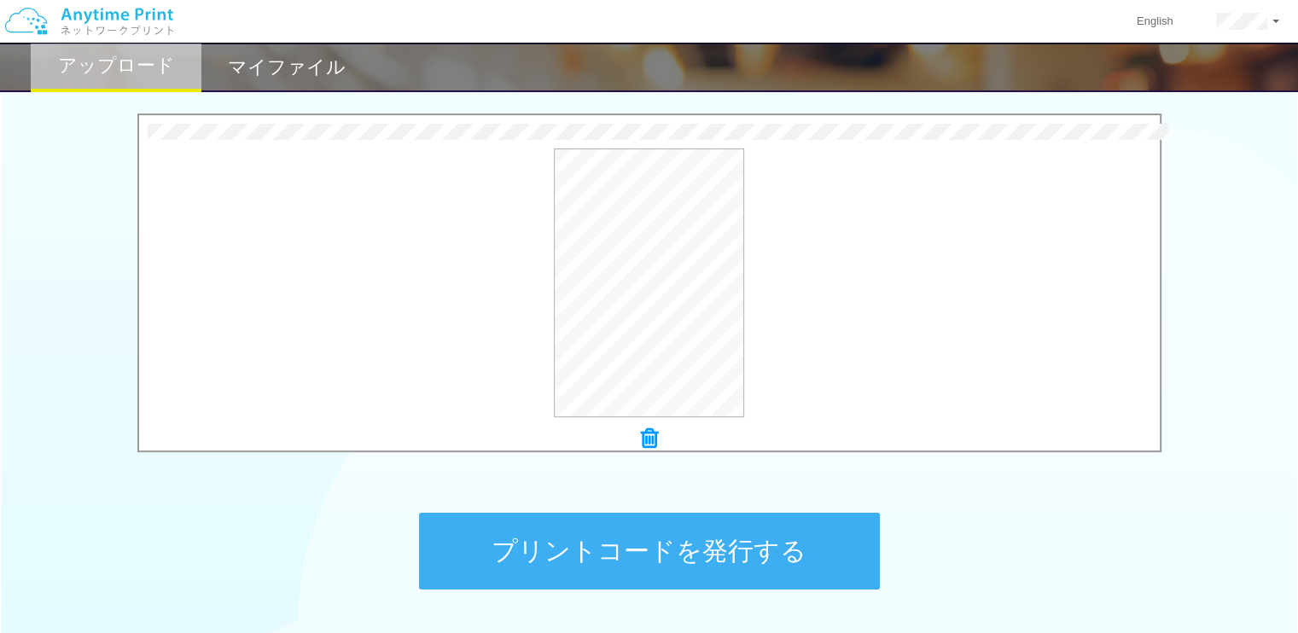
click at [718, 527] on button "プリントコードを発行する" at bounding box center [649, 551] width 461 height 77
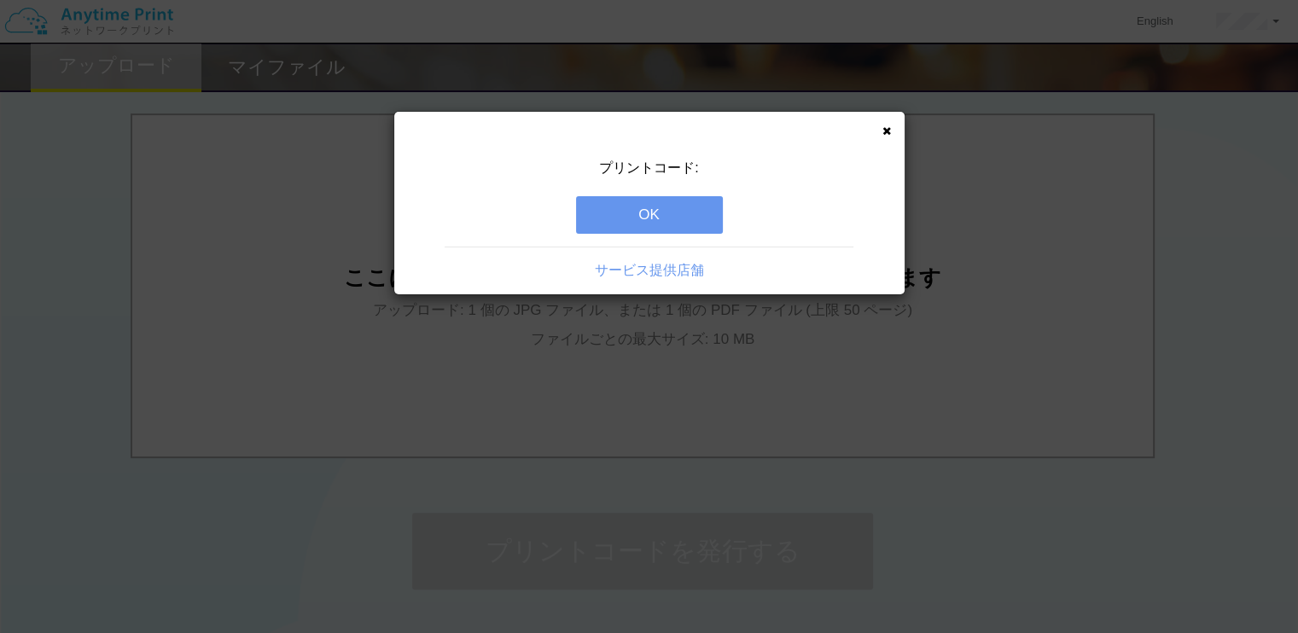
scroll to position [0, 0]
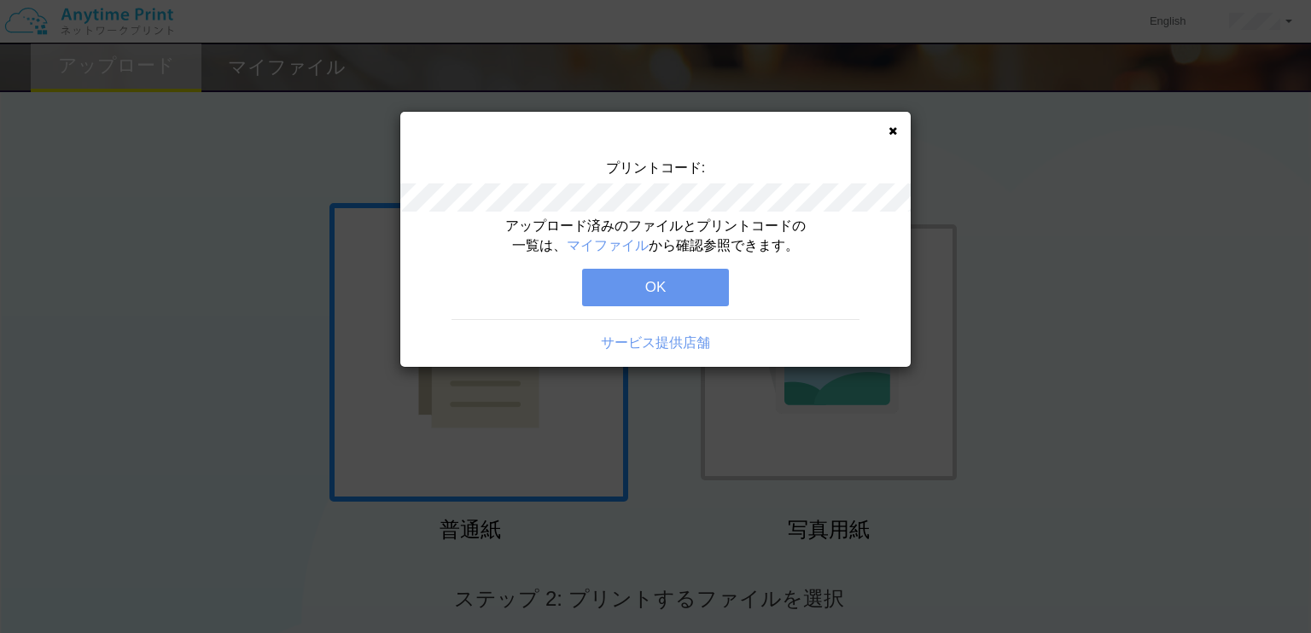
click at [676, 307] on div "アップロード済みのファイルとプリントコードの一覧は、 マイファイル から確認参照できます。 OK サービス提供店舗" at bounding box center [655, 292] width 510 height 150
click at [678, 304] on div "アップロード済みのファイルとプリントコードの一覧は、 マイファイル から確認参照できます。 OK サービス提供店舗" at bounding box center [655, 292] width 510 height 150
click at [678, 304] on button "OK" at bounding box center [655, 288] width 147 height 38
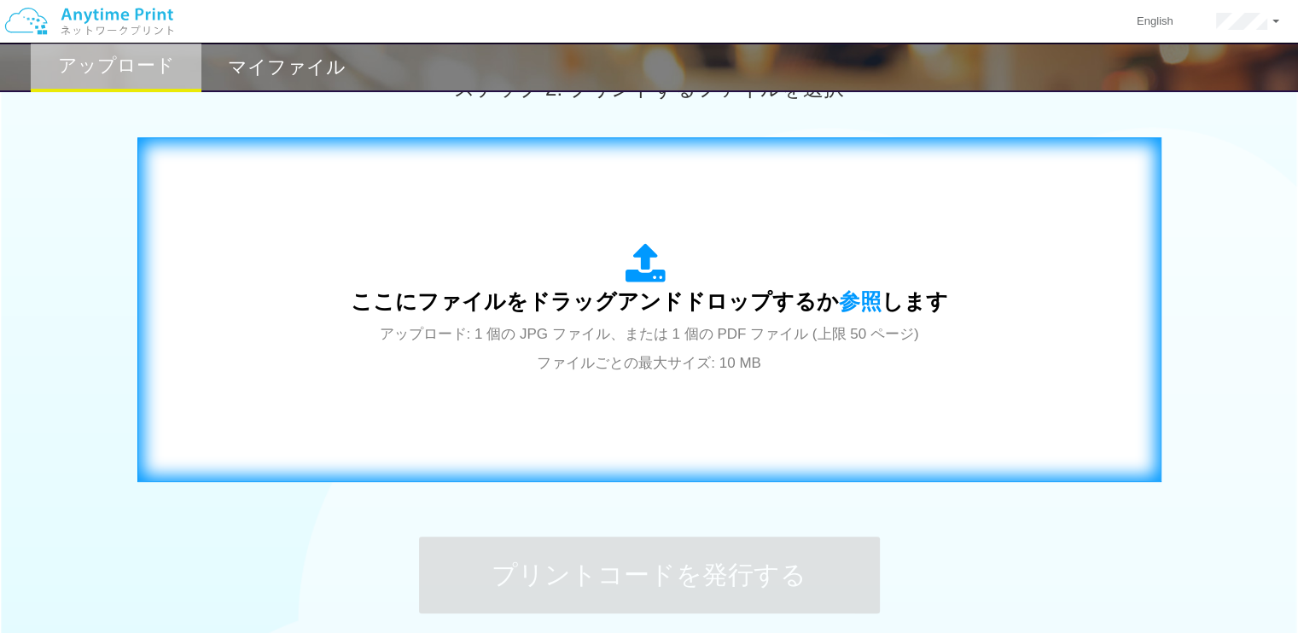
scroll to position [514, 0]
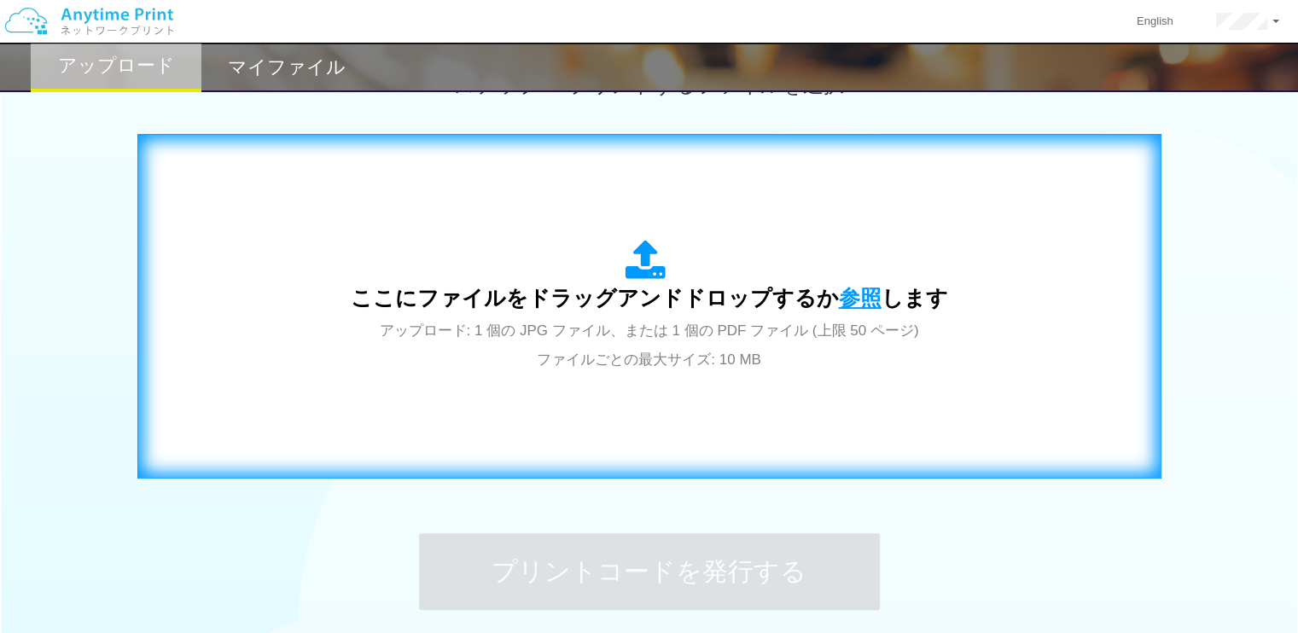
click at [843, 294] on span "参照" at bounding box center [860, 298] width 43 height 24
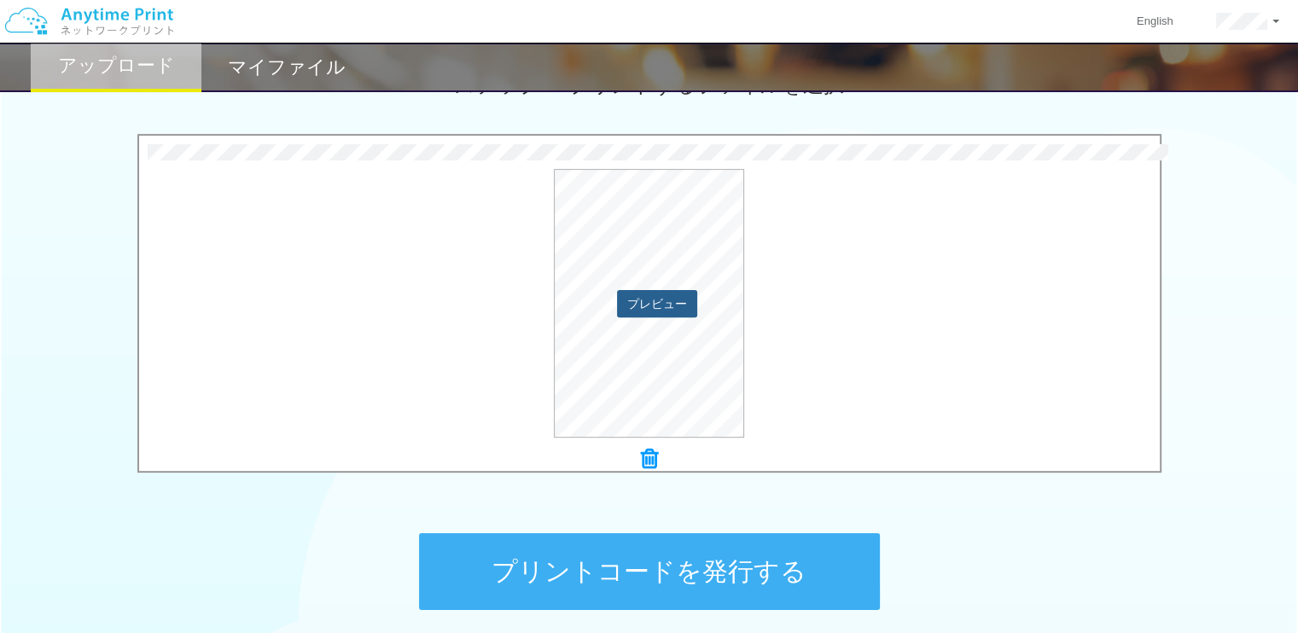
click at [655, 306] on button "プレビュー" at bounding box center [657, 303] width 80 height 27
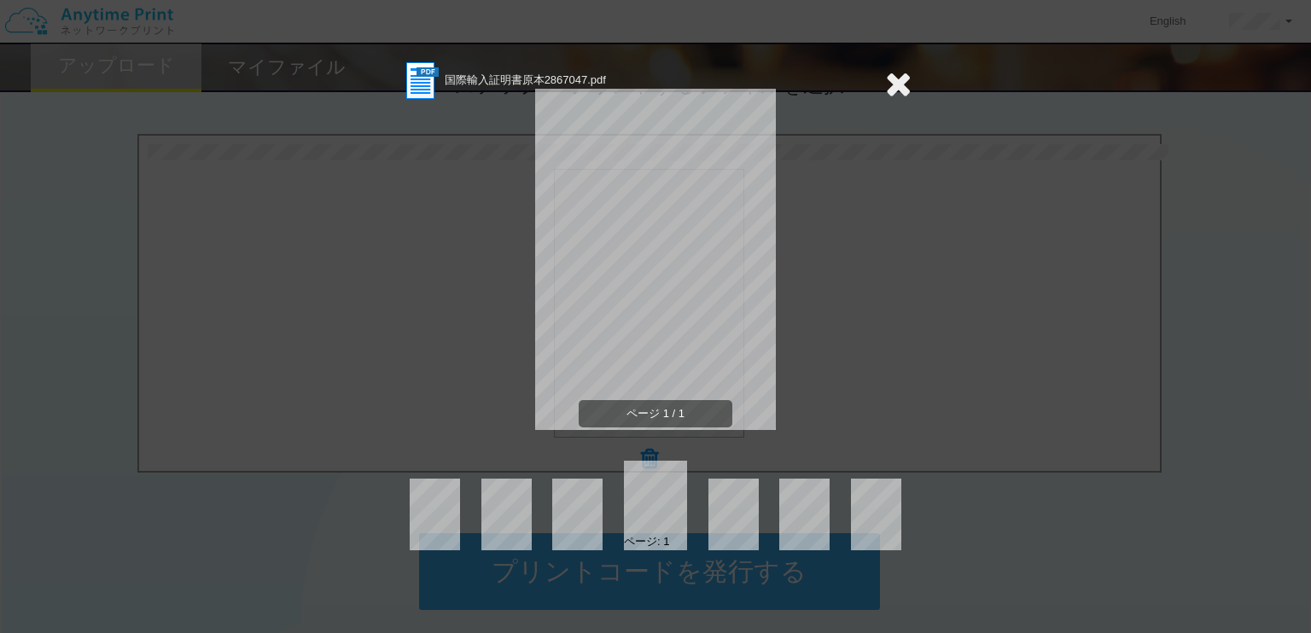
click at [904, 88] on icon at bounding box center [898, 84] width 26 height 34
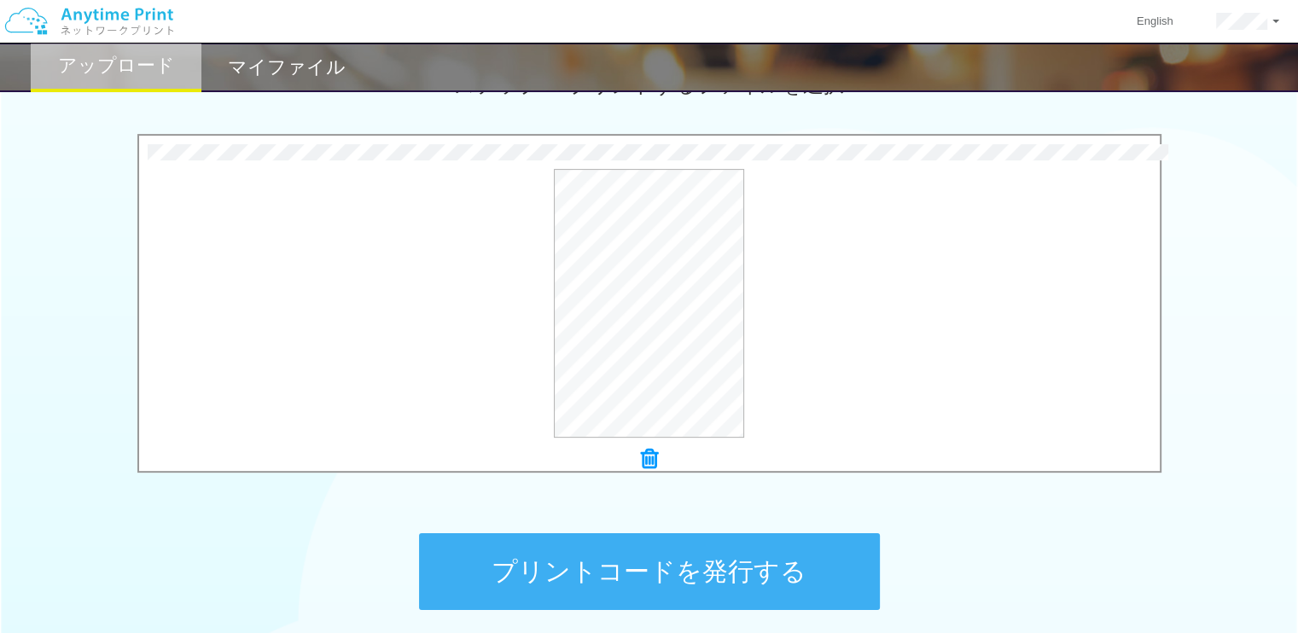
click at [657, 582] on button "プリントコードを発行する" at bounding box center [649, 571] width 461 height 77
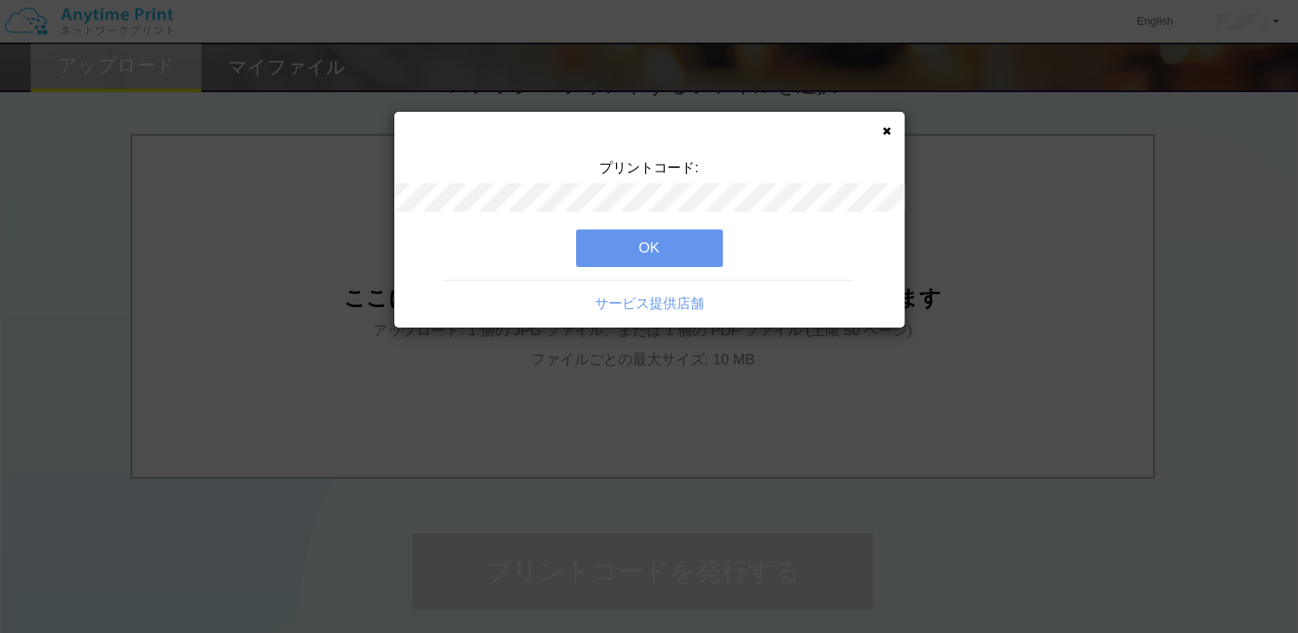
scroll to position [0, 0]
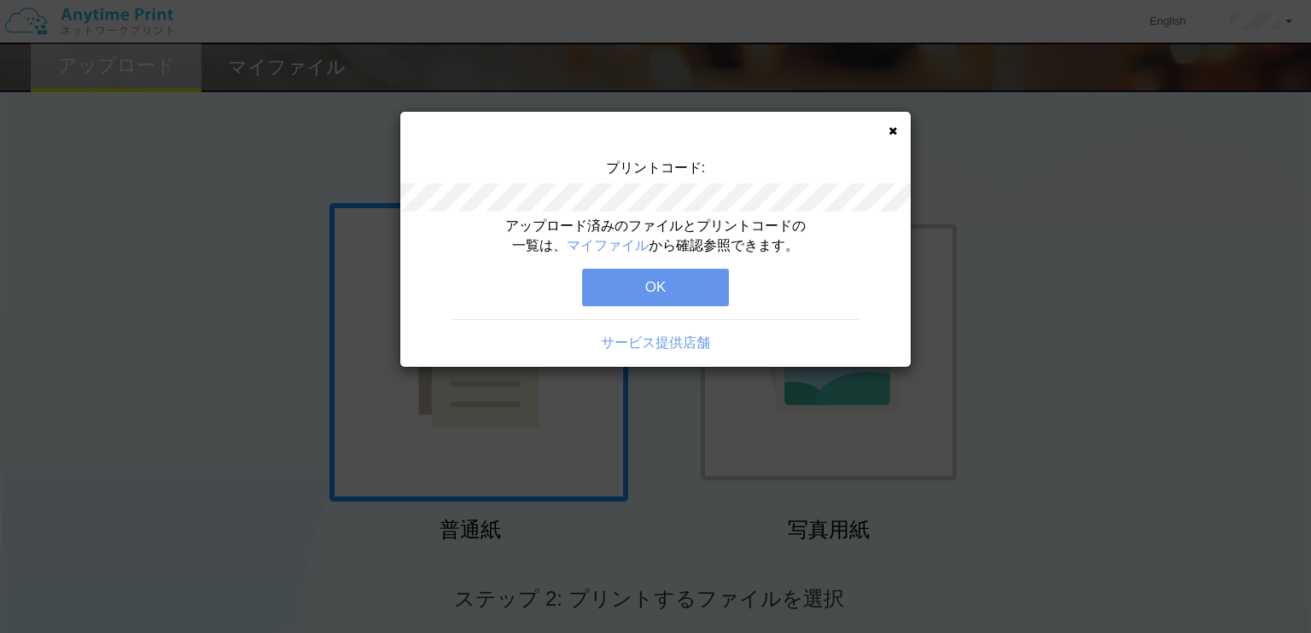
click at [610, 287] on button "OK" at bounding box center [655, 288] width 147 height 38
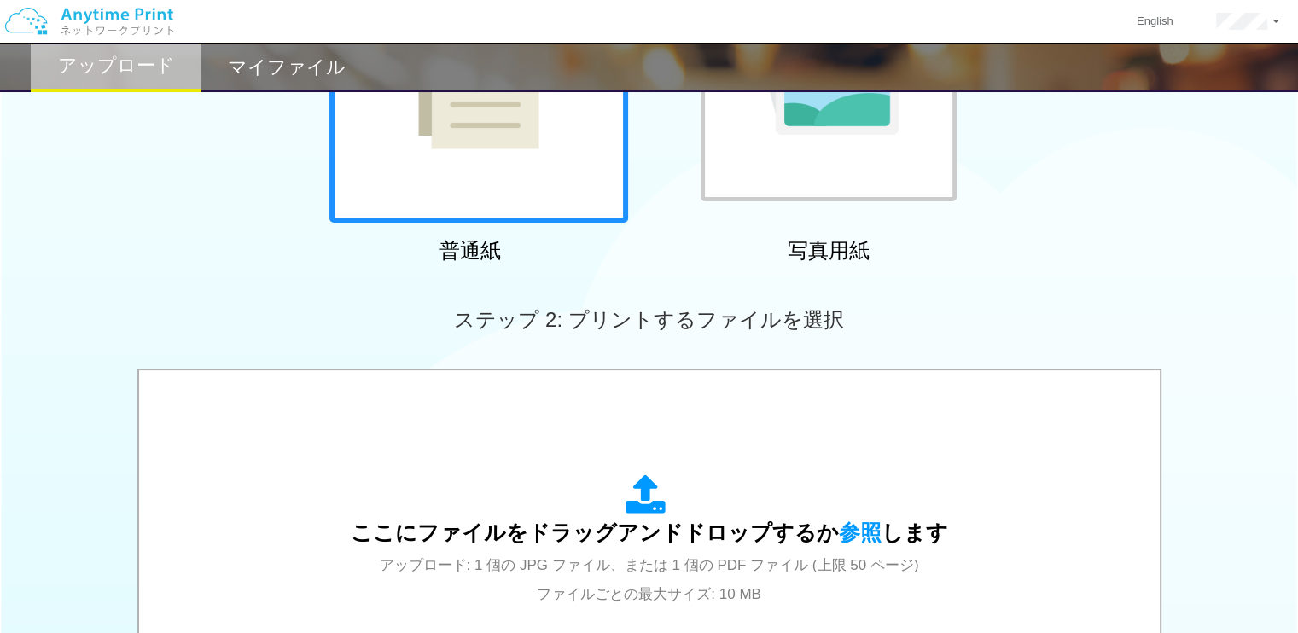
scroll to position [280, 0]
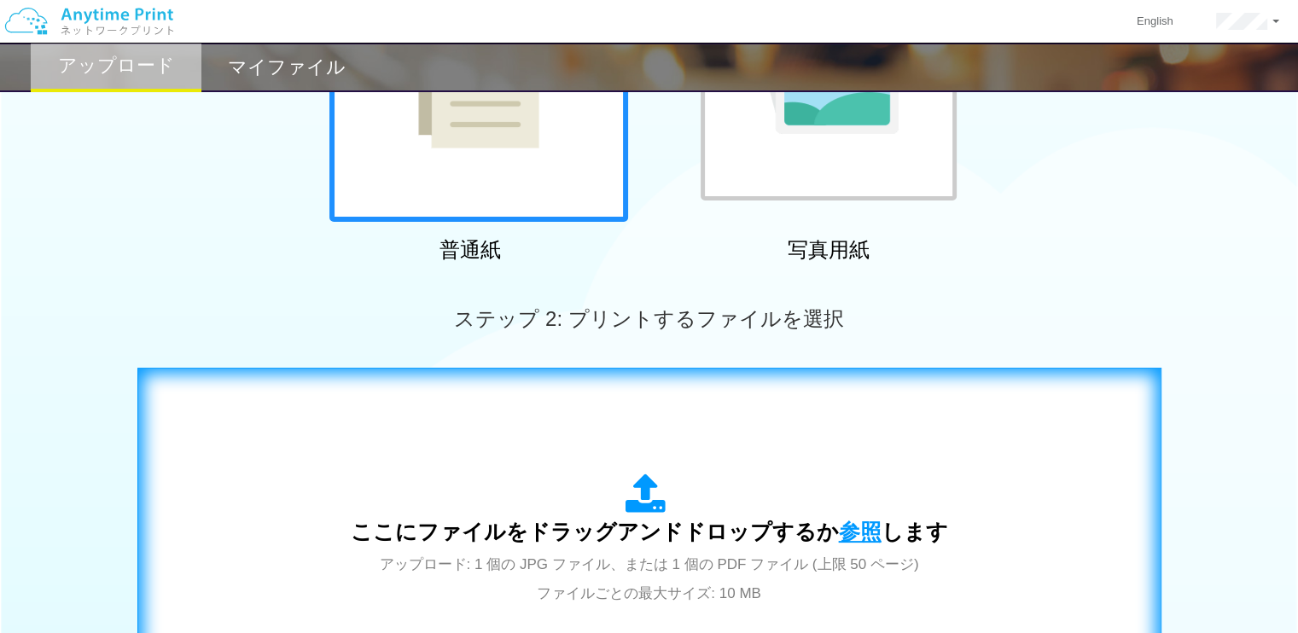
click at [843, 538] on span "参照" at bounding box center [860, 532] width 43 height 24
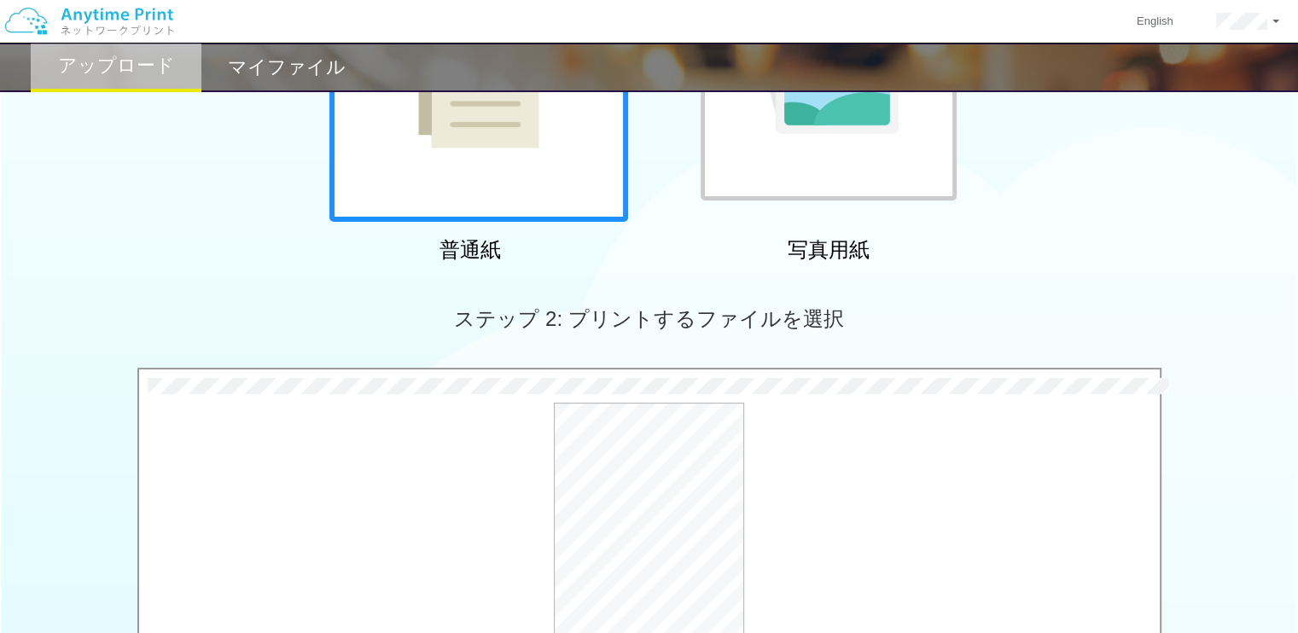
scroll to position [505, 0]
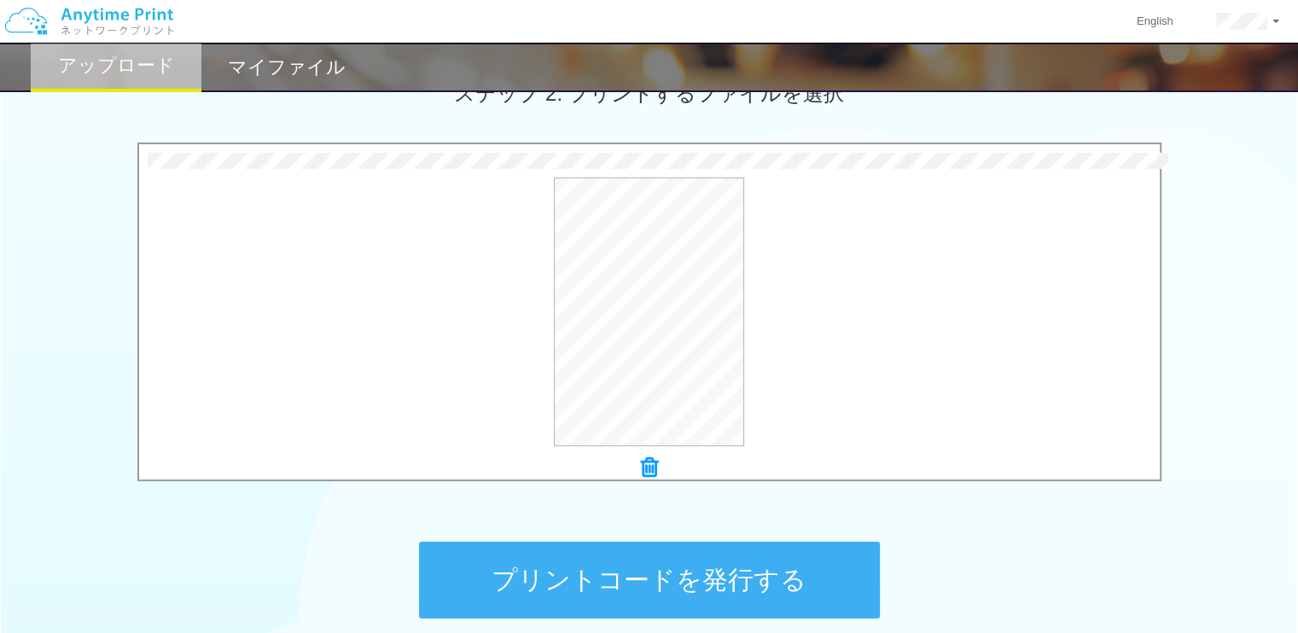
click at [610, 555] on button "プリントコードを発行する" at bounding box center [649, 580] width 461 height 77
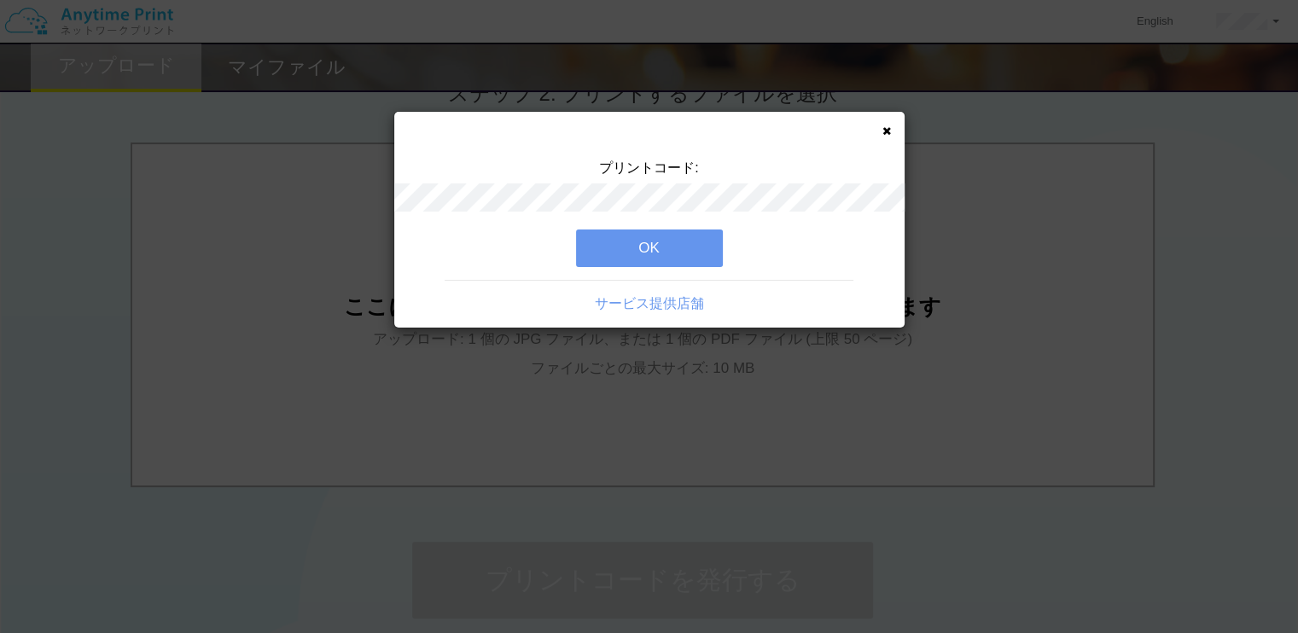
scroll to position [0, 0]
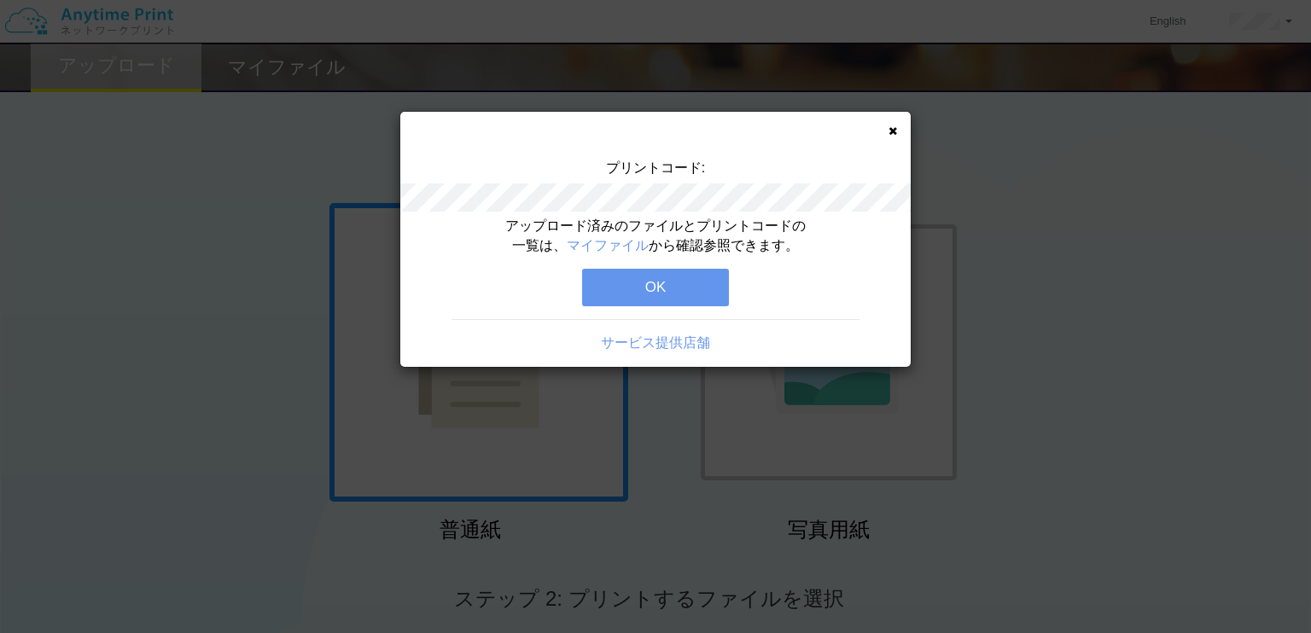
click at [617, 289] on button "OK" at bounding box center [655, 288] width 147 height 38
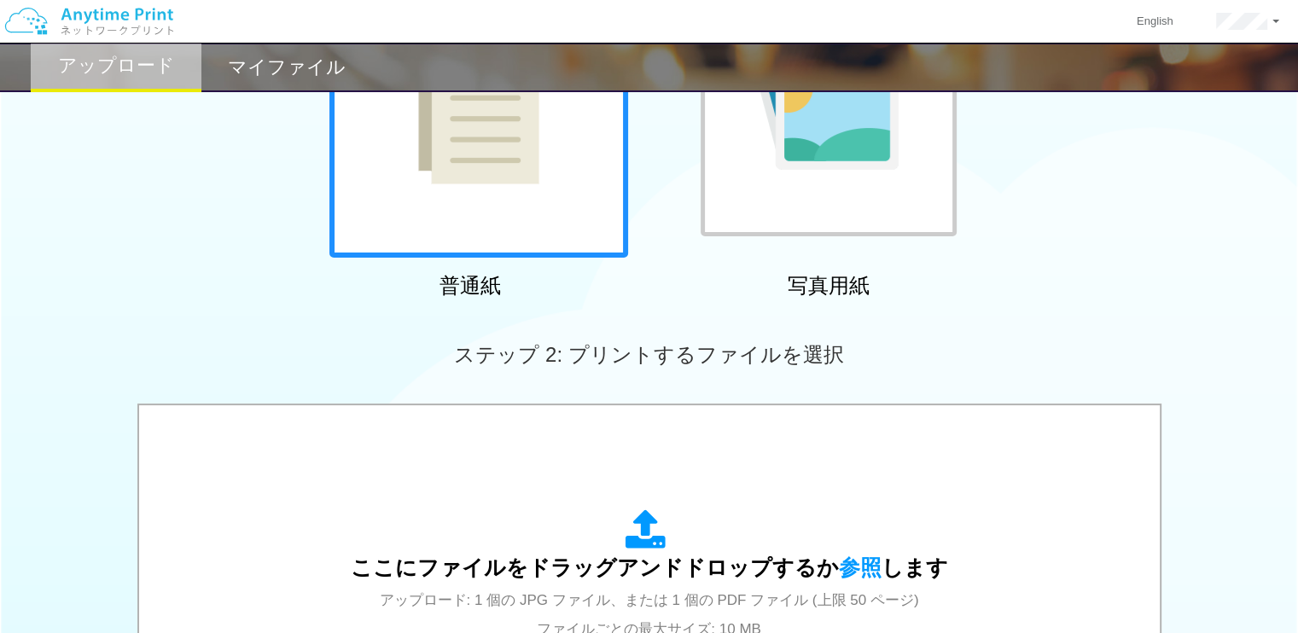
scroll to position [245, 0]
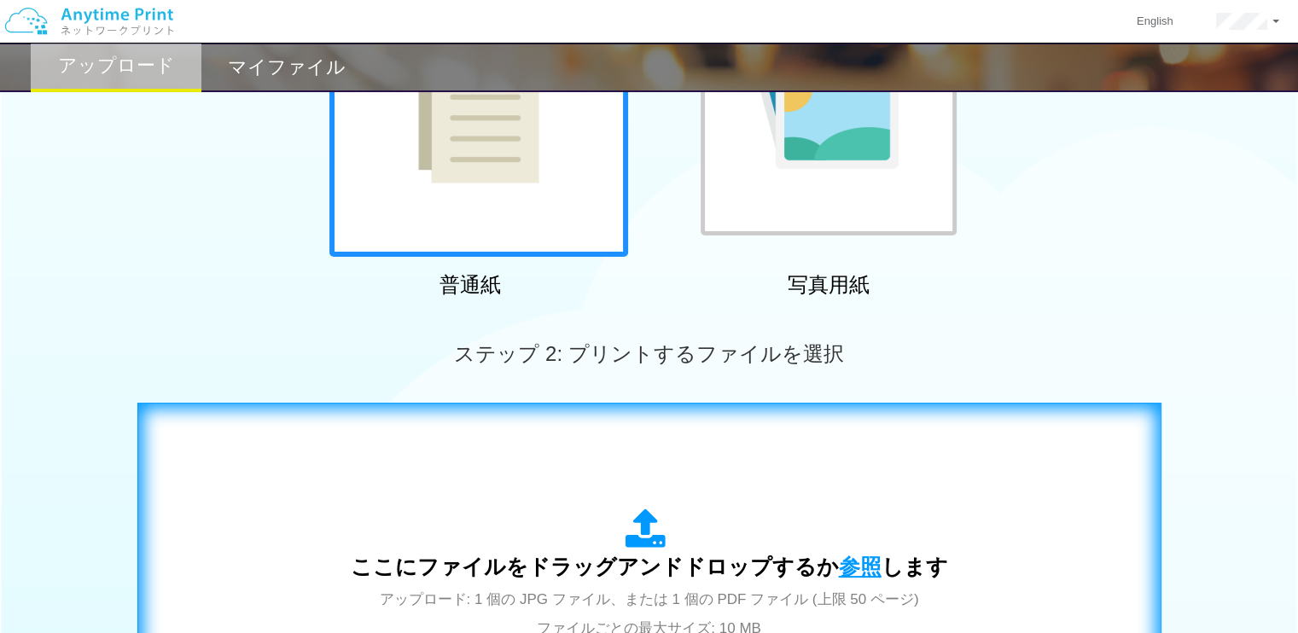
click at [845, 559] on span "参照" at bounding box center [860, 567] width 43 height 24
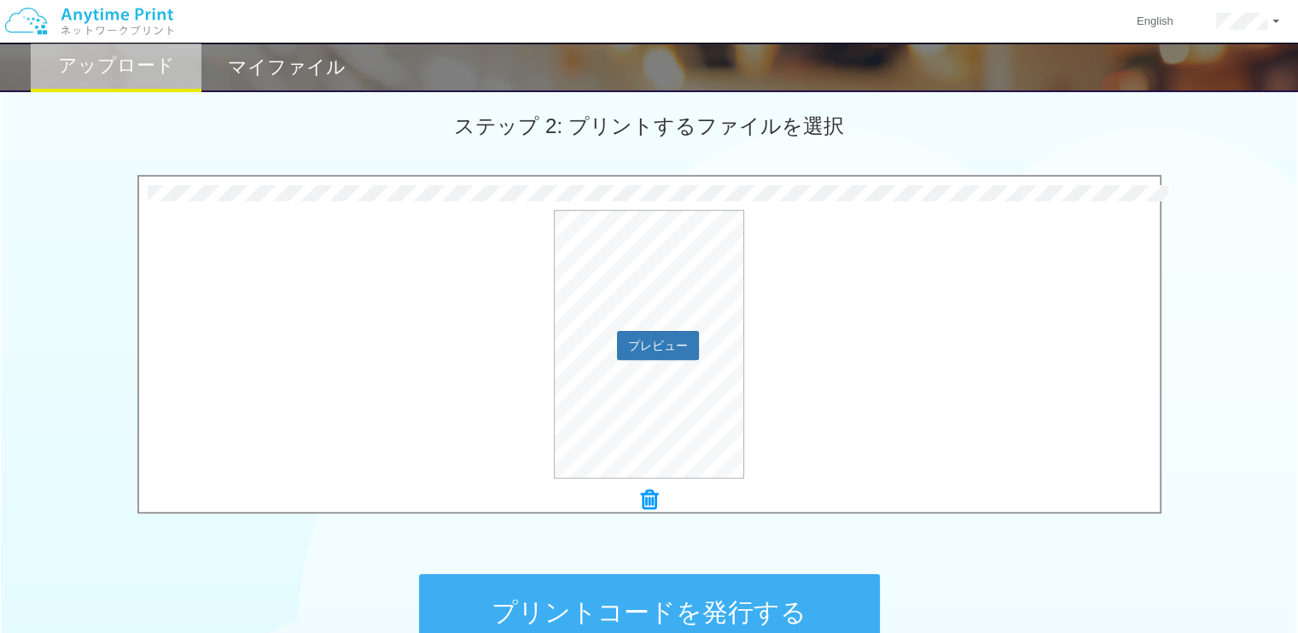
scroll to position [474, 0]
click at [658, 340] on div "プレビュー" at bounding box center [649, 343] width 1020 height 269
click at [658, 340] on button "プレビュー" at bounding box center [657, 343] width 80 height 27
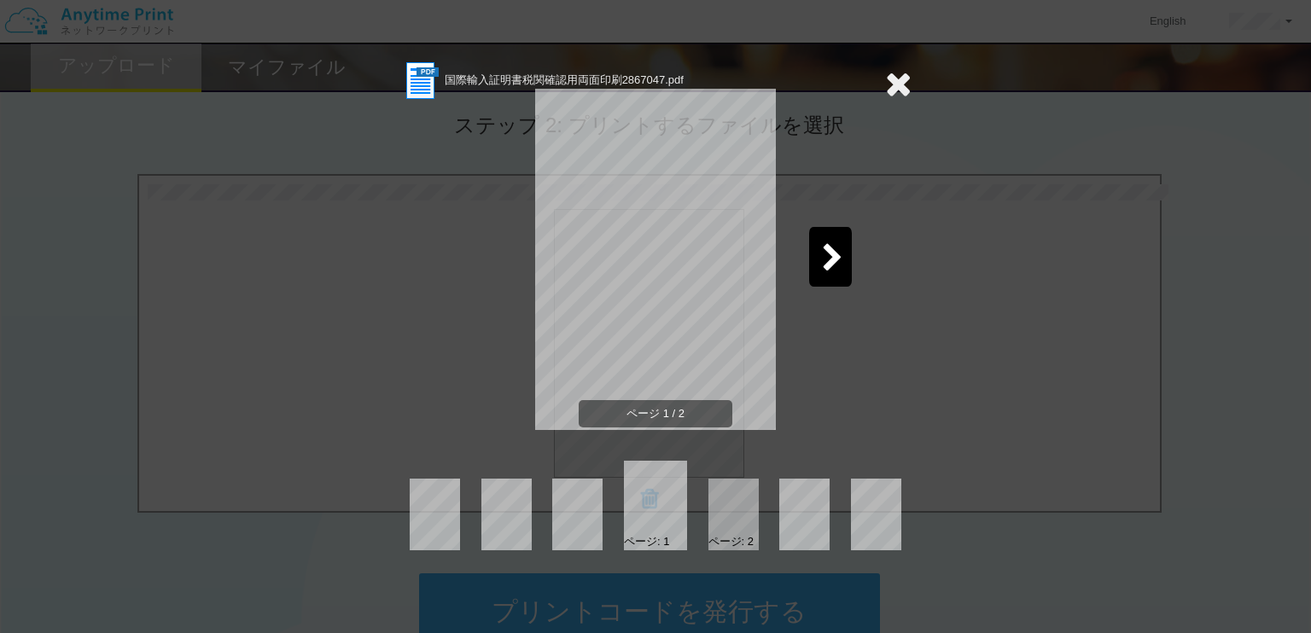
click at [811, 276] on div at bounding box center [830, 257] width 43 height 60
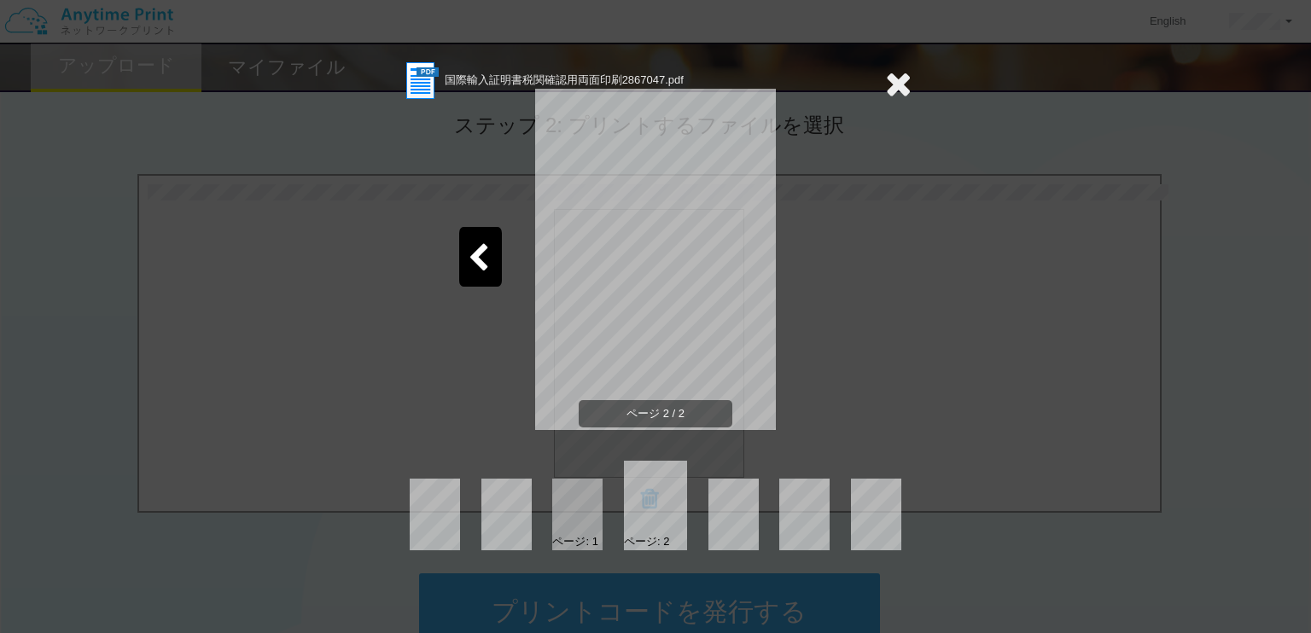
click at [906, 89] on icon at bounding box center [898, 84] width 26 height 34
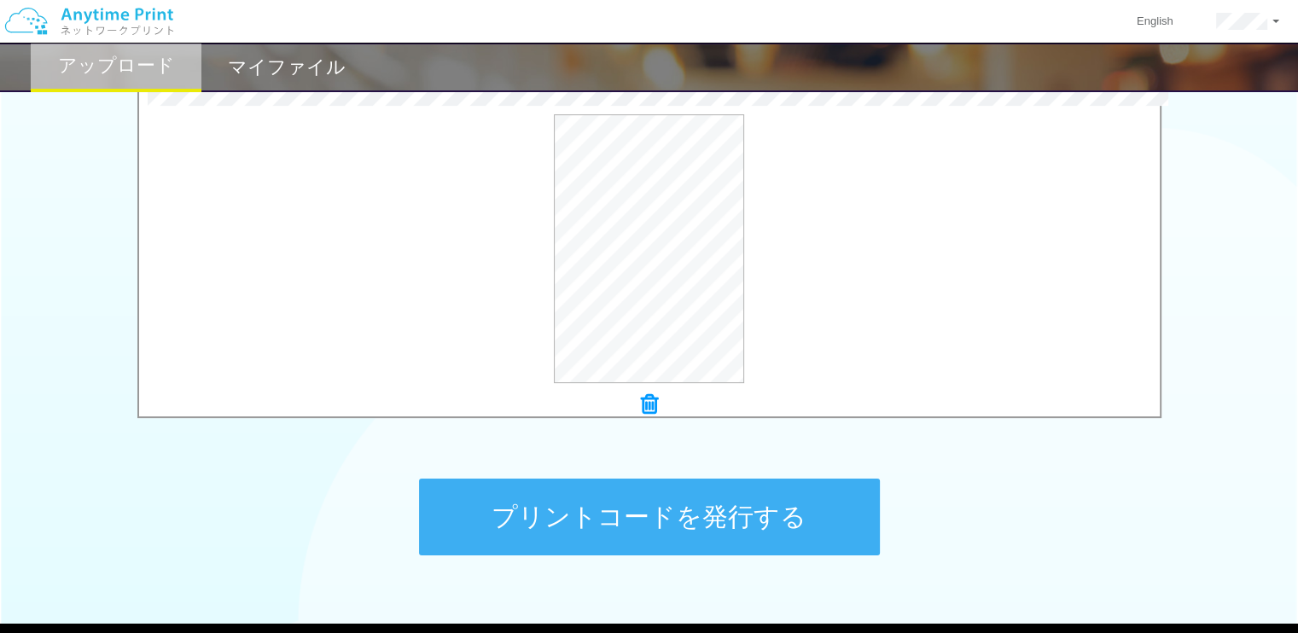
scroll to position [573, 0]
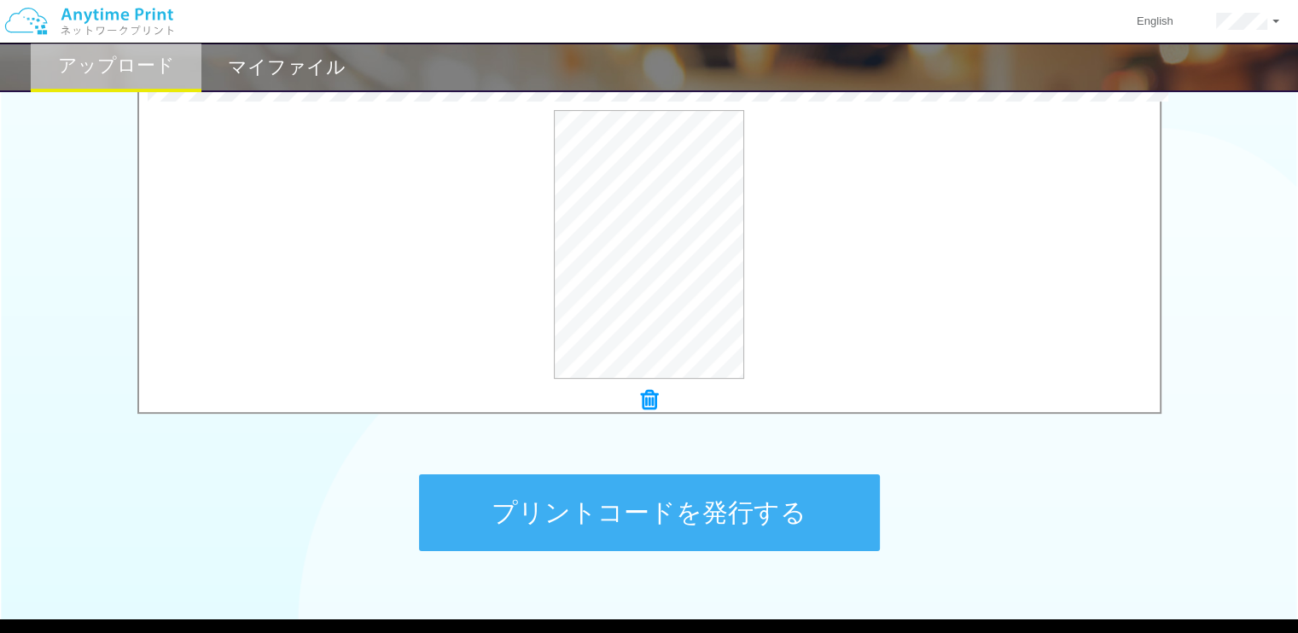
click at [747, 518] on button "プリントコードを発行する" at bounding box center [649, 512] width 461 height 77
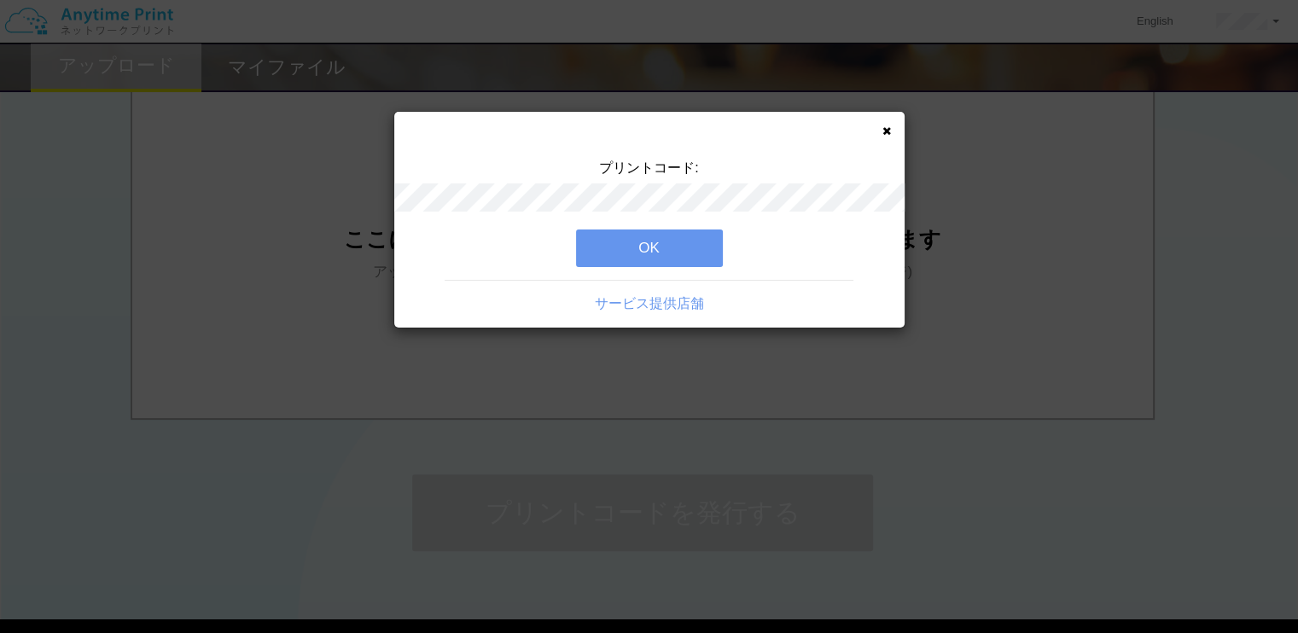
scroll to position [0, 0]
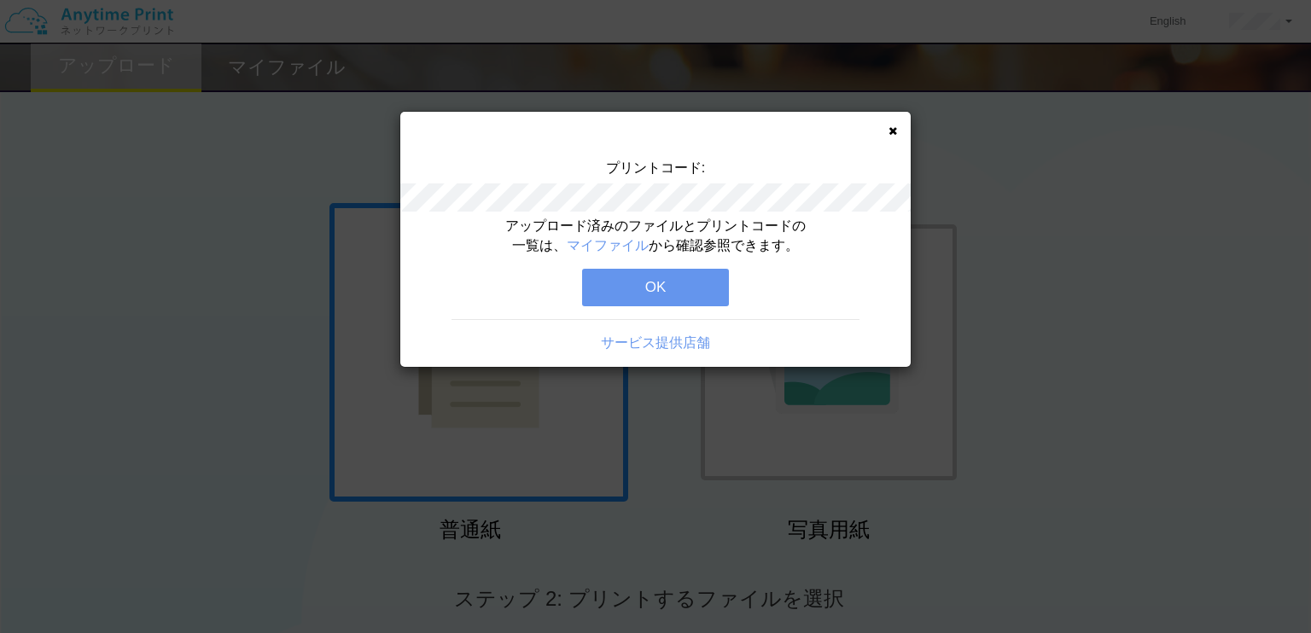
click at [645, 269] on button "OK" at bounding box center [655, 288] width 147 height 38
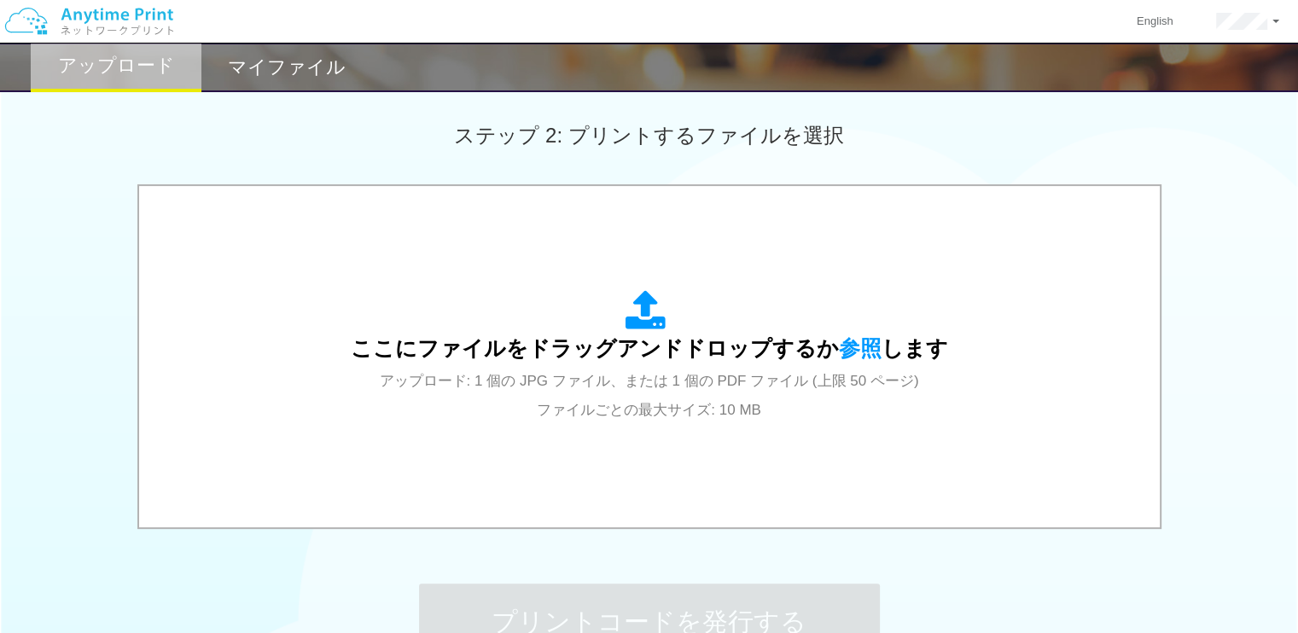
scroll to position [471, 0]
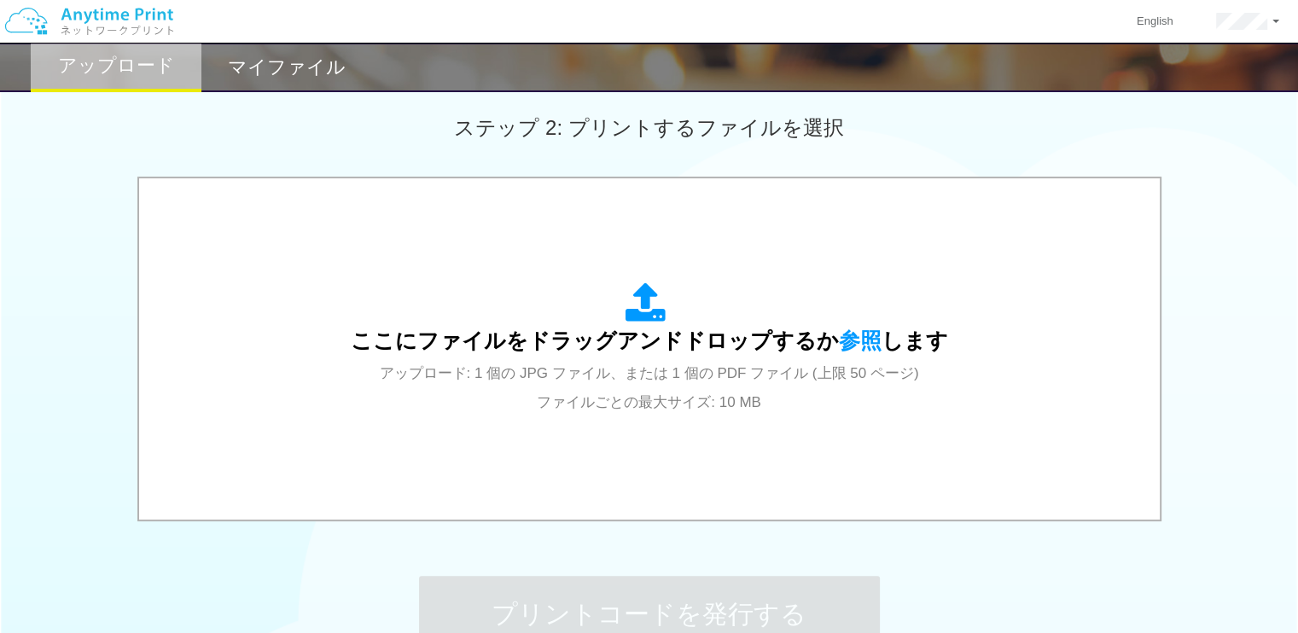
click at [307, 46] on div "マイファイル" at bounding box center [286, 67] width 171 height 49
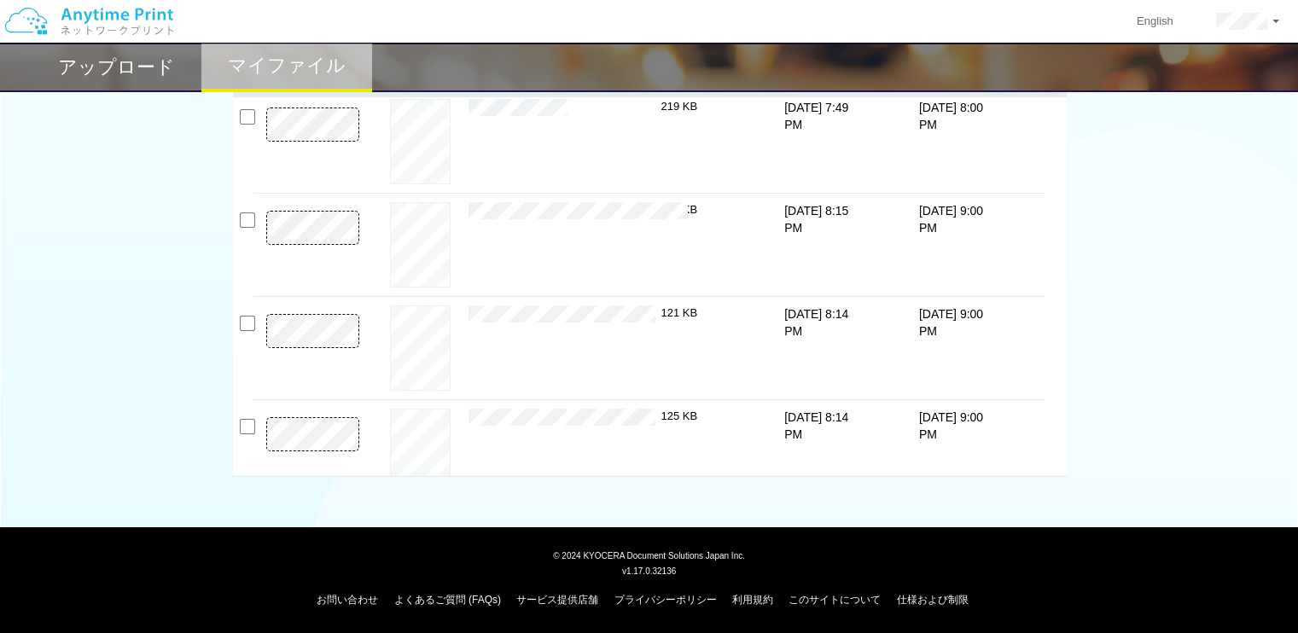
scroll to position [195, 0]
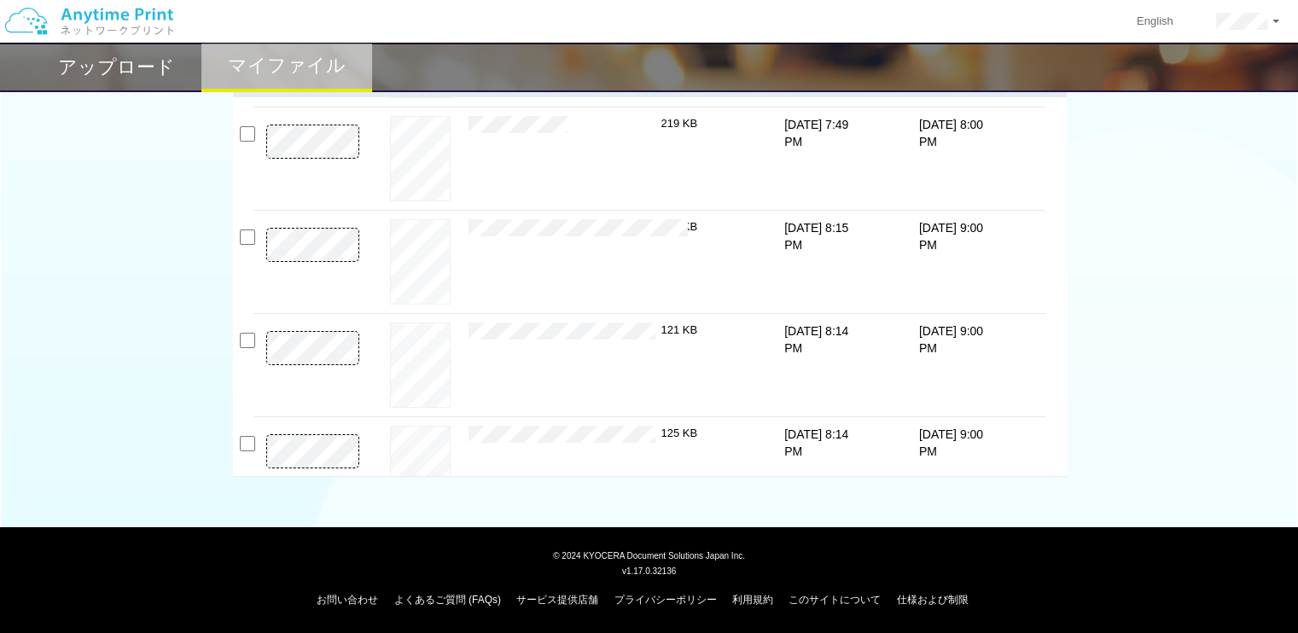
click at [167, 67] on h2 "アップロード" at bounding box center [116, 67] width 117 height 20
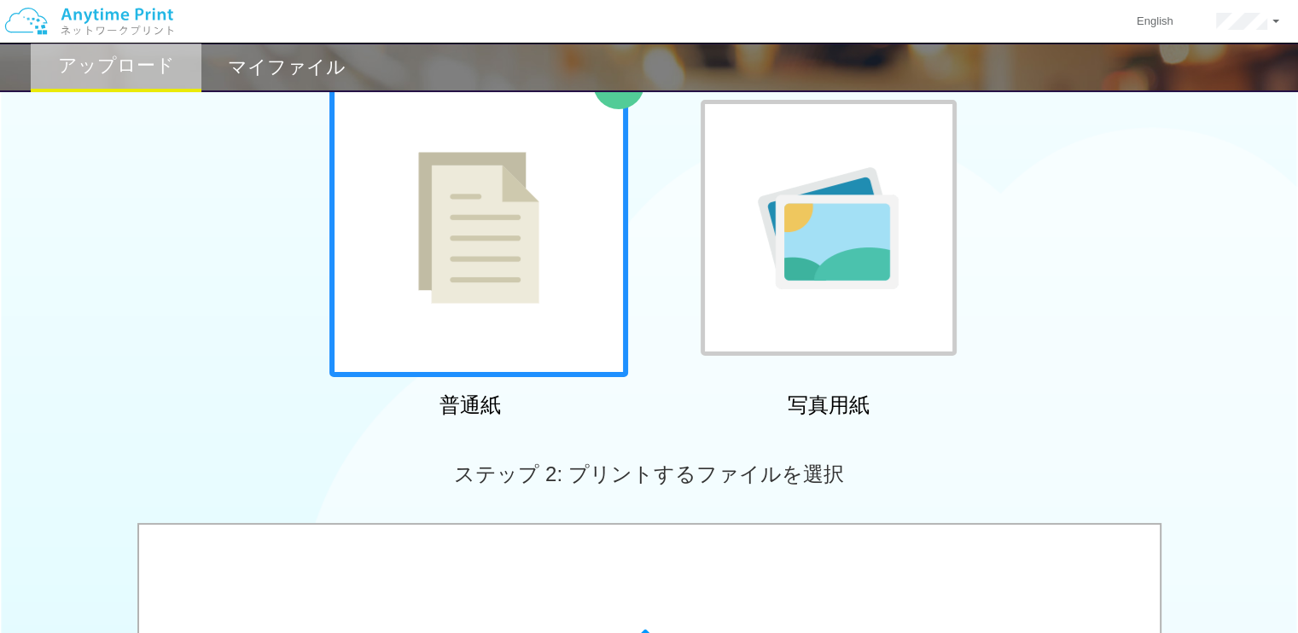
click at [495, 317] on div at bounding box center [478, 227] width 299 height 299
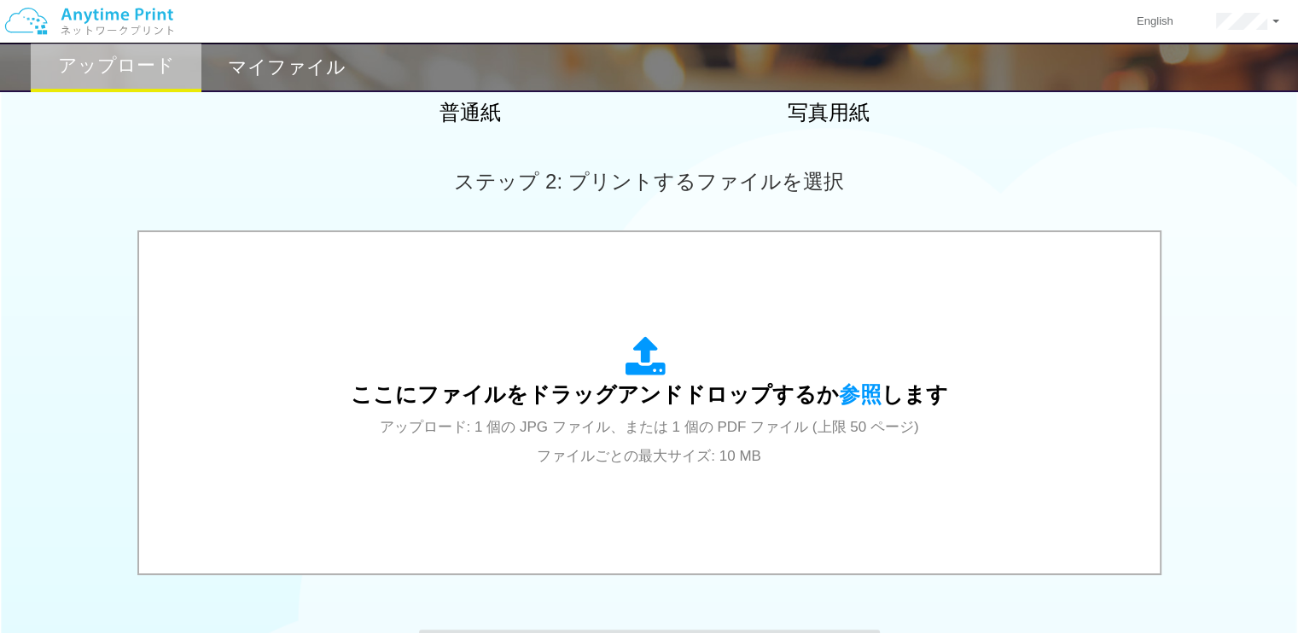
scroll to position [439, 0]
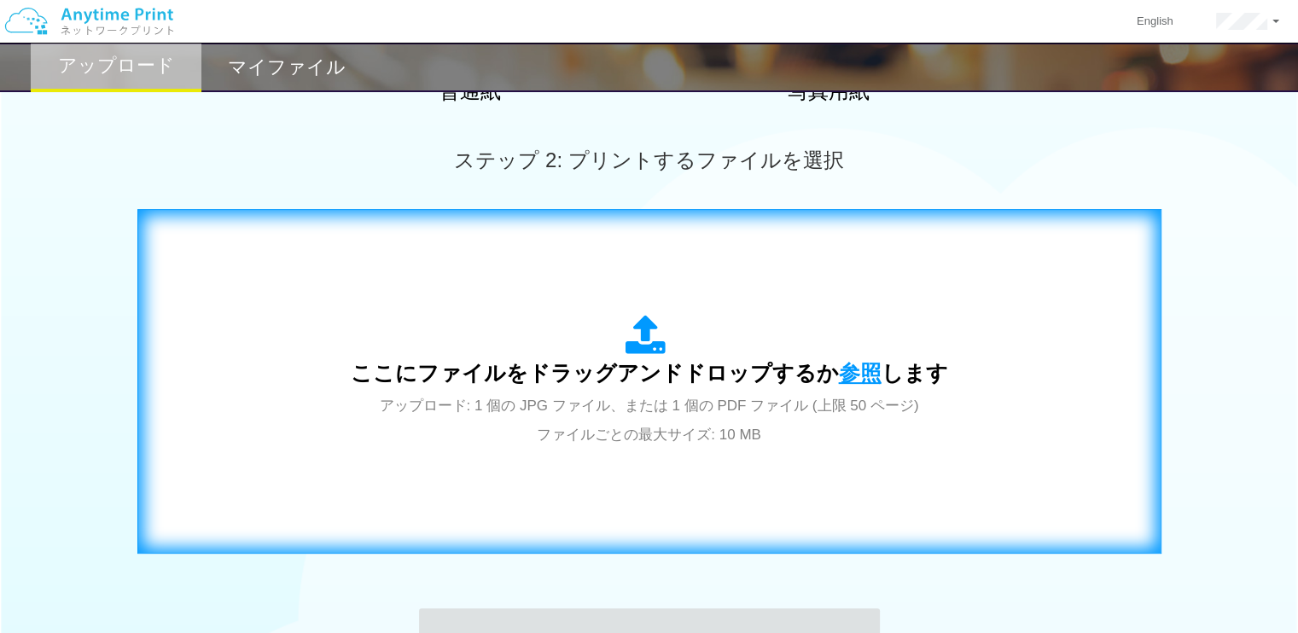
click at [843, 364] on span "参照" at bounding box center [860, 373] width 43 height 24
click at [849, 380] on span "参照" at bounding box center [860, 373] width 43 height 24
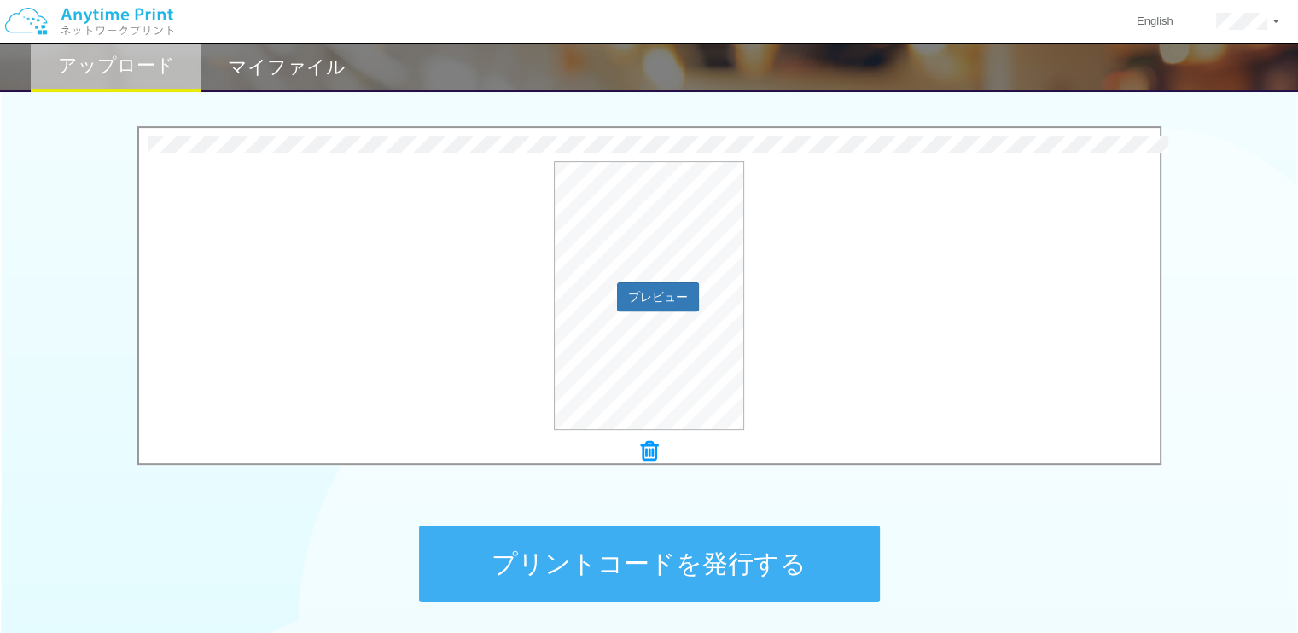
scroll to position [525, 0]
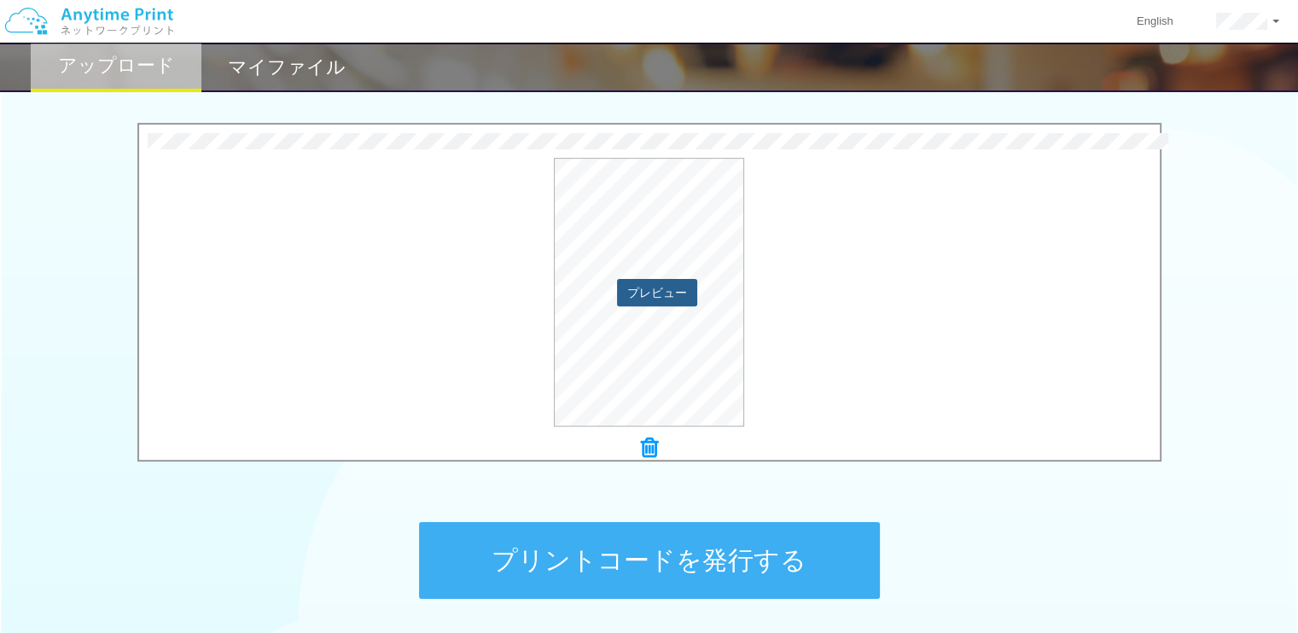
click at [621, 279] on button "プレビュー" at bounding box center [657, 292] width 80 height 27
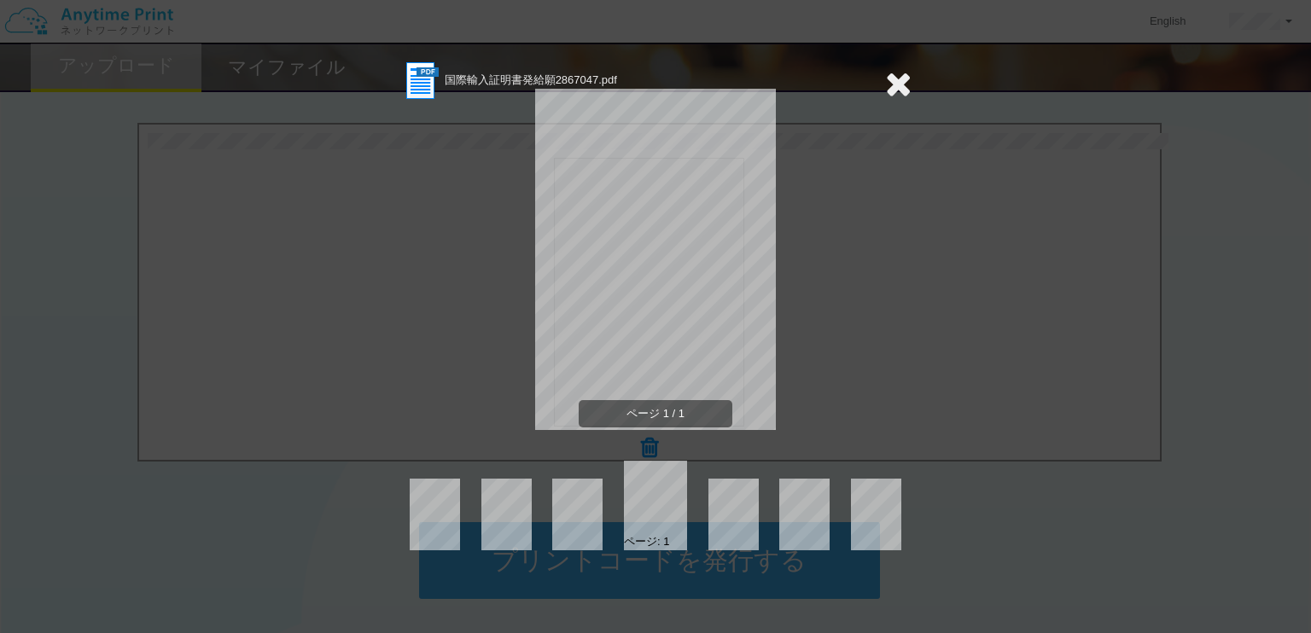
click at [899, 79] on icon at bounding box center [898, 84] width 26 height 34
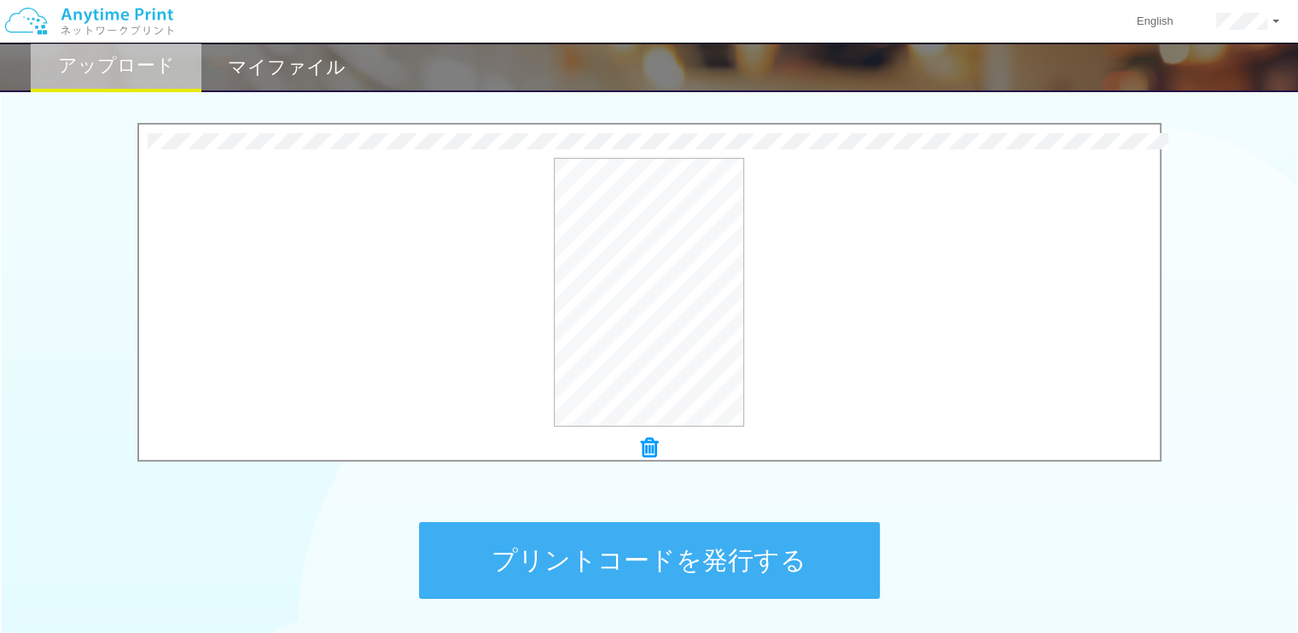
click at [769, 538] on button "プリントコードを発行する" at bounding box center [649, 560] width 461 height 77
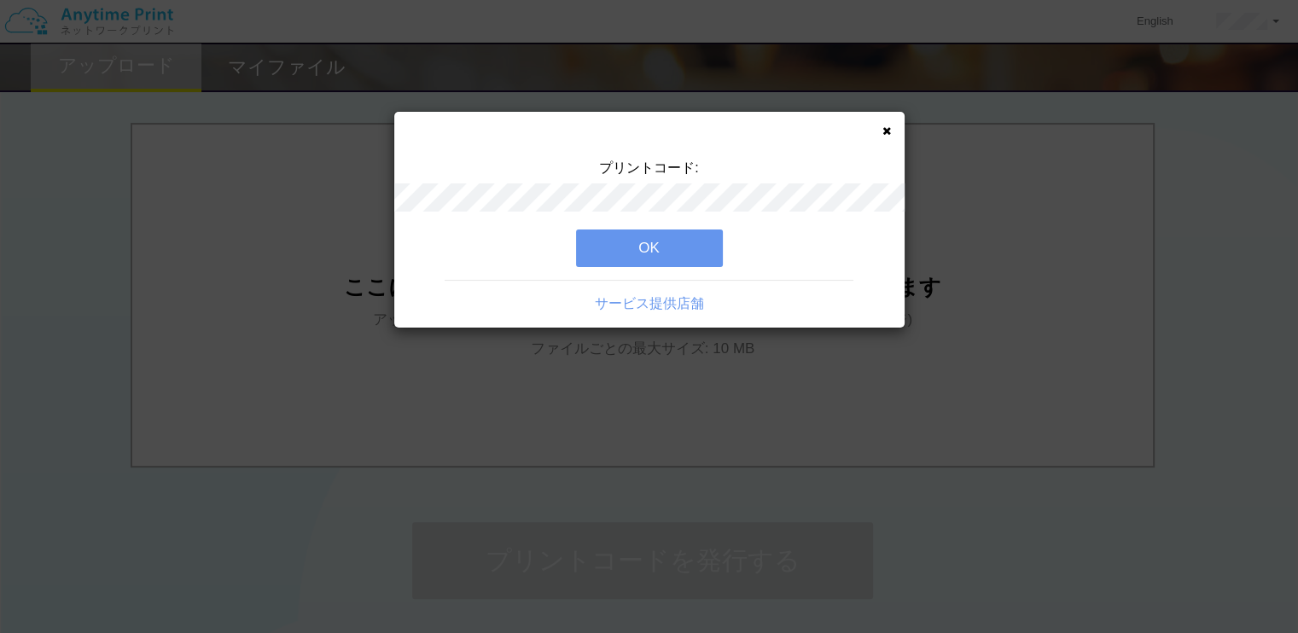
scroll to position [0, 0]
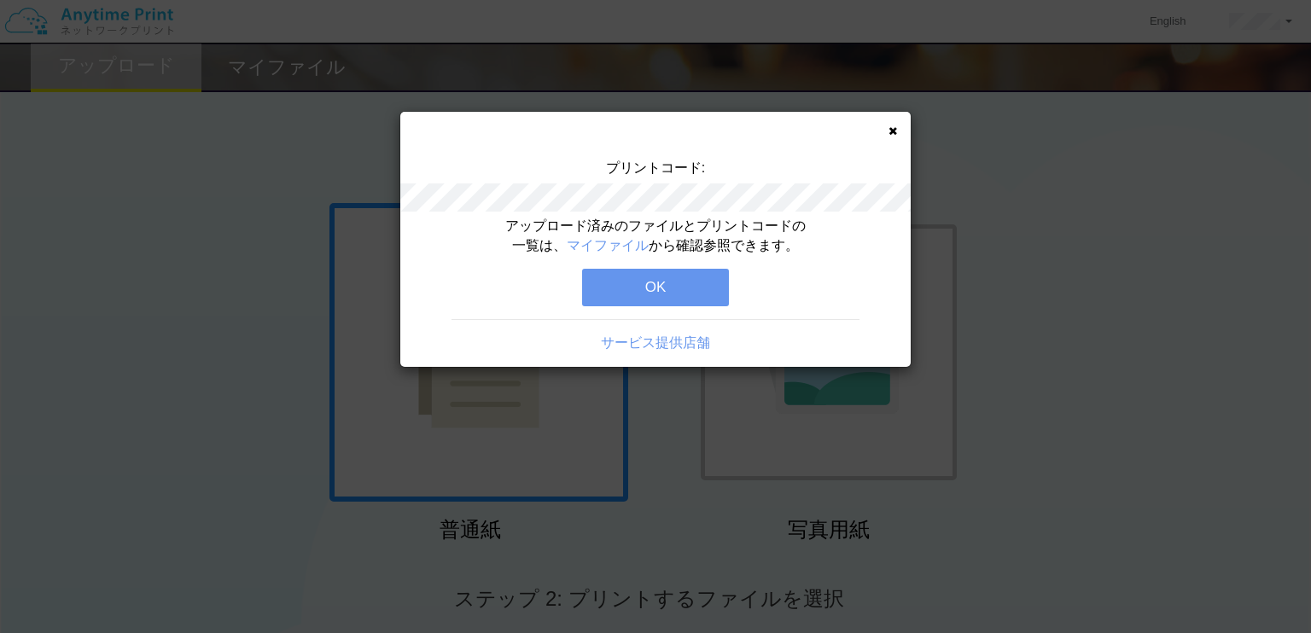
click at [626, 289] on button "OK" at bounding box center [655, 288] width 147 height 38
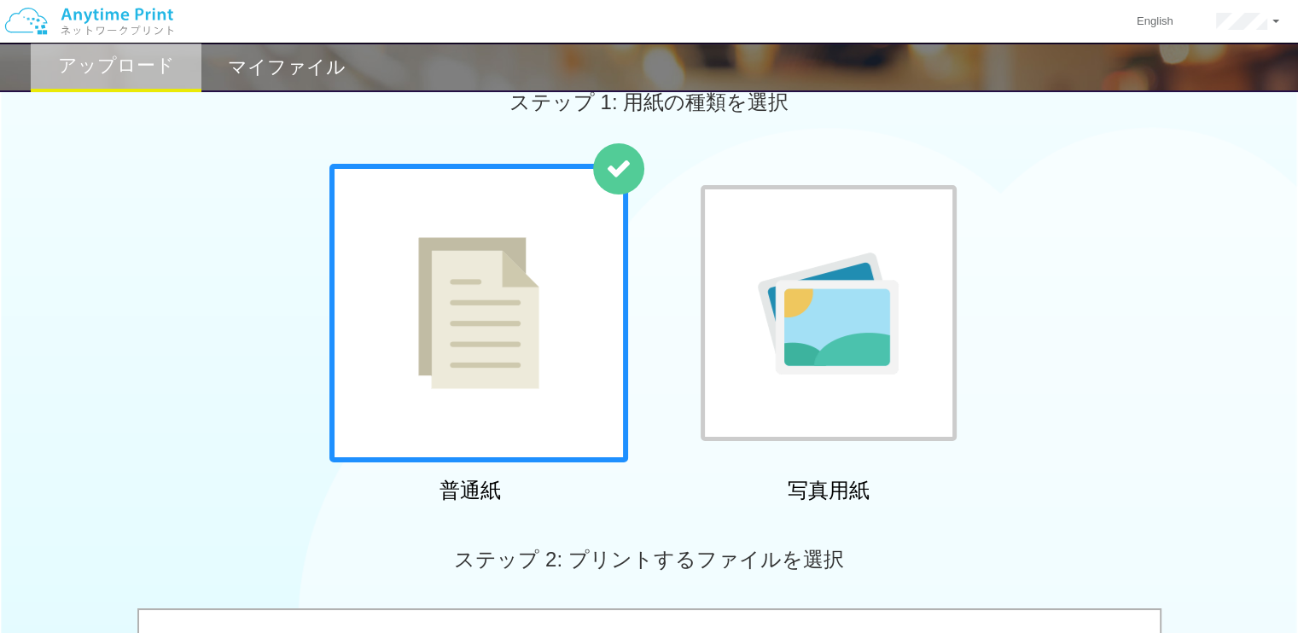
scroll to position [37, 0]
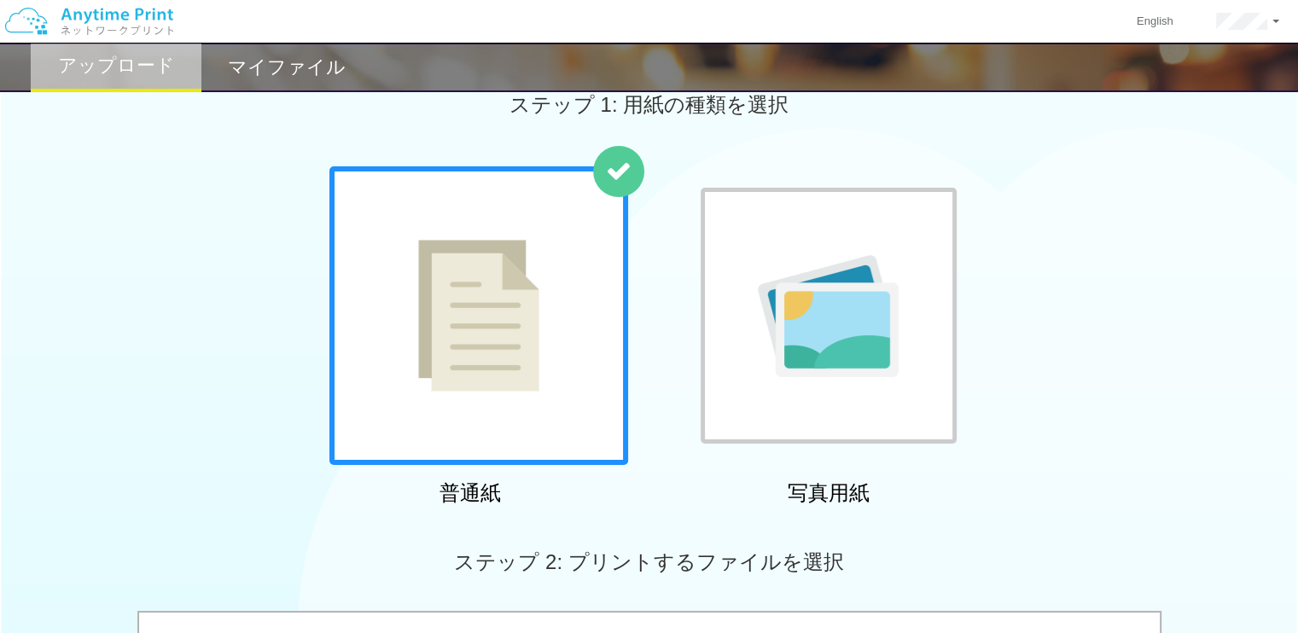
click at [293, 75] on h2 "マイファイル" at bounding box center [287, 67] width 118 height 20
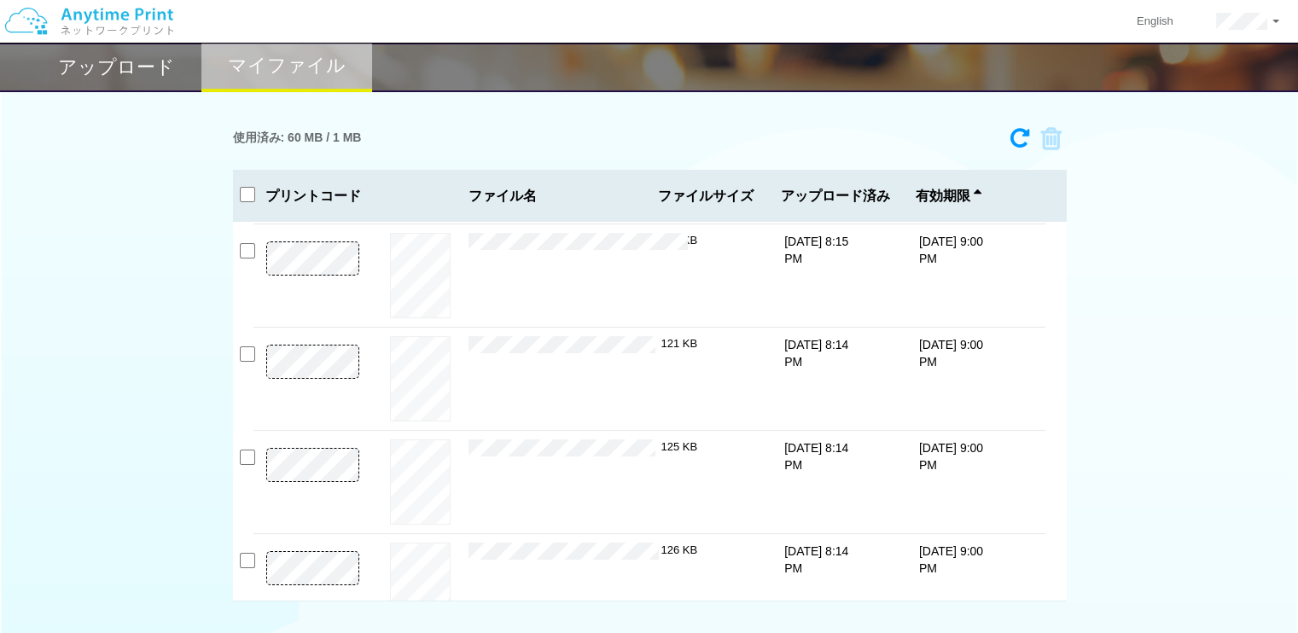
scroll to position [409, 0]
